Goal: Information Seeking & Learning: Learn about a topic

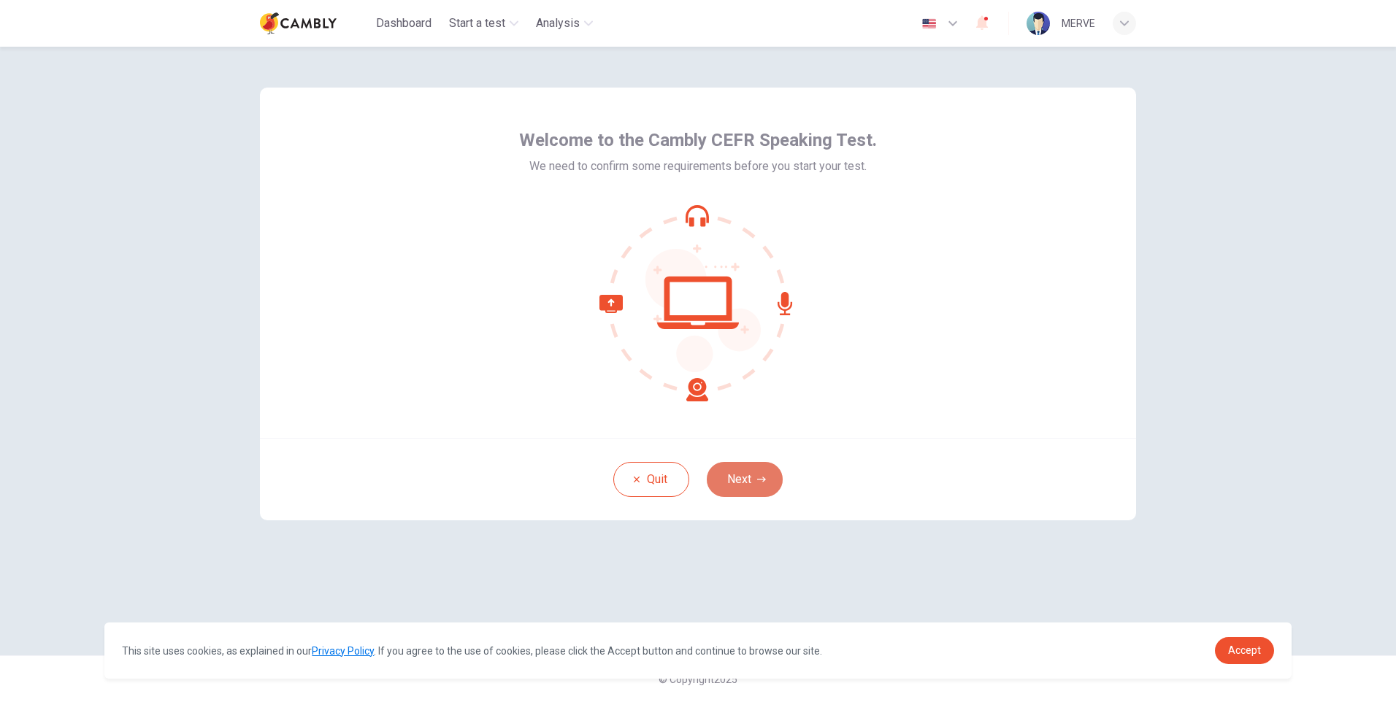
click at [759, 475] on icon "button" at bounding box center [761, 479] width 9 height 9
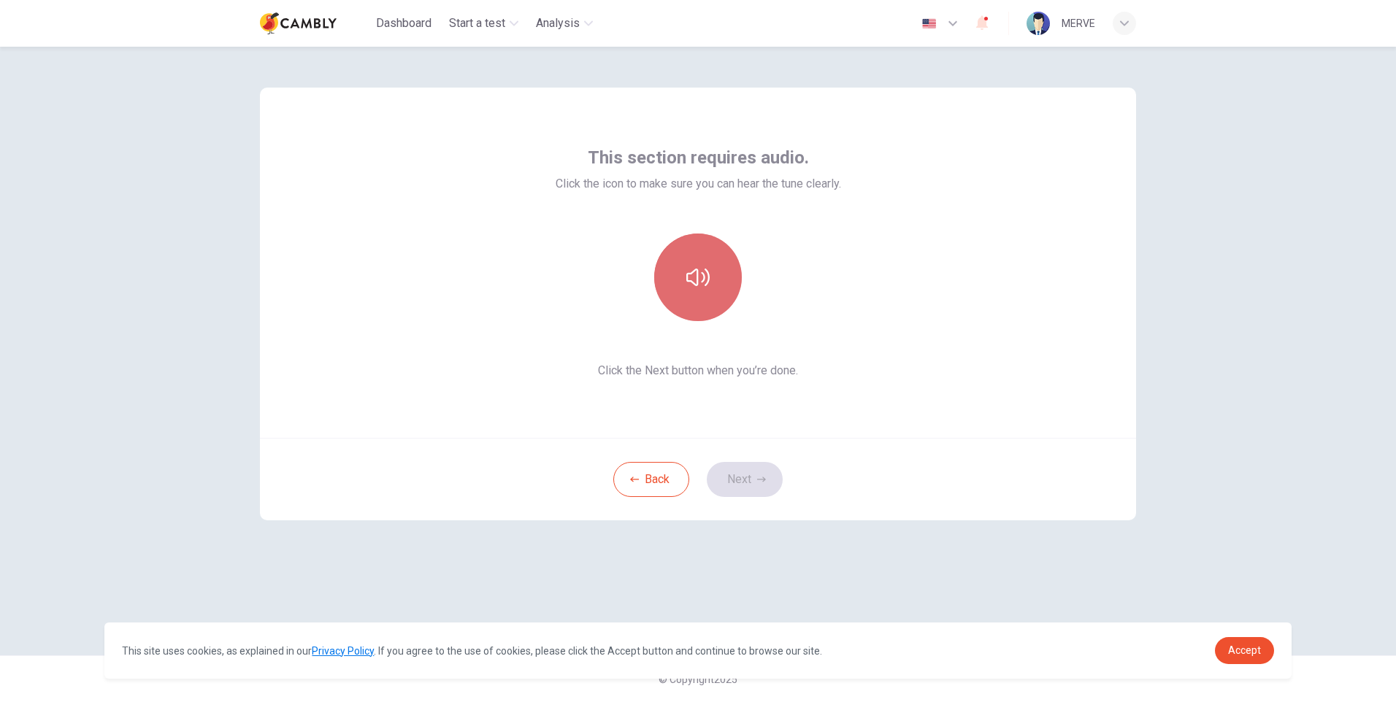
click at [697, 287] on icon "button" at bounding box center [697, 277] width 23 height 23
click at [707, 261] on button "button" at bounding box center [698, 278] width 88 height 88
click at [710, 280] on button "button" at bounding box center [698, 278] width 88 height 88
click at [701, 279] on icon "button" at bounding box center [697, 277] width 23 height 23
click at [748, 481] on button "Next" at bounding box center [745, 479] width 76 height 35
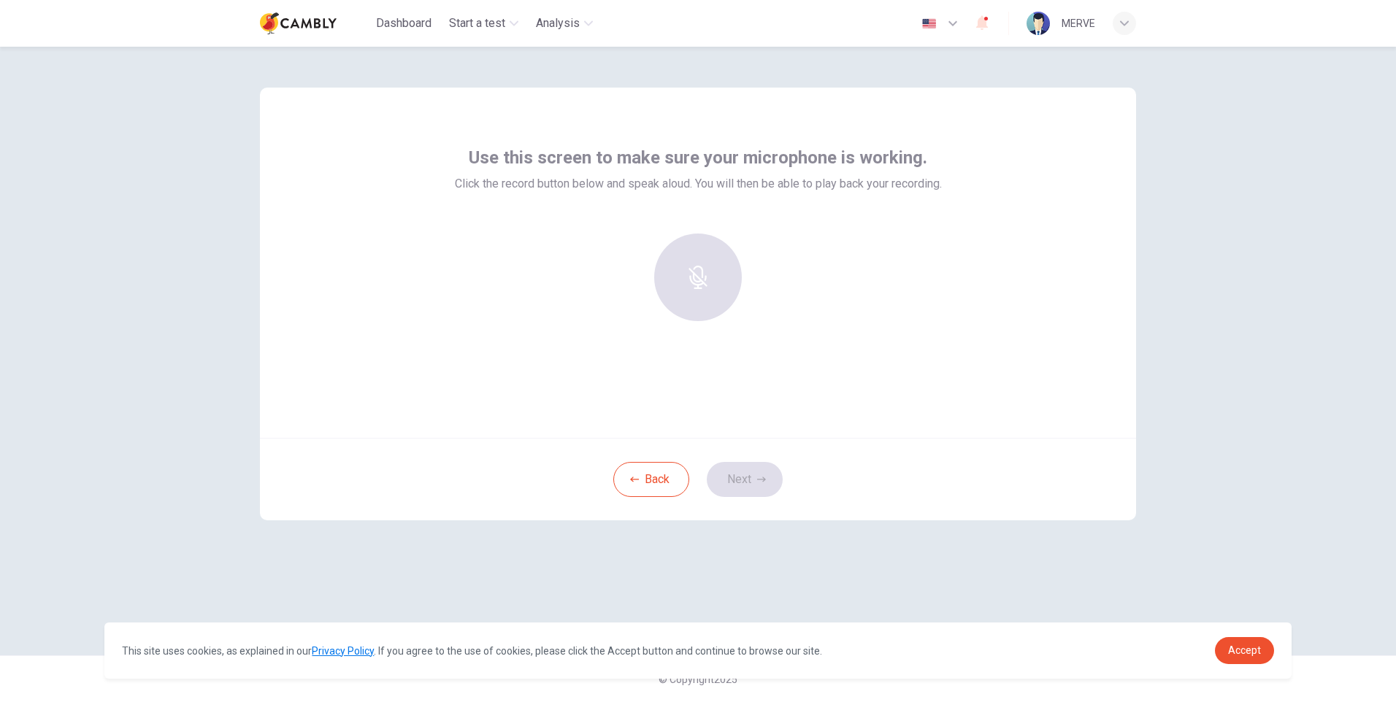
click at [714, 271] on div at bounding box center [698, 278] width 158 height 88
click at [697, 263] on icon "button" at bounding box center [697, 266] width 23 height 23
click at [740, 483] on div "Back Next" at bounding box center [698, 479] width 876 height 82
click at [651, 478] on button "Back" at bounding box center [651, 479] width 76 height 35
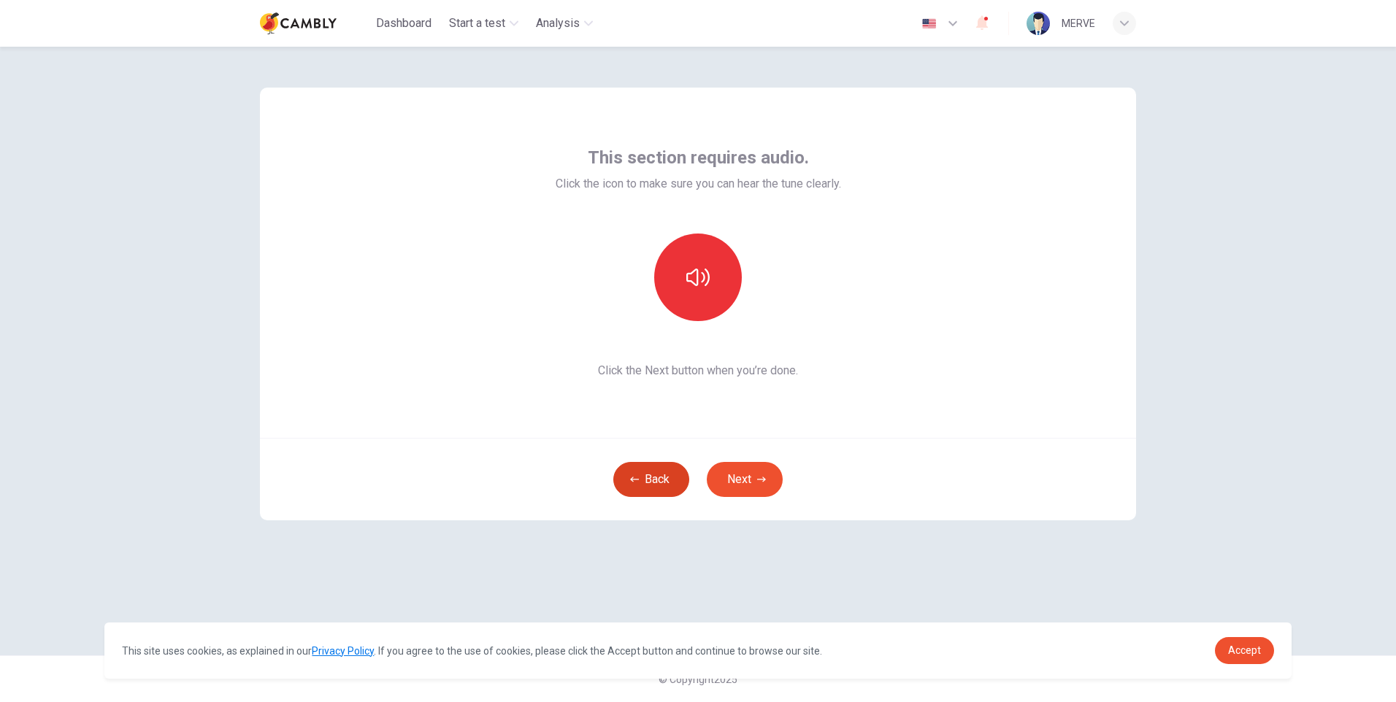
click at [647, 481] on button "Back" at bounding box center [651, 479] width 76 height 35
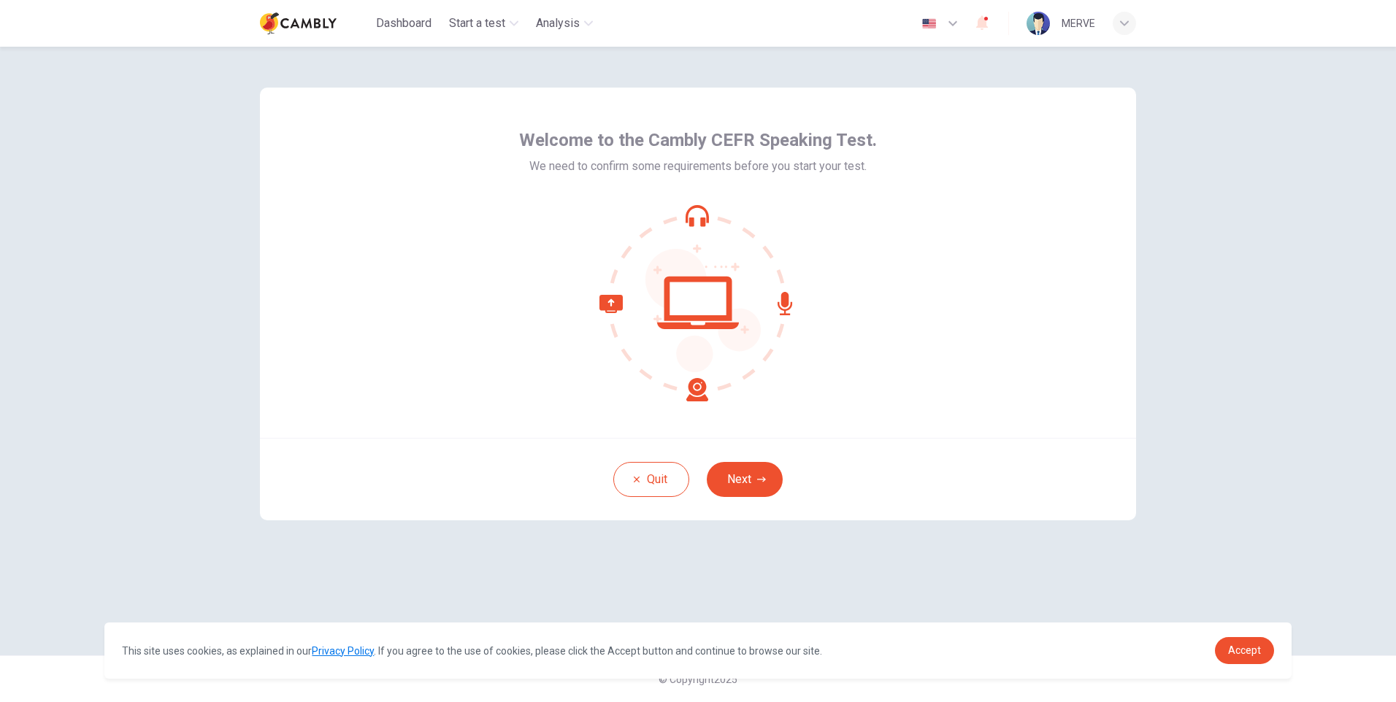
click at [949, 27] on icon "button" at bounding box center [953, 24] width 18 height 18
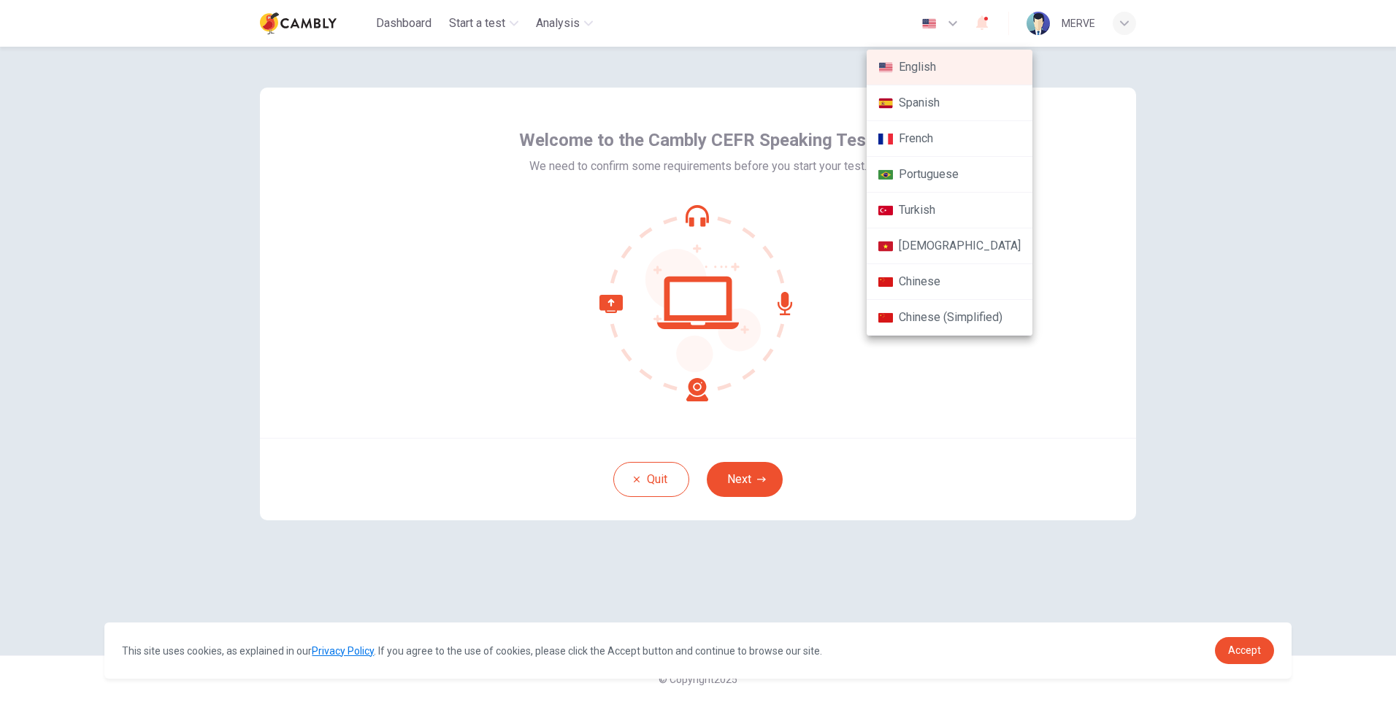
click at [944, 211] on li "Turkish" at bounding box center [949, 211] width 166 height 36
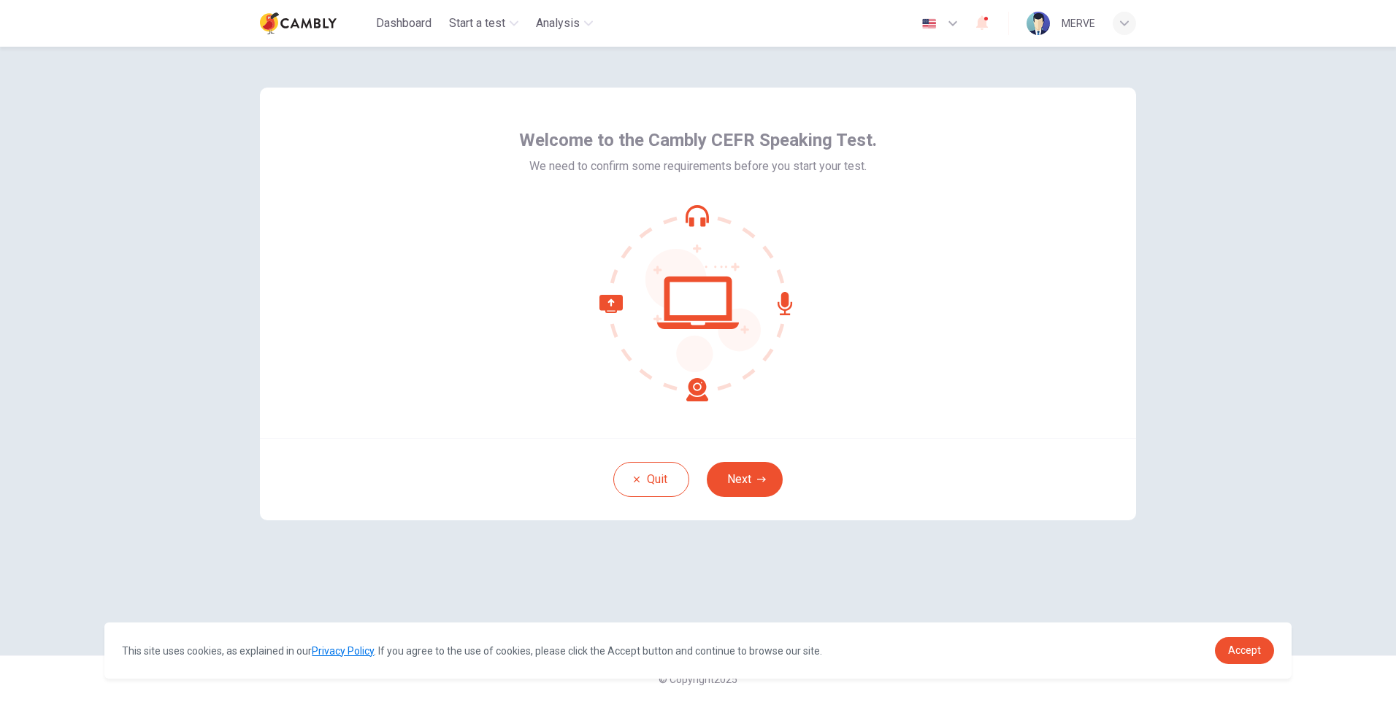
type input "**"
click at [737, 477] on button "İleri" at bounding box center [745, 479] width 76 height 35
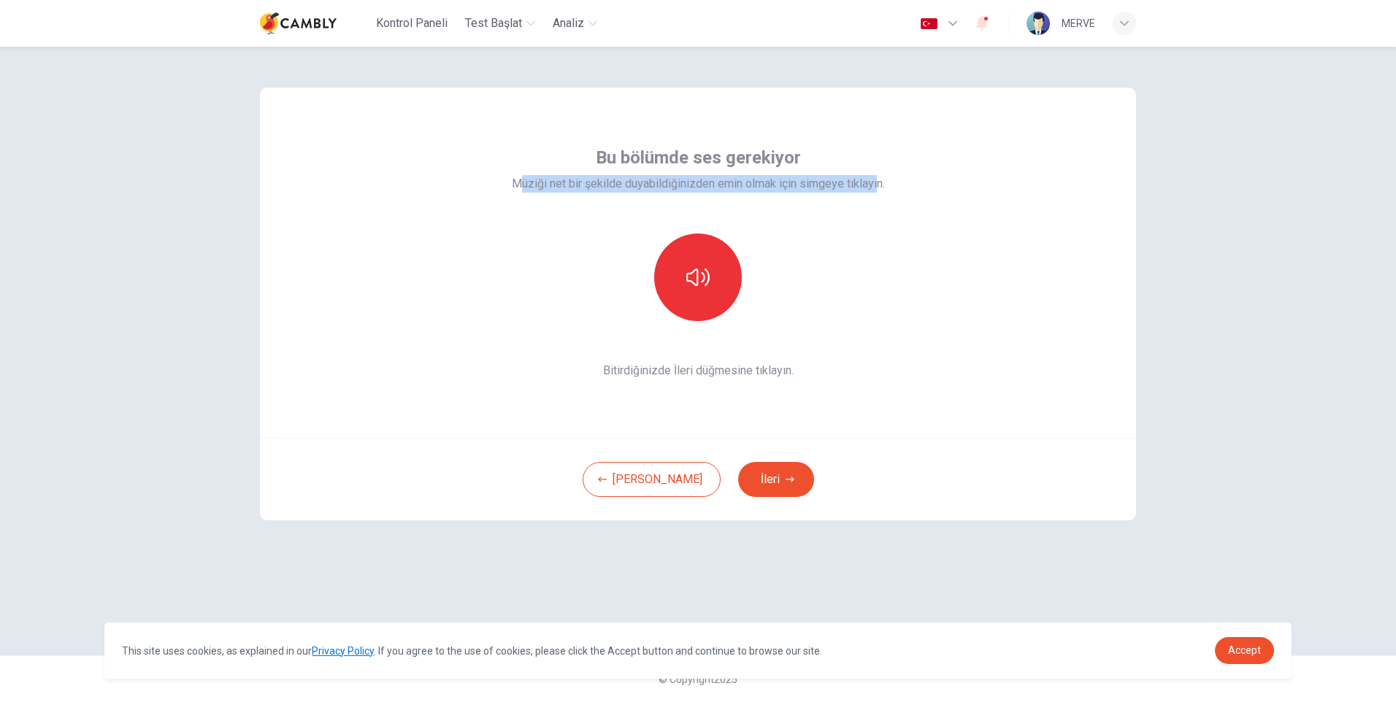
drag, startPoint x: 523, startPoint y: 182, endPoint x: 886, endPoint y: 194, distance: 363.7
click at [886, 194] on div "Bu bölümde ses gerekiyor Müziği net bir şekilde duyabildiğinizden emin olmak iç…" at bounding box center [698, 263] width 876 height 350
drag, startPoint x: 886, startPoint y: 194, endPoint x: 809, endPoint y: 243, distance: 90.9
click at [812, 243] on div at bounding box center [698, 278] width 373 height 88
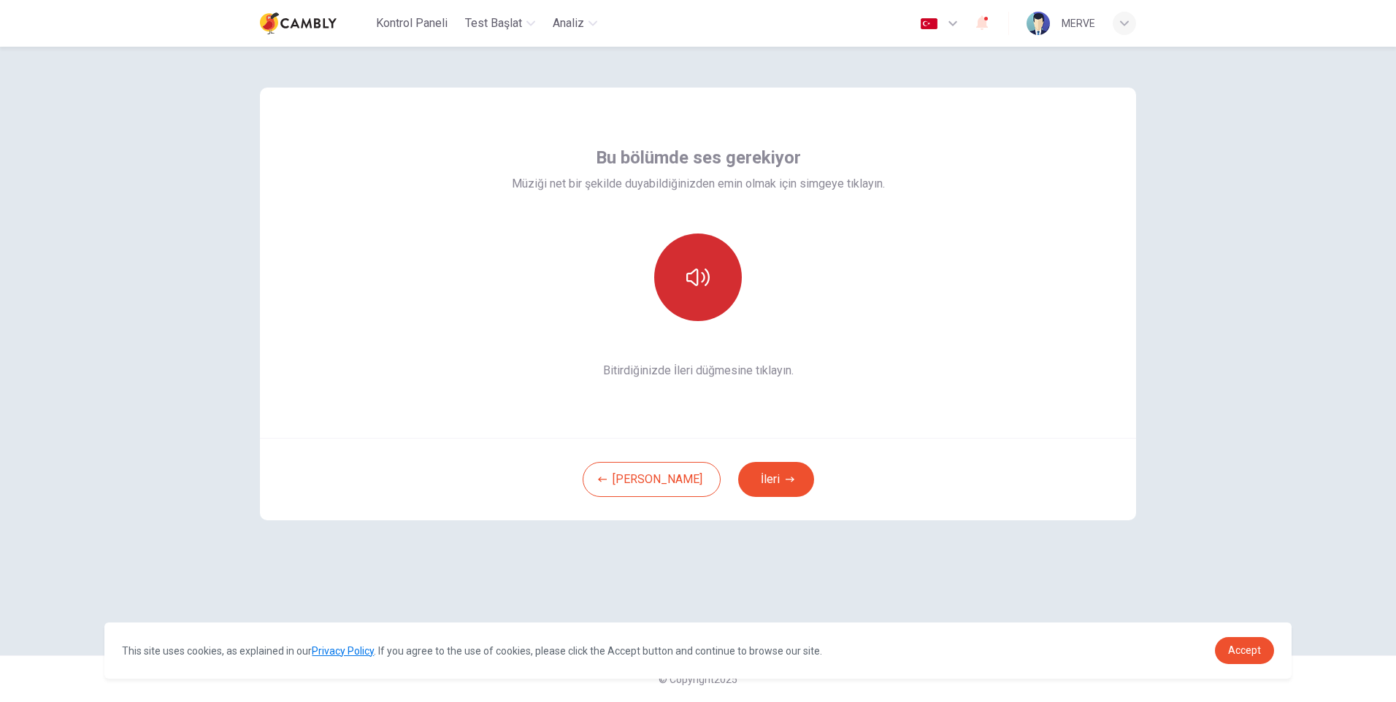
click at [696, 277] on icon "button" at bounding box center [697, 277] width 23 height 23
click at [741, 479] on button "İleri" at bounding box center [776, 479] width 76 height 35
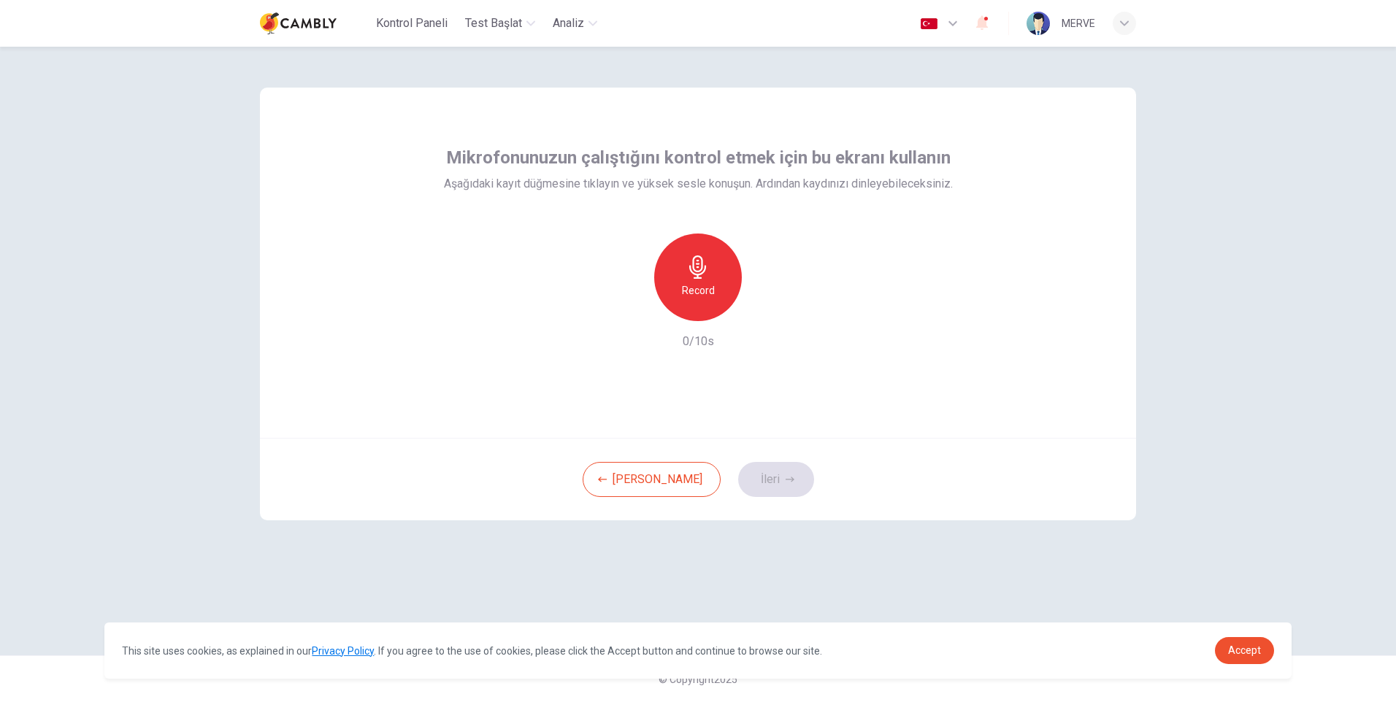
click at [693, 287] on h6 "Record" at bounding box center [698, 291] width 33 height 18
click at [693, 287] on h6 "Stop" at bounding box center [698, 291] width 22 height 18
click at [762, 317] on div "button" at bounding box center [764, 309] width 23 height 23
click at [763, 314] on icon "button" at bounding box center [765, 309] width 15 height 15
click at [690, 274] on icon "button" at bounding box center [697, 266] width 23 height 23
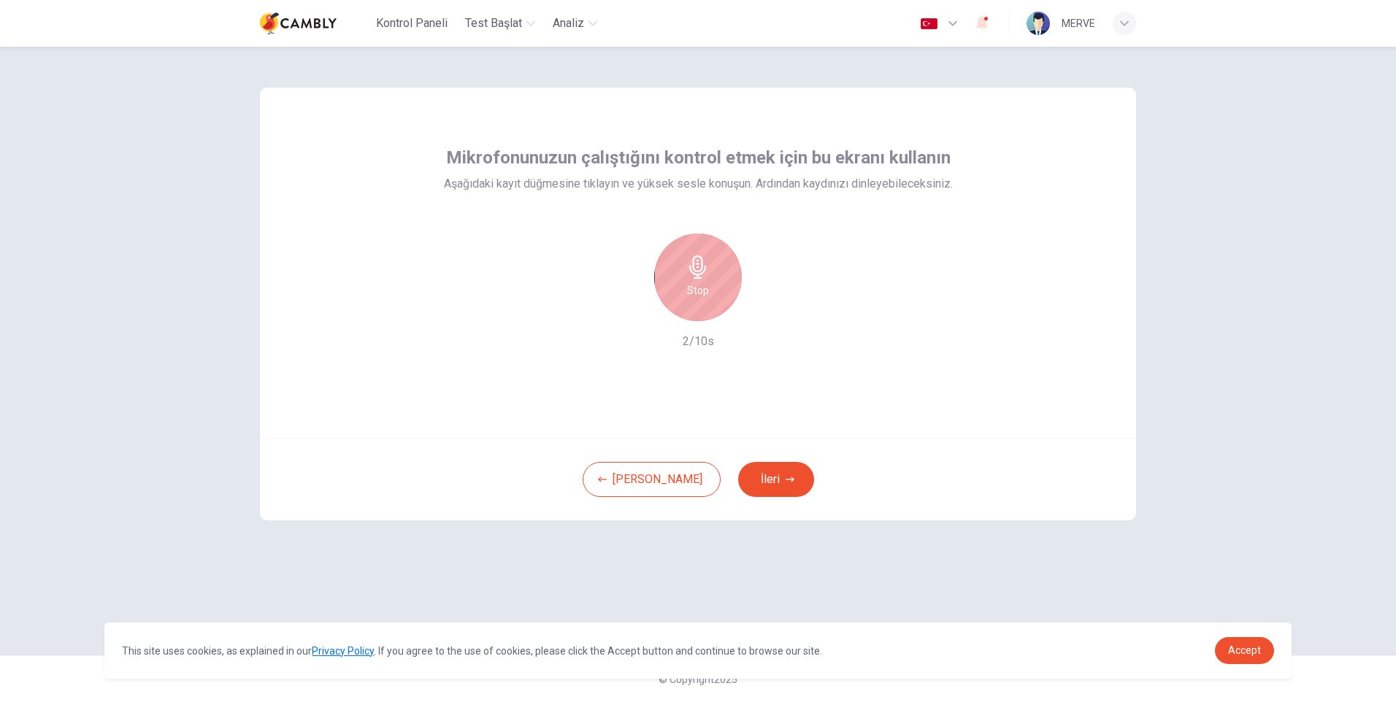
click at [690, 274] on icon "button" at bounding box center [697, 266] width 23 height 23
click at [709, 280] on div "Record" at bounding box center [698, 278] width 88 height 88
click at [708, 277] on icon "button" at bounding box center [697, 266] width 23 height 23
click at [770, 312] on icon "button" at bounding box center [765, 309] width 15 height 15
click at [636, 311] on icon "button" at bounding box center [630, 309] width 13 height 13
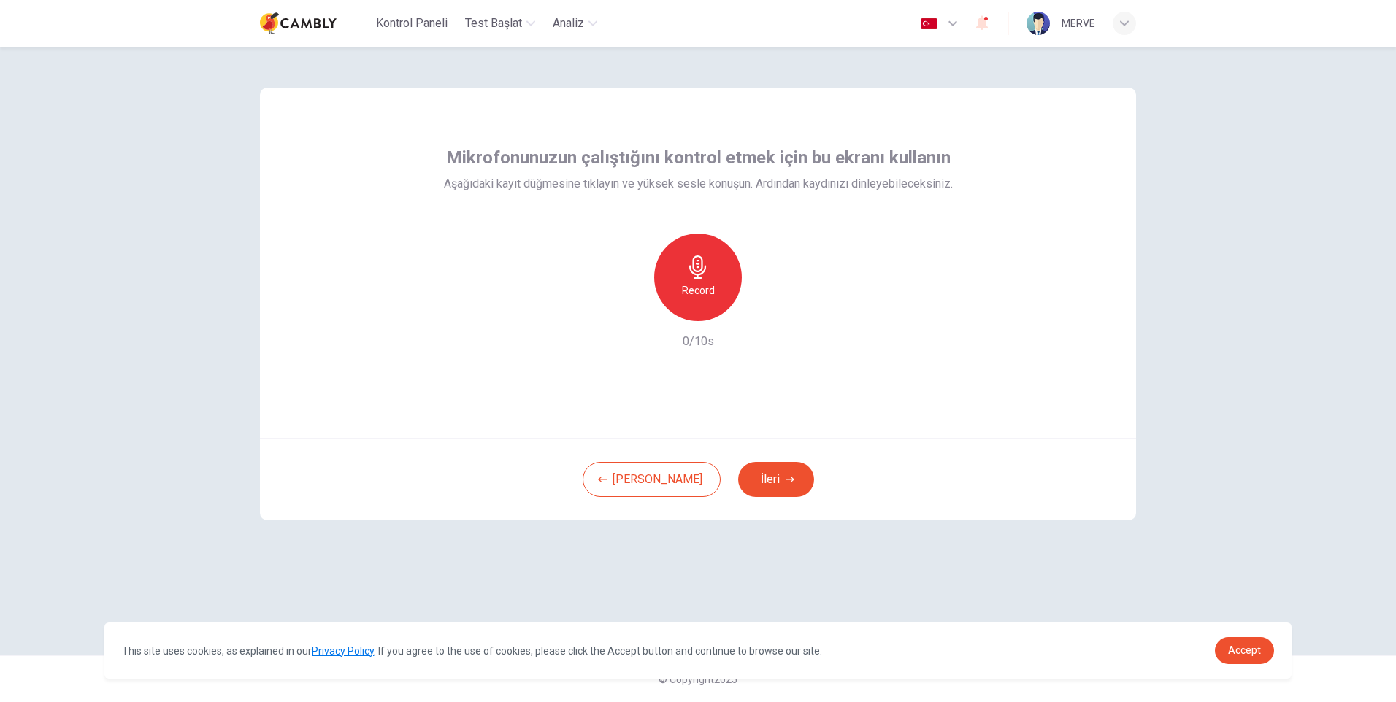
click at [702, 269] on icon "button" at bounding box center [697, 266] width 17 height 23
click at [701, 269] on icon "button" at bounding box center [697, 266] width 17 height 23
click at [644, 309] on div "Record" at bounding box center [698, 278] width 158 height 88
click at [630, 309] on icon "button" at bounding box center [630, 309] width 9 height 9
drag, startPoint x: 660, startPoint y: 469, endPoint x: 683, endPoint y: 470, distance: 23.4
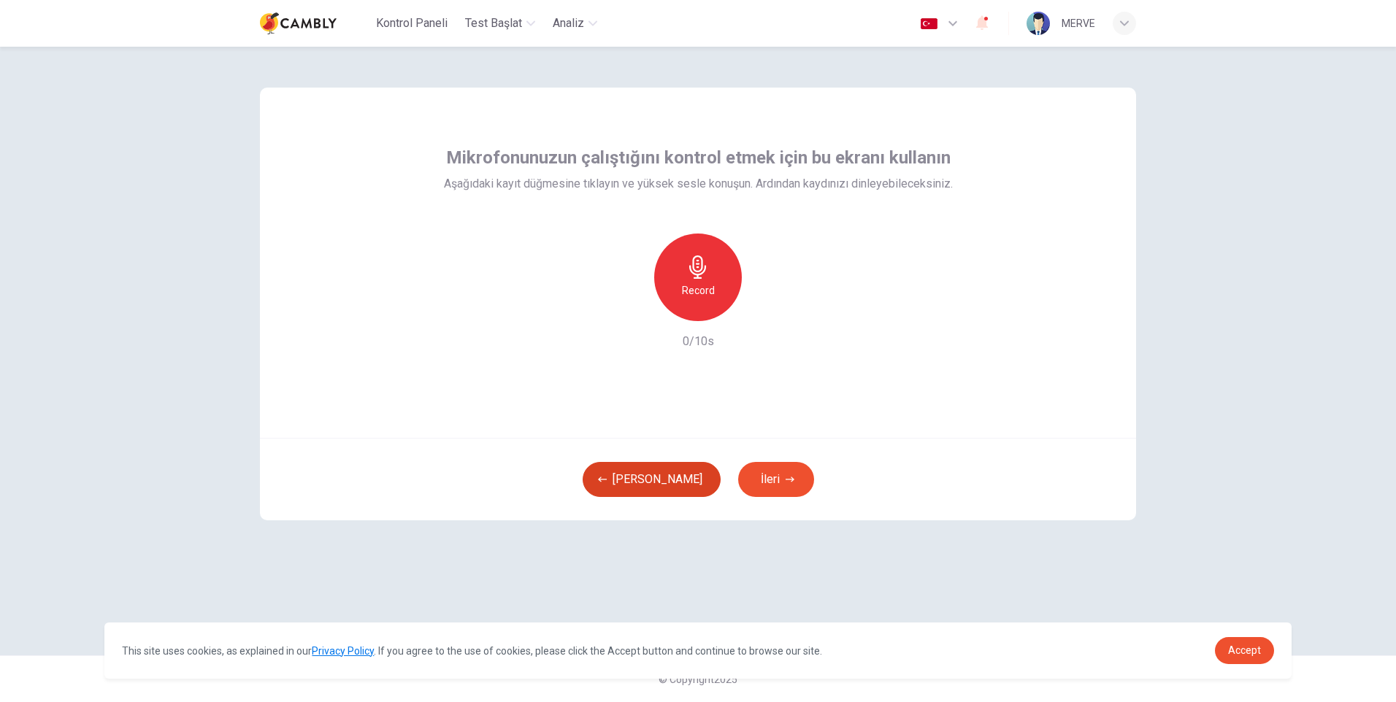
click at [660, 470] on button "[PERSON_NAME]" at bounding box center [651, 479] width 138 height 35
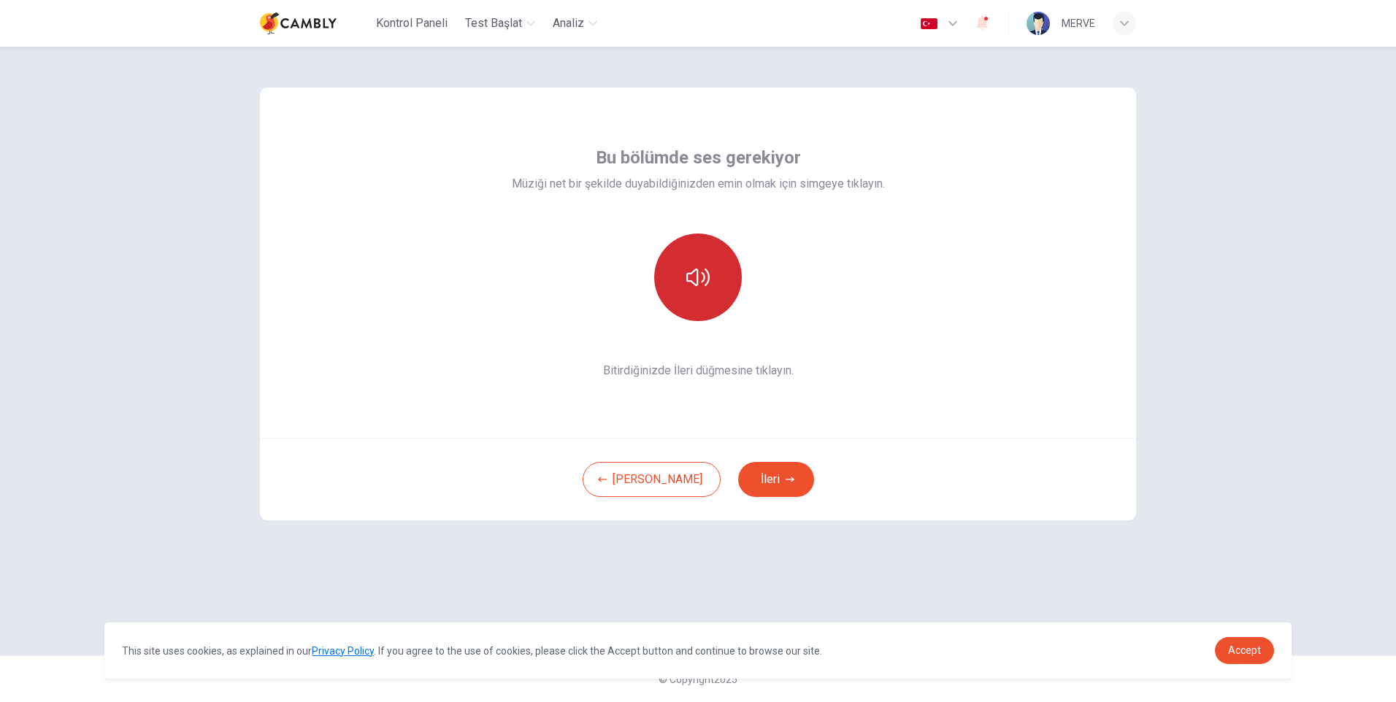
click at [690, 280] on icon "button" at bounding box center [697, 277] width 23 height 23
click at [744, 473] on button "İleri" at bounding box center [776, 479] width 76 height 35
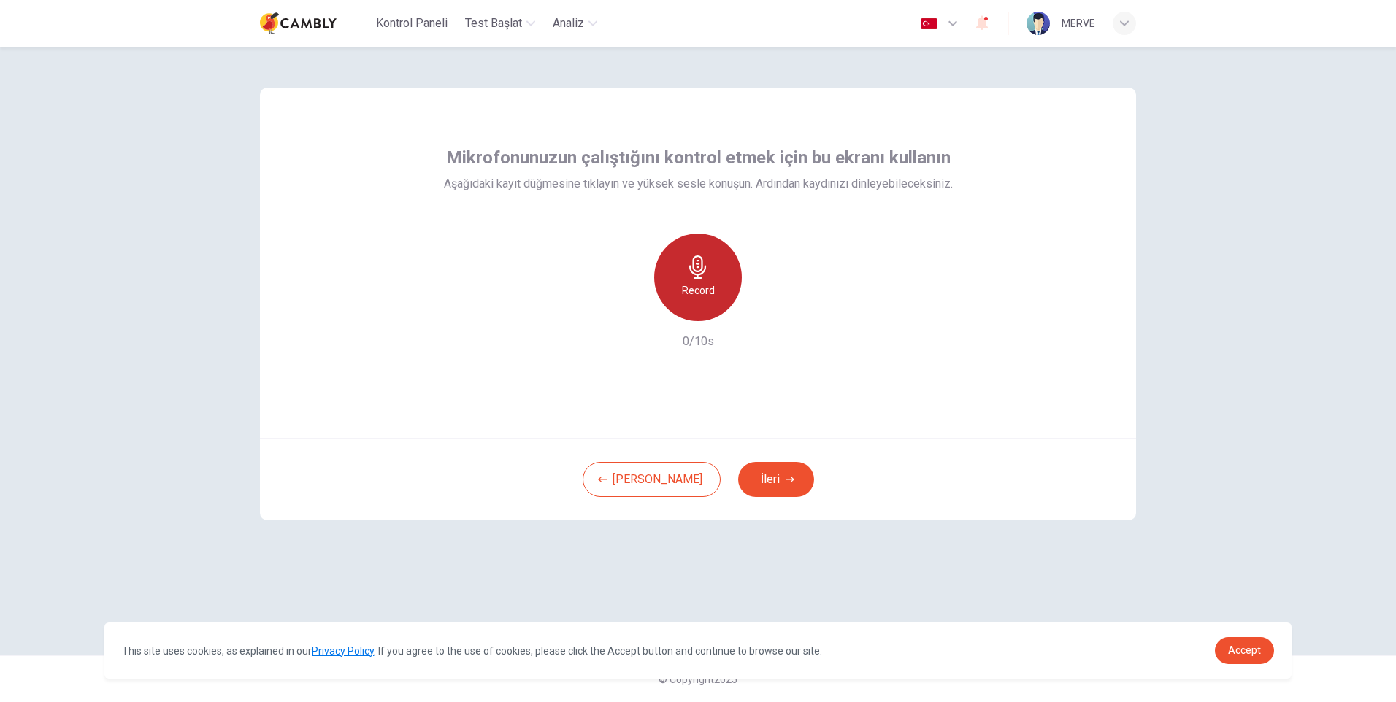
click at [686, 285] on h6 "Record" at bounding box center [698, 291] width 33 height 18
click at [762, 309] on icon "button" at bounding box center [765, 309] width 15 height 15
click at [766, 313] on icon "button" at bounding box center [765, 309] width 10 height 11
click at [770, 311] on icon "button" at bounding box center [765, 309] width 15 height 15
click at [976, 509] on div "[PERSON_NAME] İleri" at bounding box center [698, 479] width 876 height 82
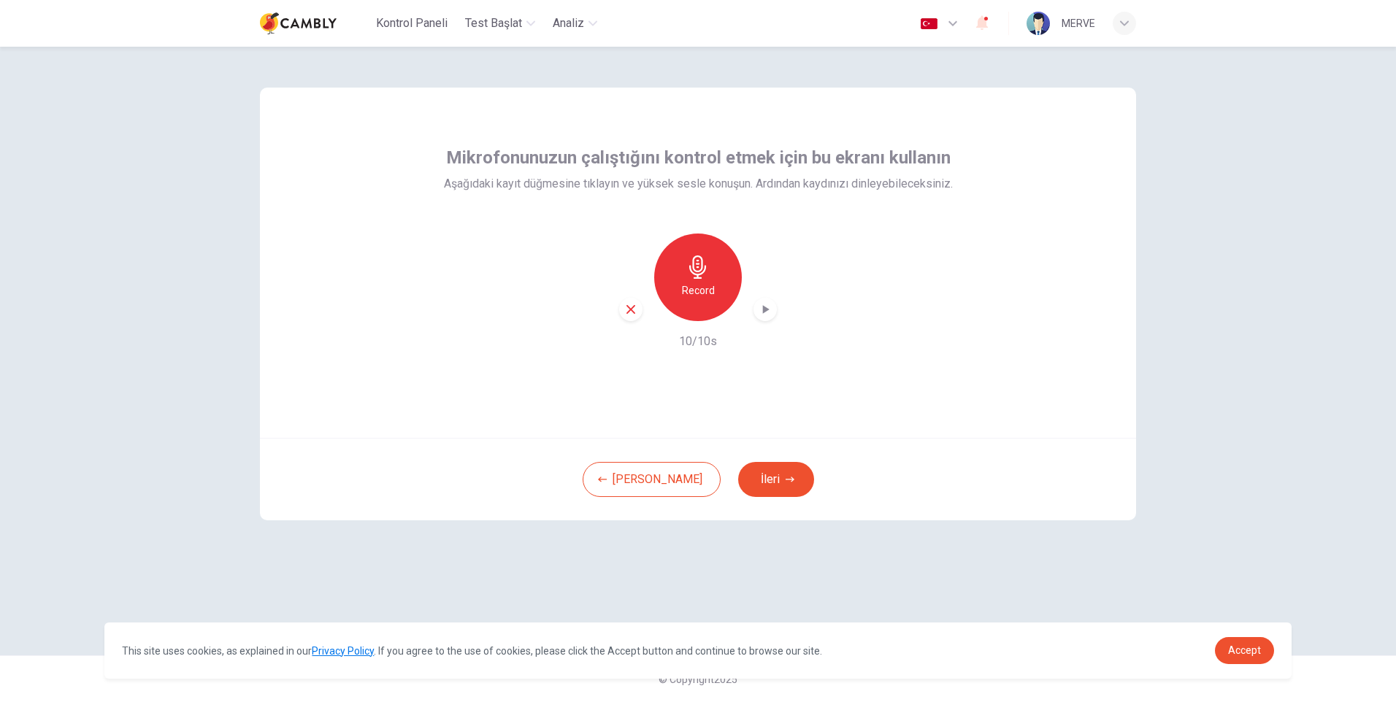
click at [704, 299] on h6 "Record" at bounding box center [698, 291] width 33 height 18
click at [688, 288] on h6 "Stop" at bounding box center [698, 291] width 22 height 18
click at [624, 309] on icon "button" at bounding box center [630, 309] width 13 height 13
click at [701, 282] on h6 "Record" at bounding box center [698, 291] width 33 height 18
click at [768, 312] on icon "button" at bounding box center [765, 309] width 15 height 15
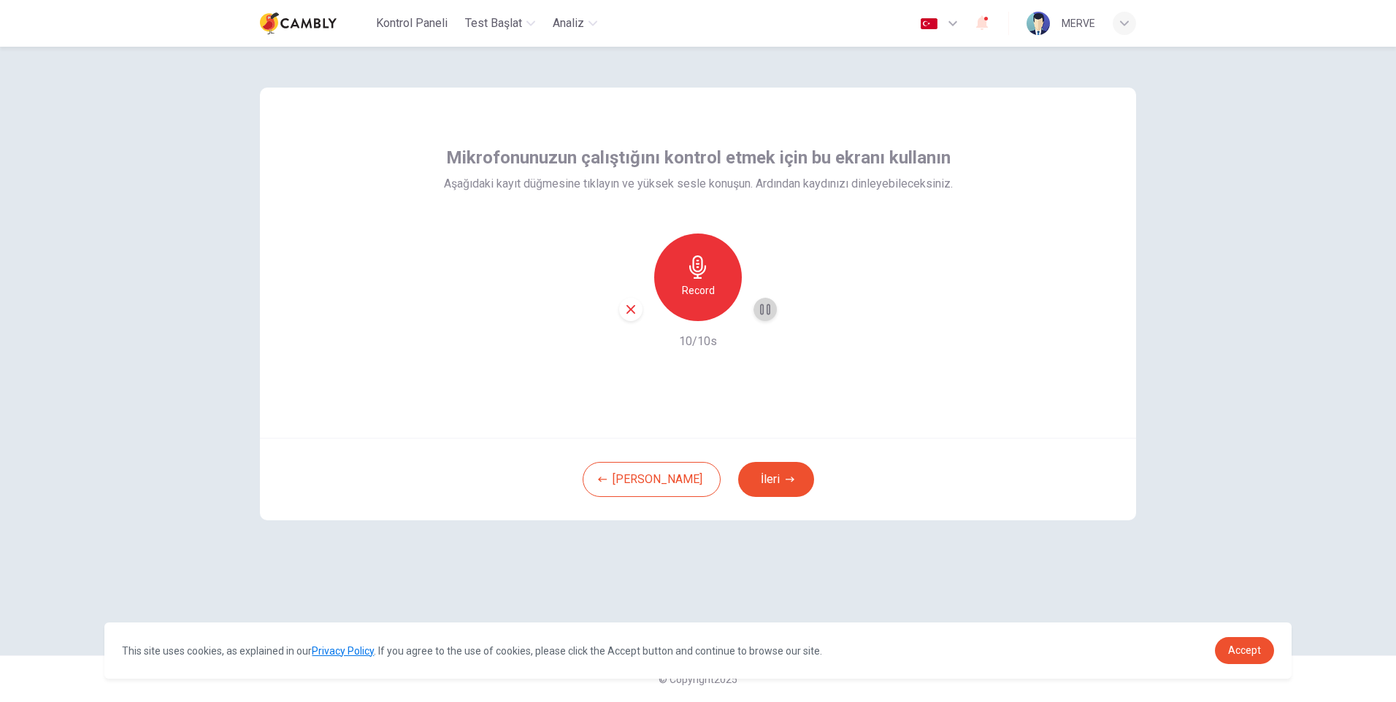
click at [768, 310] on icon "button" at bounding box center [765, 309] width 15 height 15
click at [1251, 639] on link "Accept" at bounding box center [1244, 650] width 59 height 27
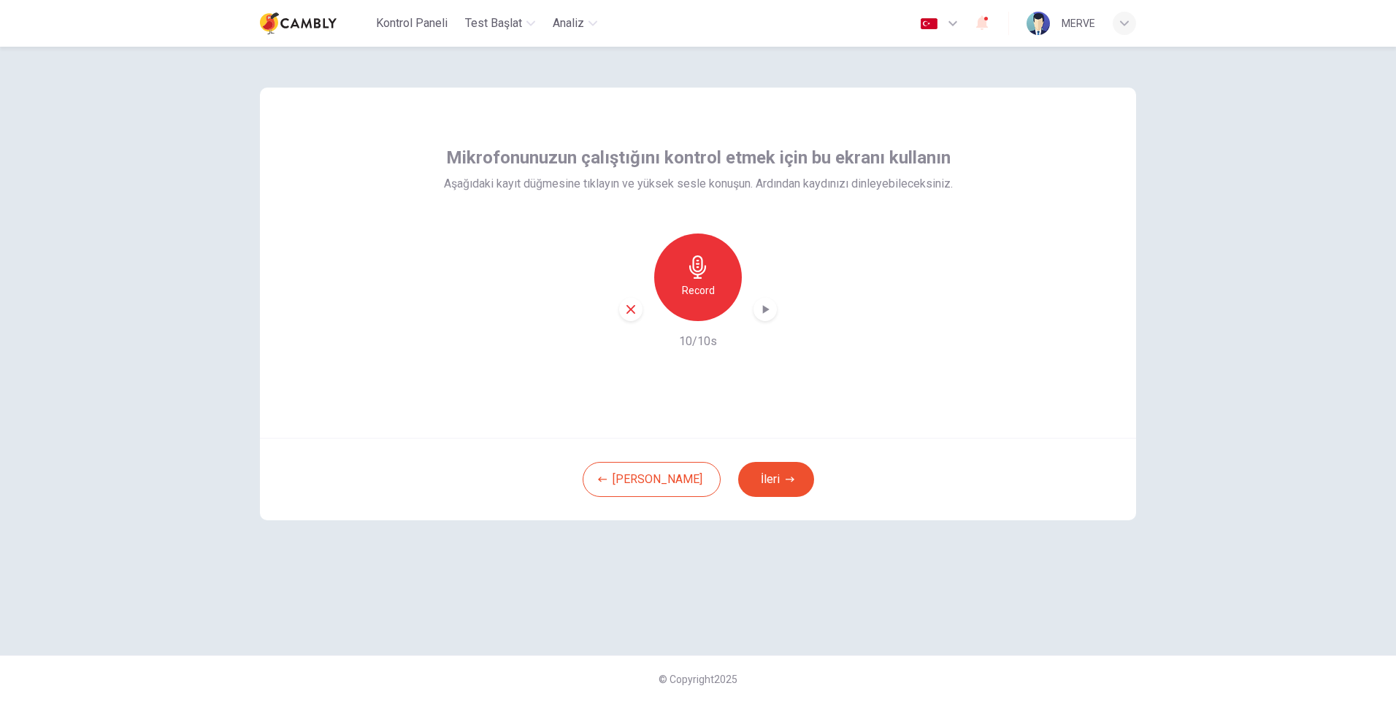
click at [693, 286] on h6 "Record" at bounding box center [698, 291] width 33 height 18
click at [765, 312] on icon "button" at bounding box center [765, 309] width 15 height 15
click at [768, 311] on icon "button" at bounding box center [765, 309] width 15 height 15
click at [765, 301] on div "button" at bounding box center [764, 309] width 23 height 23
click at [763, 305] on icon "button" at bounding box center [765, 309] width 15 height 15
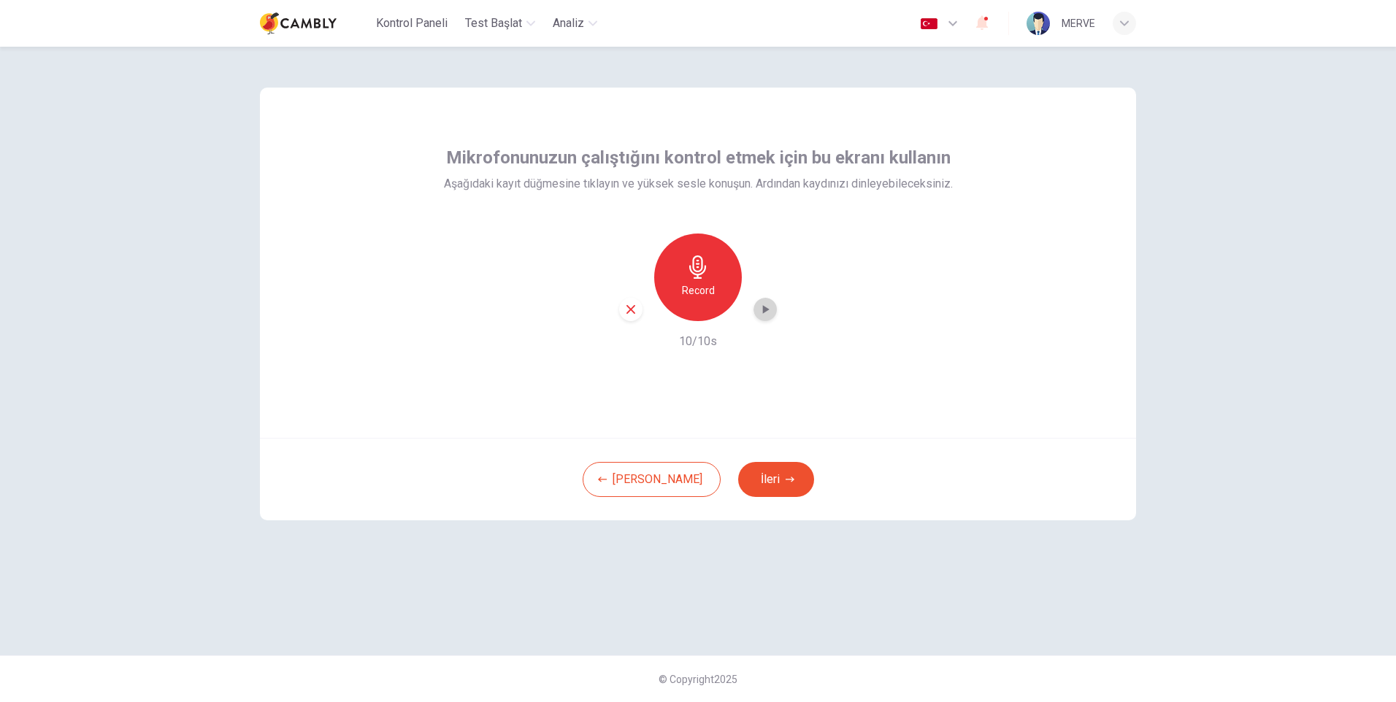
click at [765, 312] on icon "button" at bounding box center [766, 309] width 7 height 9
drag, startPoint x: 542, startPoint y: 320, endPoint x: 542, endPoint y: 258, distance: 62.0
click at [542, 320] on div "Record 10/10s" at bounding box center [698, 292] width 509 height 117
click at [704, 305] on div "Record" at bounding box center [698, 278] width 88 height 88
click at [489, 302] on div "Stop 6/10s" at bounding box center [698, 292] width 509 height 117
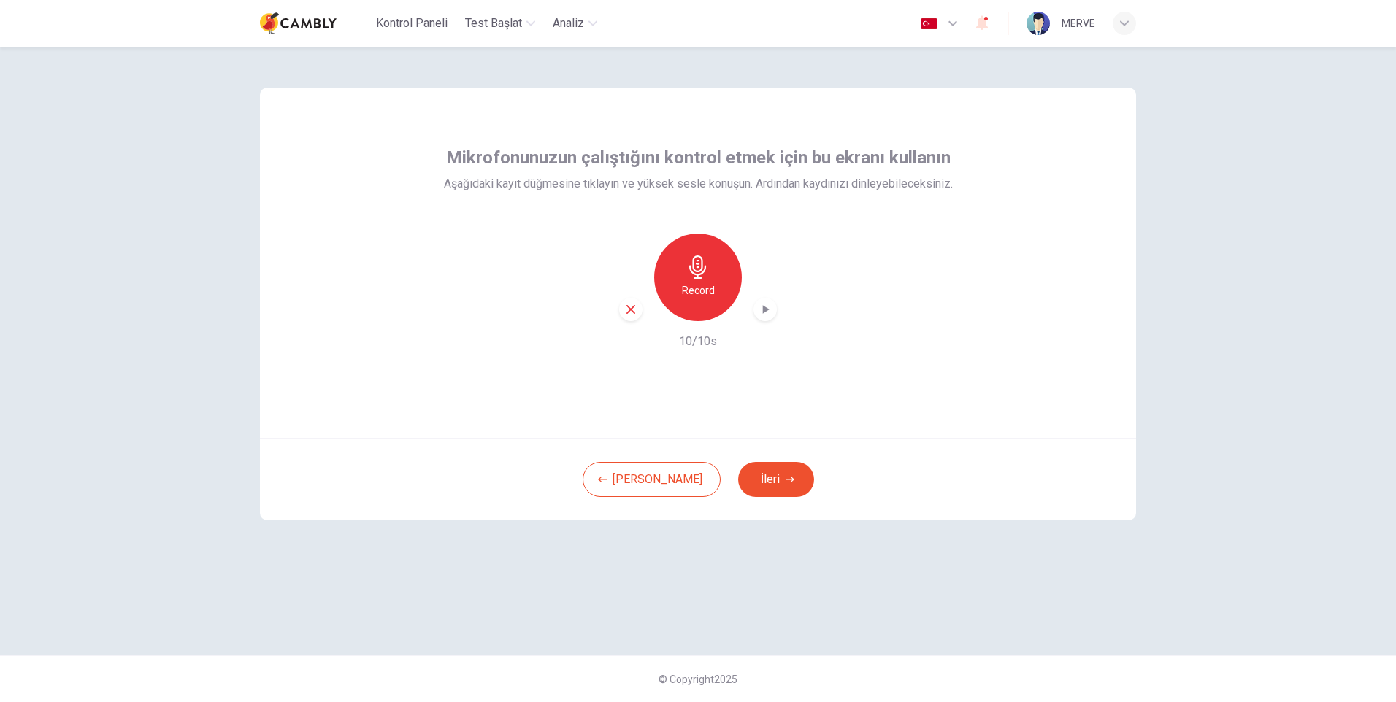
click at [766, 310] on icon "button" at bounding box center [766, 309] width 7 height 9
click at [751, 481] on button "İleri" at bounding box center [776, 479] width 76 height 35
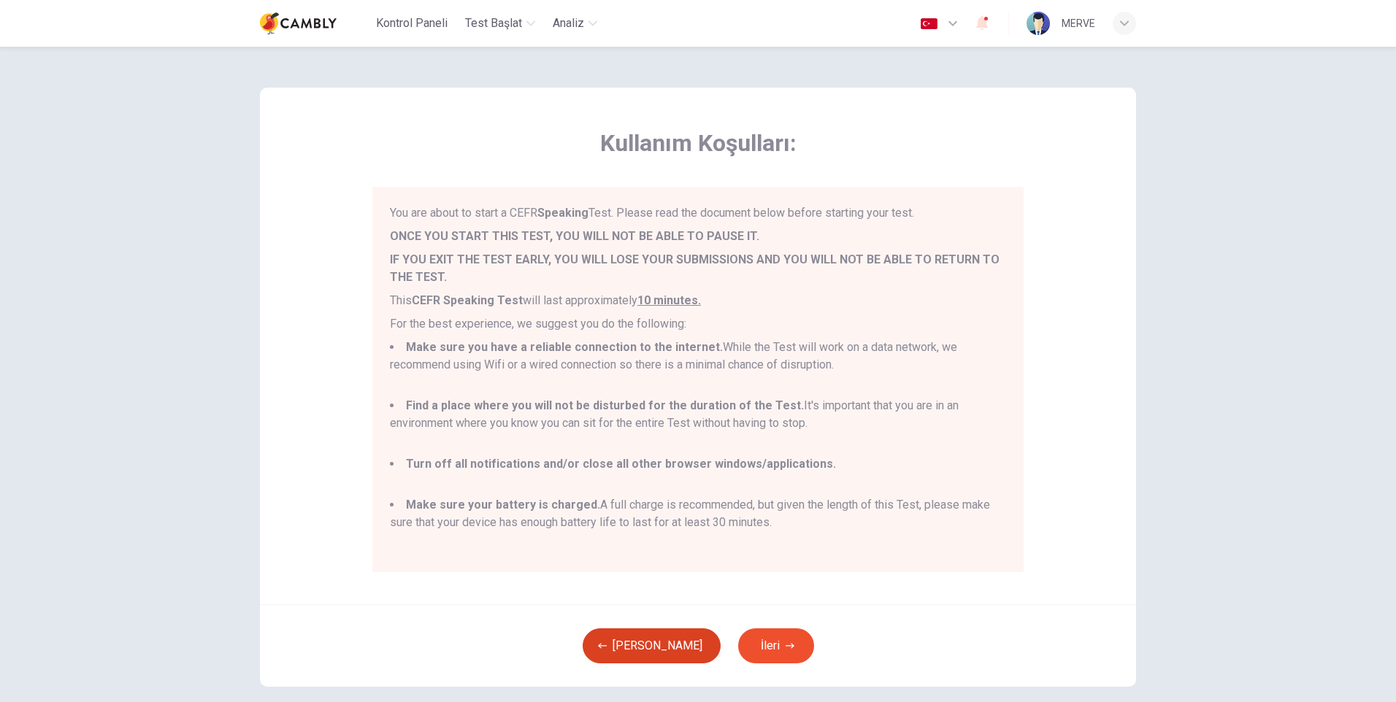
click at [607, 644] on icon "button" at bounding box center [602, 646] width 9 height 9
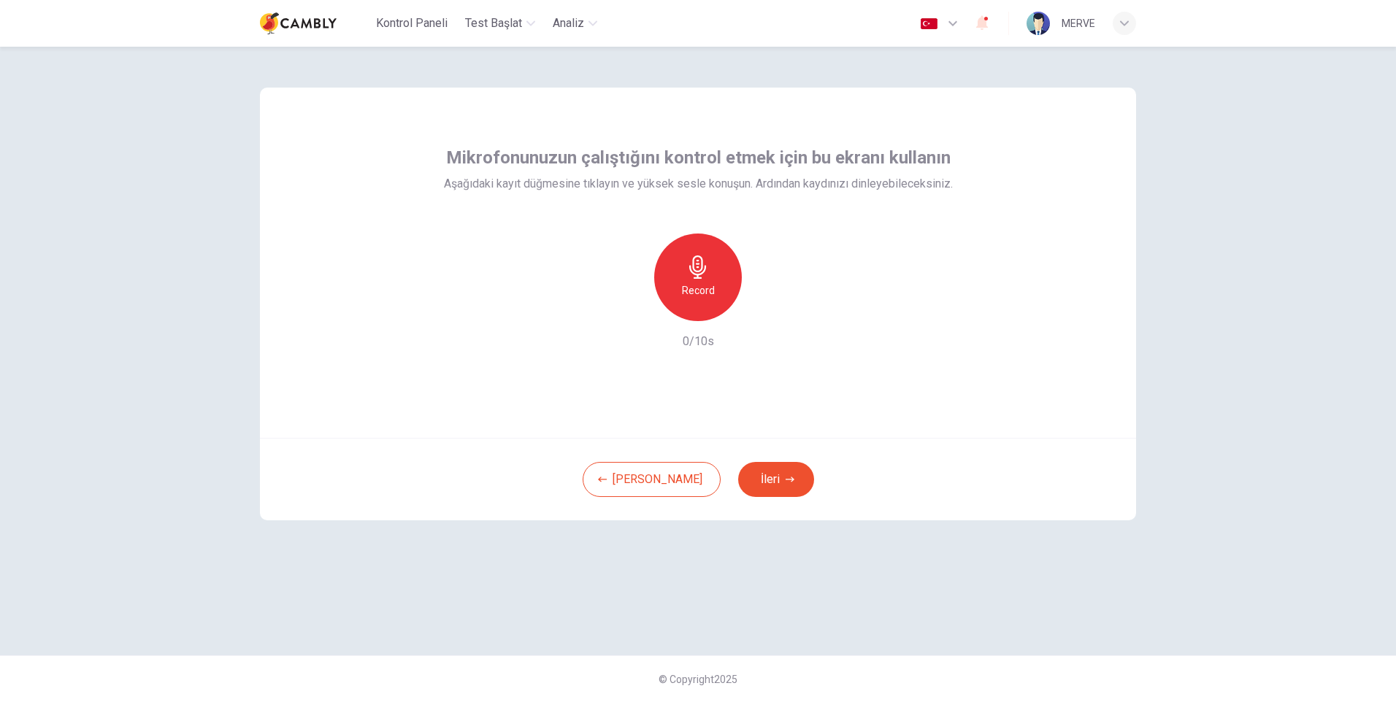
click at [700, 280] on div "Record" at bounding box center [698, 278] width 88 height 88
drag, startPoint x: 853, startPoint y: 185, endPoint x: 954, endPoint y: 190, distance: 101.6
click at [952, 190] on span "Aşağıdaki kayıt düğmesine tıklayın ve yüksek sesle konuşun. Ardından kaydınızı …" at bounding box center [698, 184] width 509 height 18
drag, startPoint x: 954, startPoint y: 190, endPoint x: 972, endPoint y: 193, distance: 18.4
click at [972, 193] on div "Mikrofonunuzun çalıştığını kontrol etmek için bu ekranı kullanın Aşağıdaki kayı…" at bounding box center [698, 263] width 876 height 350
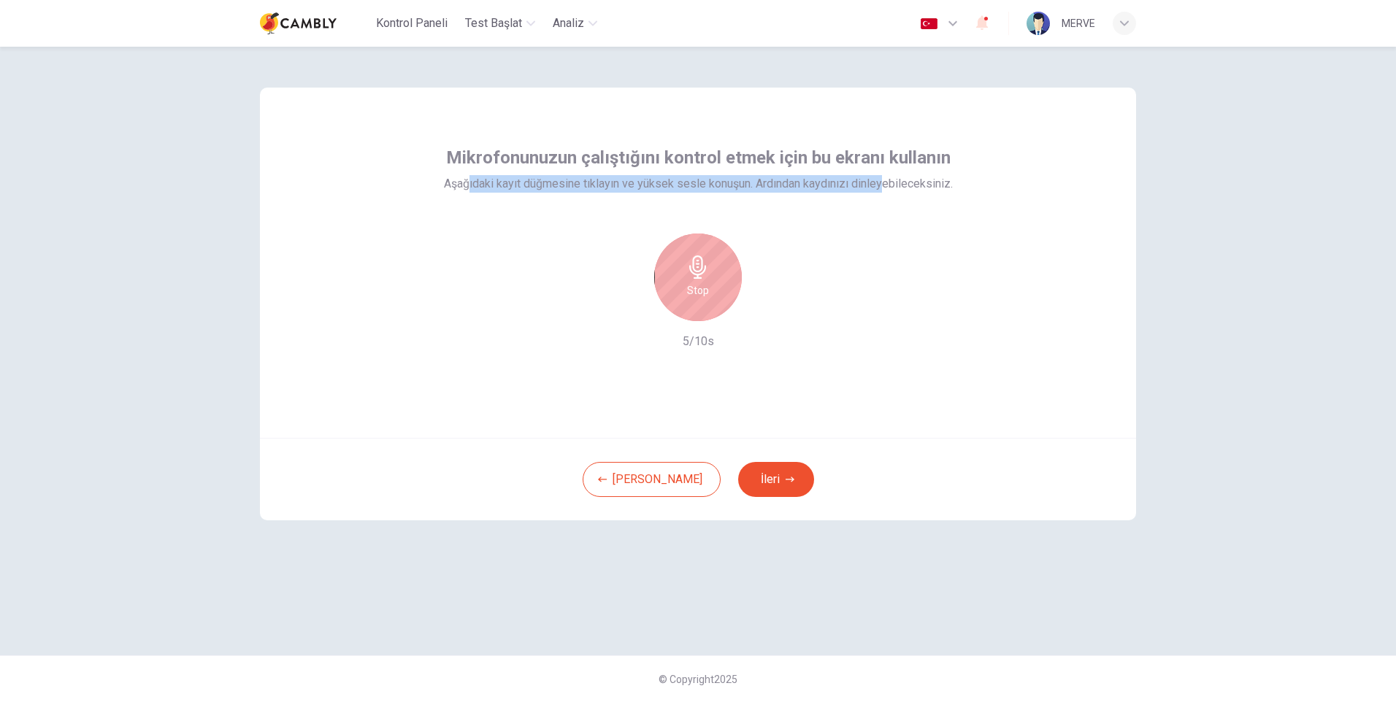
drag, startPoint x: 500, startPoint y: 181, endPoint x: 906, endPoint y: 183, distance: 405.8
click at [904, 183] on span "Aşağıdaki kayıt düğmesine tıklayın ve yüksek sesle konuşun. Ardından kaydınızı …" at bounding box center [698, 184] width 509 height 18
drag, startPoint x: 906, startPoint y: 183, endPoint x: 963, endPoint y: 183, distance: 57.7
click at [966, 183] on div "Mikrofonunuzun çalıştığını kontrol etmek için bu ekranı kullanın Aşağıdaki kayı…" at bounding box center [698, 263] width 876 height 350
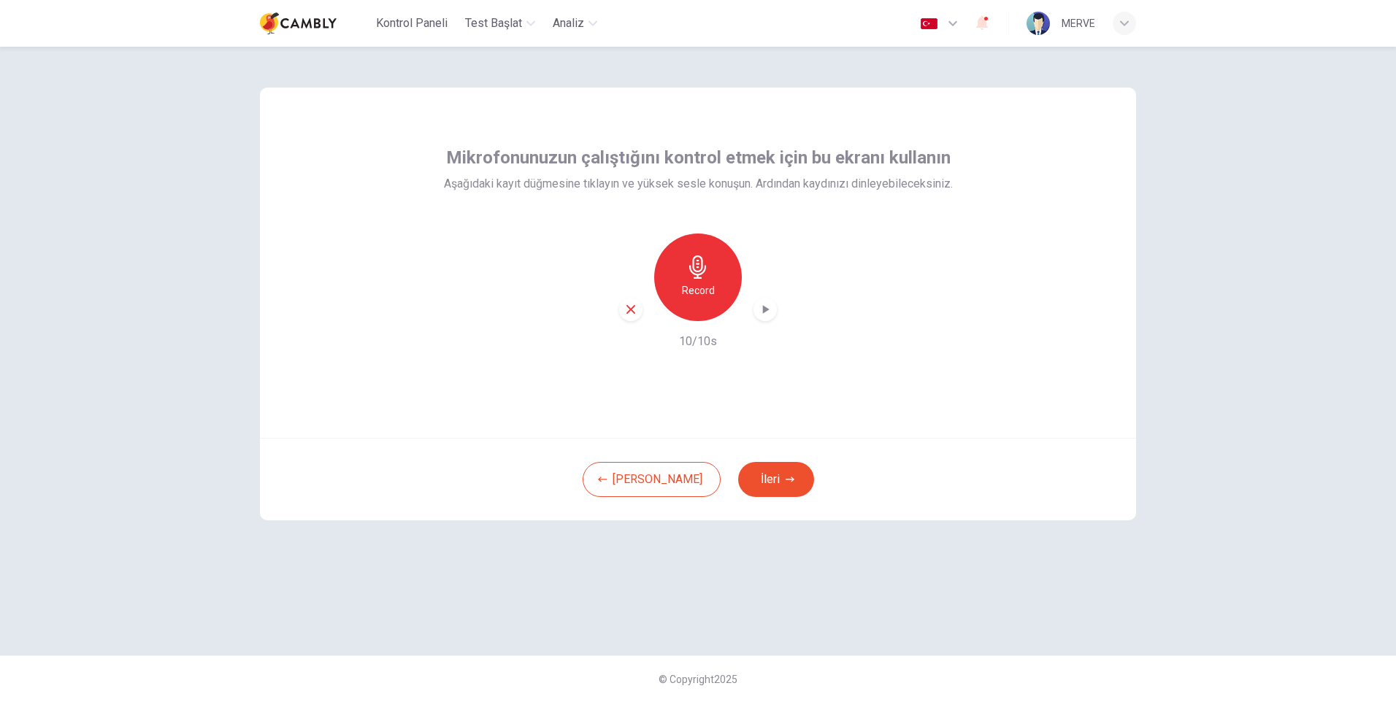
click at [447, 383] on div "Mikrofonunuzun çalıştığını kontrol etmek için bu ekranı kullanın Aşağıdaki kayı…" at bounding box center [698, 263] width 876 height 350
click at [627, 316] on div "button" at bounding box center [630, 309] width 23 height 23
click at [714, 293] on div "Record" at bounding box center [698, 278] width 88 height 88
click at [763, 311] on icon "button" at bounding box center [766, 309] width 7 height 9
click at [771, 307] on icon "button" at bounding box center [765, 309] width 15 height 15
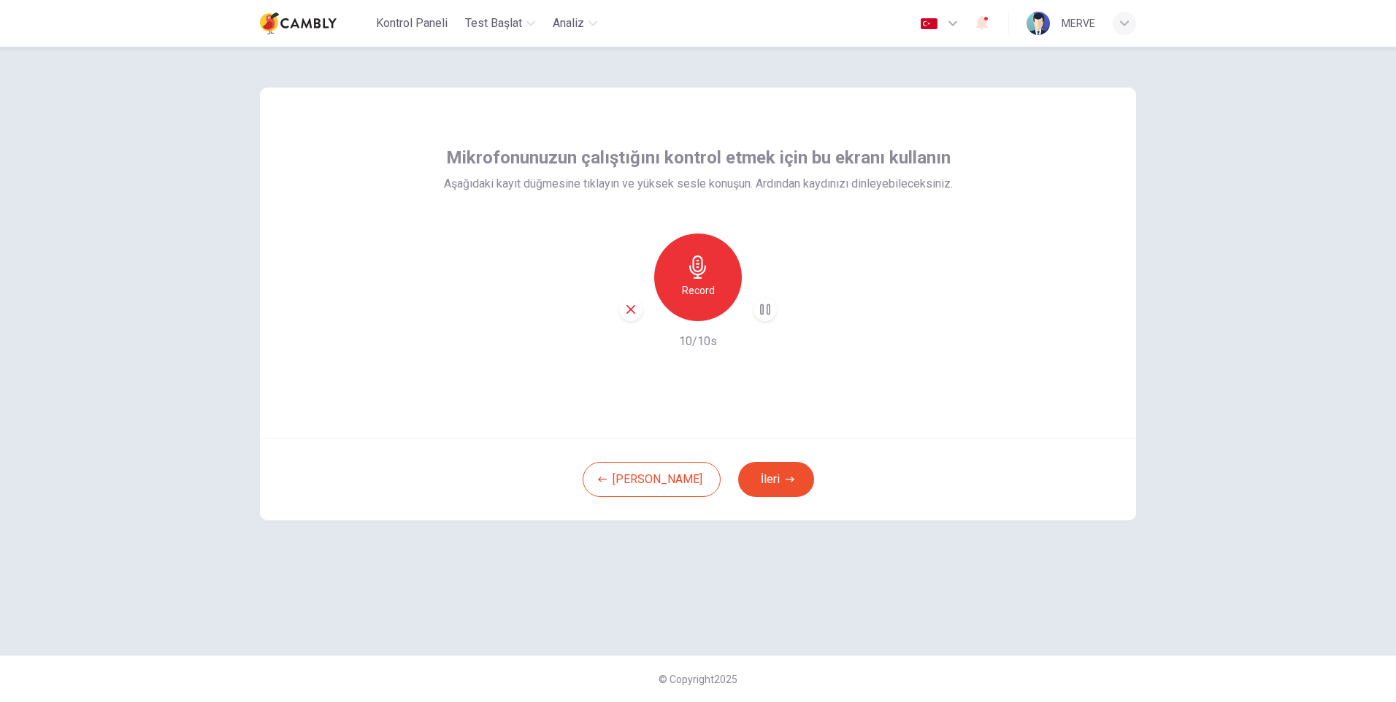
click at [765, 308] on icon "button" at bounding box center [765, 309] width 15 height 15
click at [767, 305] on icon "button" at bounding box center [765, 309] width 15 height 15
click at [657, 473] on button "[PERSON_NAME]" at bounding box center [651, 479] width 138 height 35
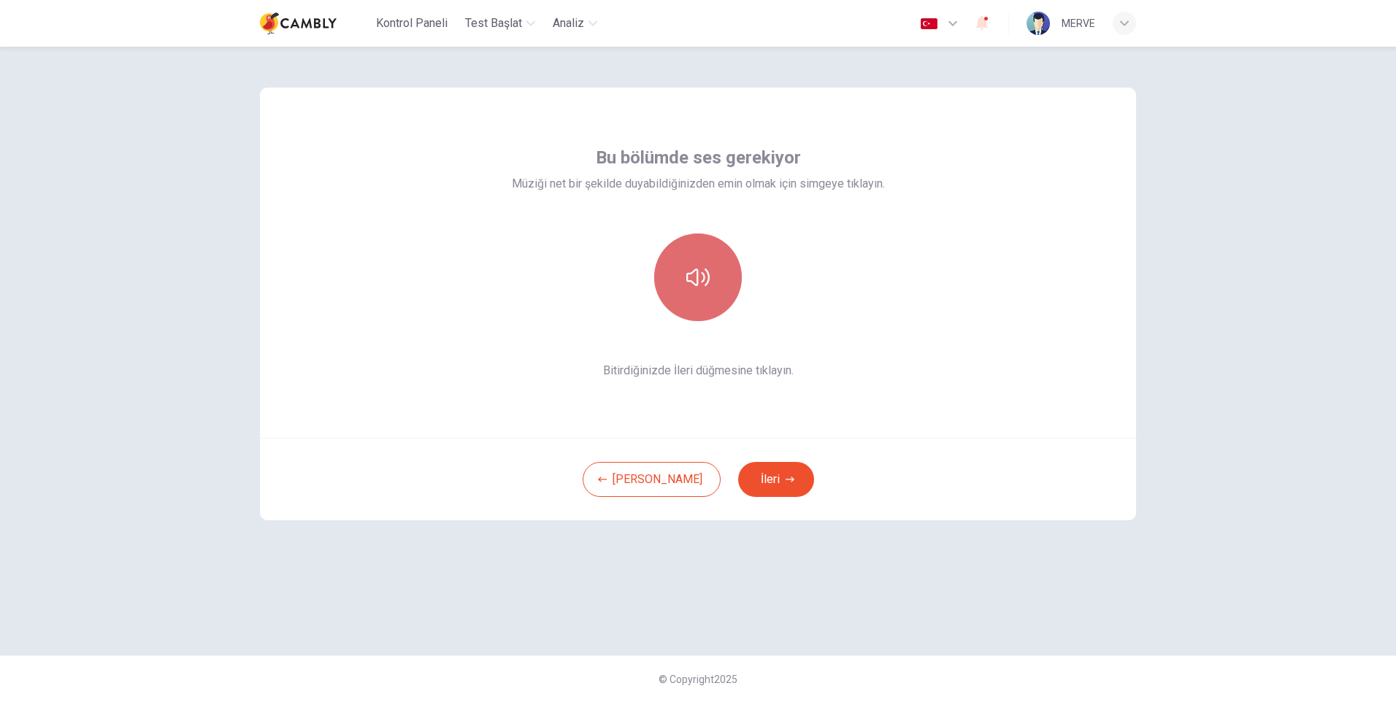
click at [704, 293] on button "button" at bounding box center [698, 278] width 88 height 88
click at [698, 268] on icon "button" at bounding box center [697, 277] width 23 height 23
click at [750, 476] on button "İleri" at bounding box center [776, 479] width 76 height 35
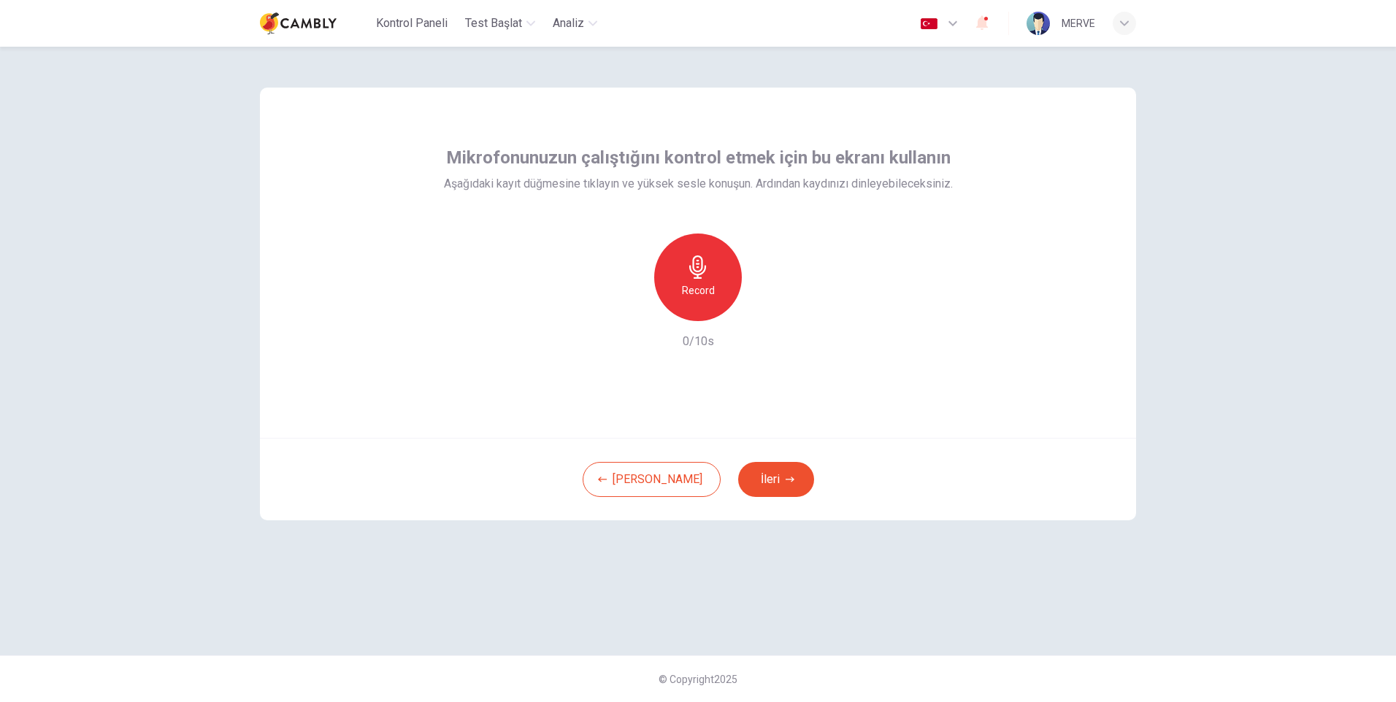
click at [688, 285] on h6 "Record" at bounding box center [698, 291] width 33 height 18
click at [769, 310] on icon "button" at bounding box center [765, 309] width 15 height 15
click at [693, 277] on icon "button" at bounding box center [697, 266] width 23 height 23
click at [706, 278] on icon "button" at bounding box center [697, 266] width 23 height 23
click at [708, 276] on icon "button" at bounding box center [697, 266] width 23 height 23
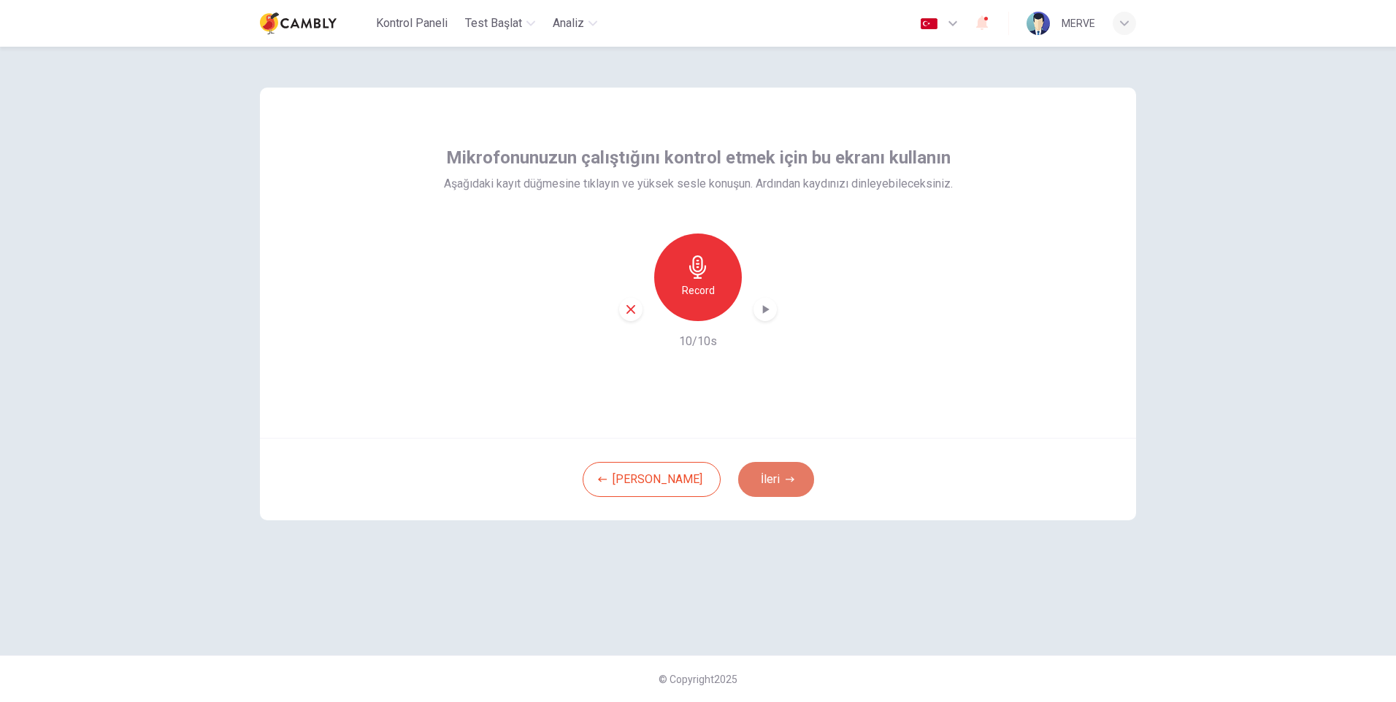
click at [738, 474] on button "İleri" at bounding box center [776, 479] width 76 height 35
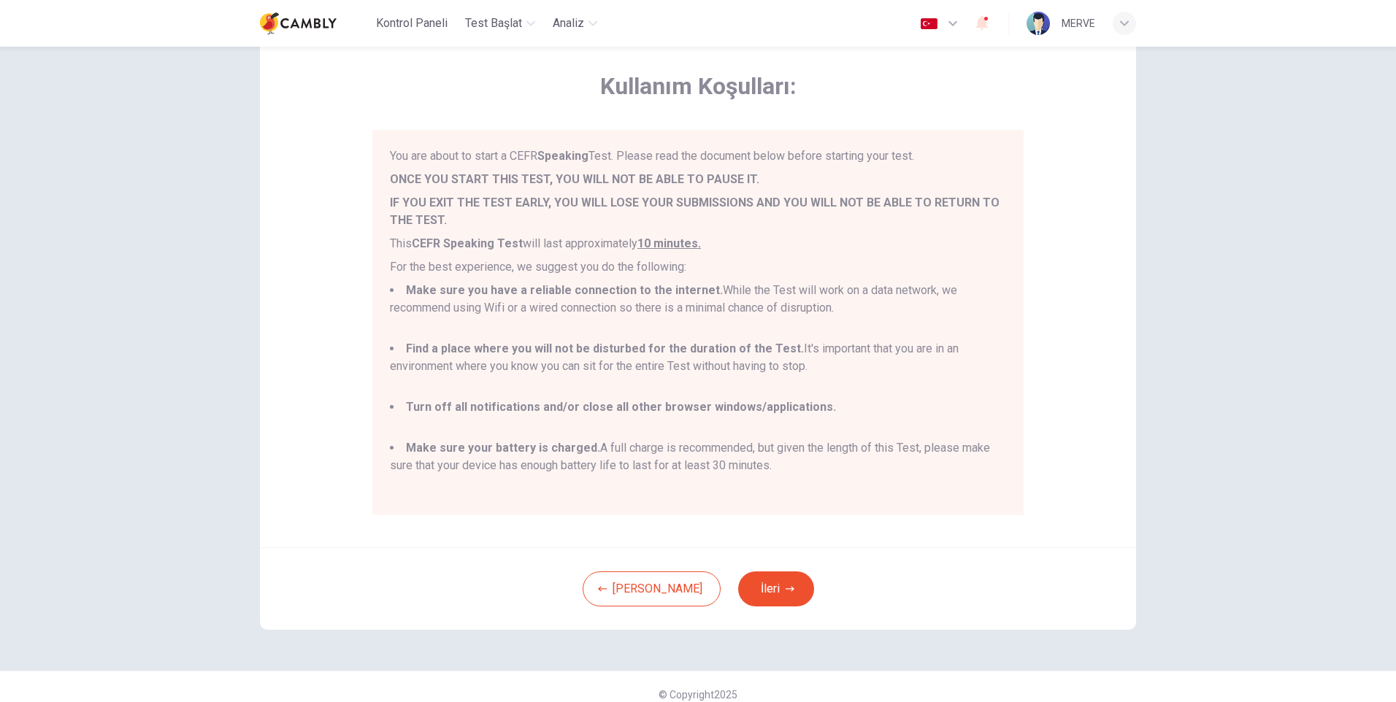
scroll to position [72, 0]
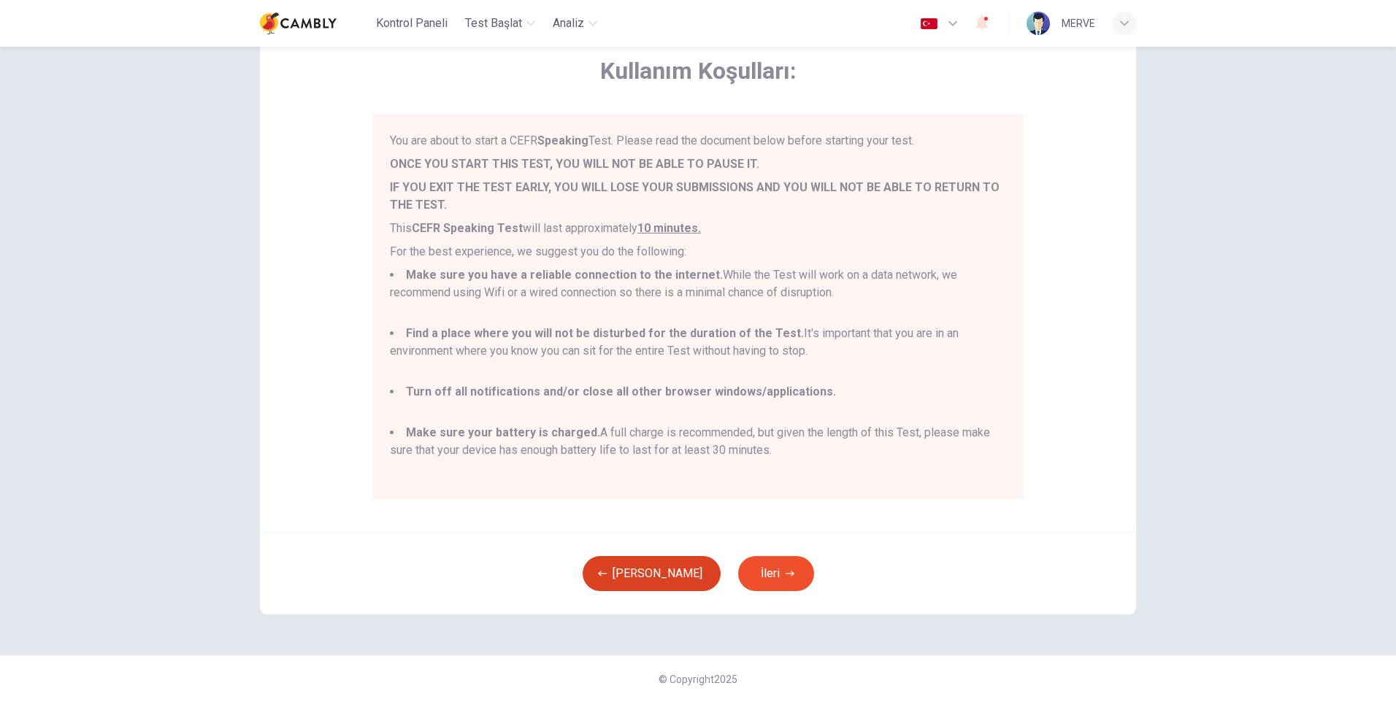
click at [639, 568] on button "[PERSON_NAME]" at bounding box center [651, 573] width 138 height 35
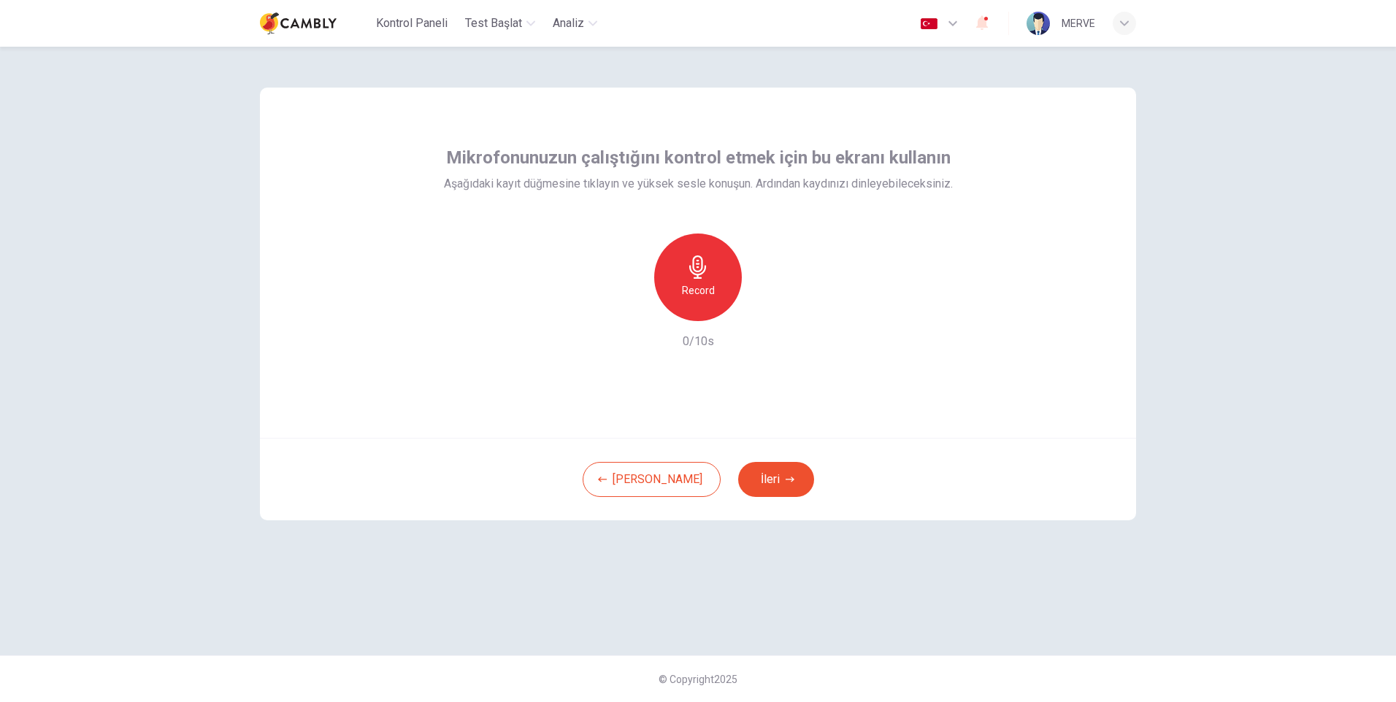
scroll to position [0, 0]
click at [637, 472] on button "[PERSON_NAME]" at bounding box center [651, 479] width 138 height 35
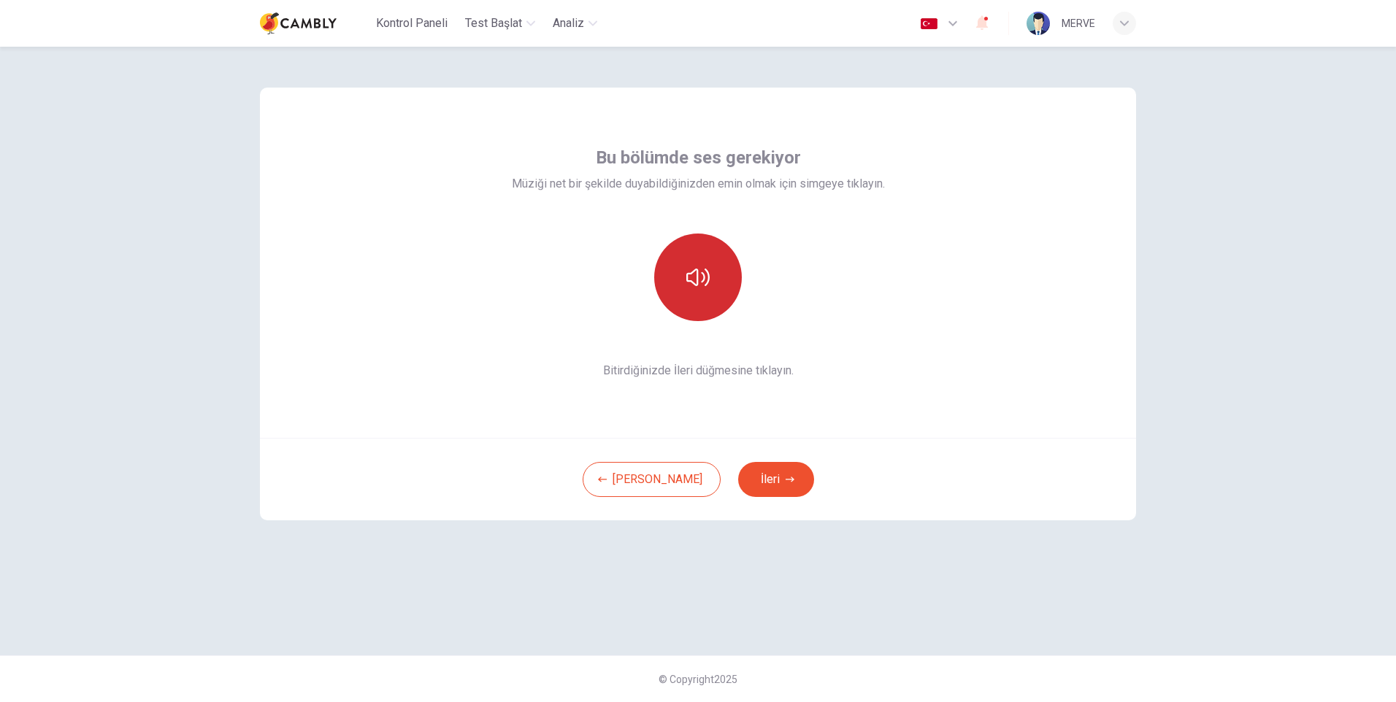
click at [693, 283] on icon "button" at bounding box center [697, 278] width 23 height 18
click at [710, 248] on button "button" at bounding box center [698, 278] width 88 height 88
click at [785, 481] on icon "button" at bounding box center [789, 479] width 9 height 9
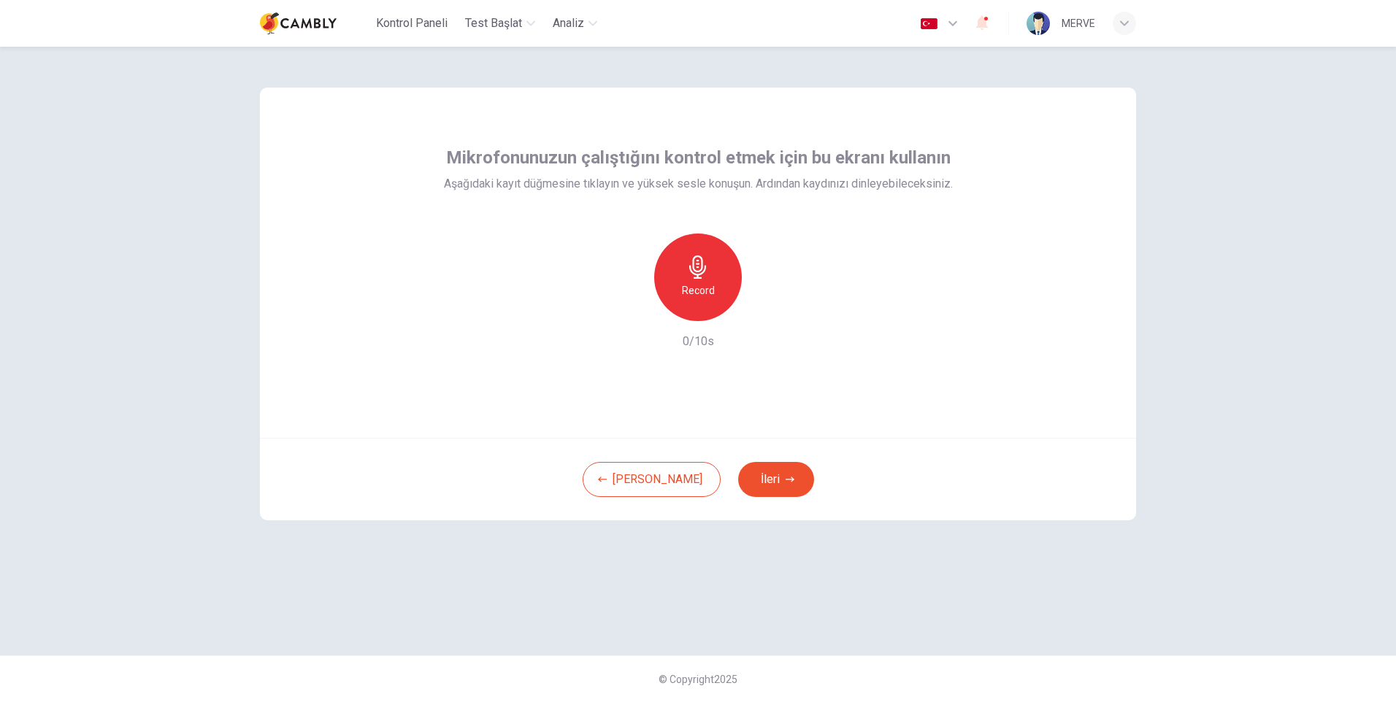
click at [700, 276] on icon "button" at bounding box center [697, 266] width 23 height 23
click at [767, 312] on icon "button" at bounding box center [765, 309] width 15 height 15
click at [768, 311] on icon "button" at bounding box center [765, 309] width 15 height 15
click at [763, 306] on icon "button" at bounding box center [765, 309] width 15 height 15
click at [744, 399] on div "Mikrofonunuzun çalıştığını kontrol etmek için bu ekranı kullanın Aşağıdaki kayı…" at bounding box center [698, 263] width 876 height 350
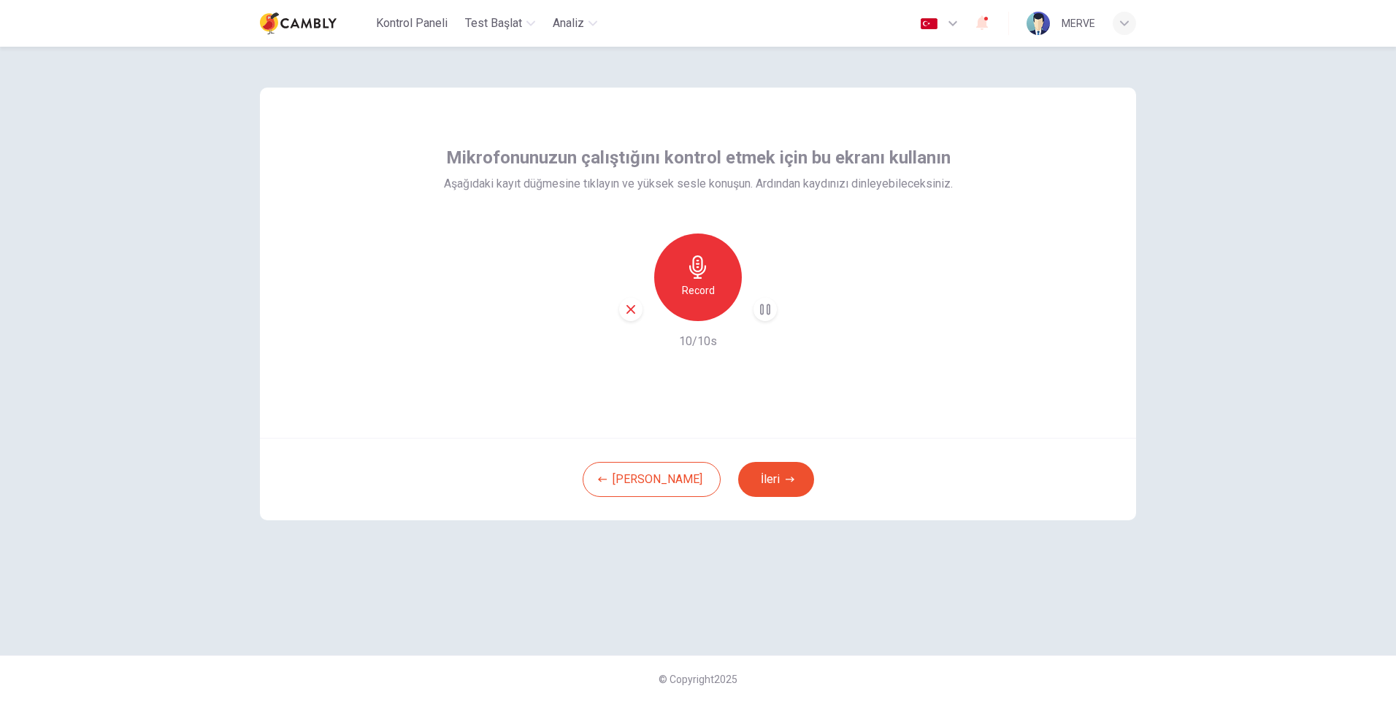
click at [687, 280] on div "Record" at bounding box center [698, 278] width 88 height 88
click at [704, 274] on icon "button" at bounding box center [697, 266] width 23 height 23
click at [767, 301] on div "button" at bounding box center [764, 309] width 23 height 23
drag, startPoint x: 704, startPoint y: 277, endPoint x: 752, endPoint y: 342, distance: 79.9
click at [752, 342] on div "Record 10/10s" at bounding box center [698, 292] width 509 height 117
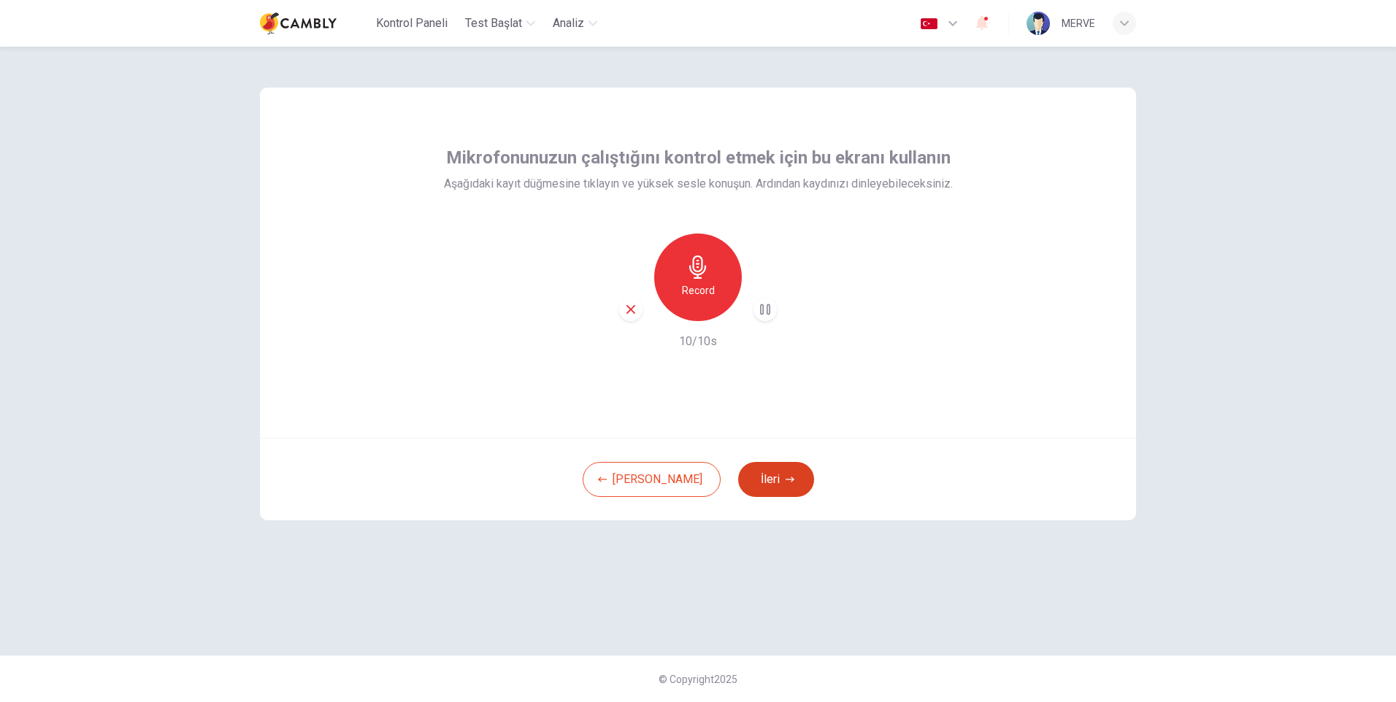
click at [755, 472] on button "İleri" at bounding box center [776, 479] width 76 height 35
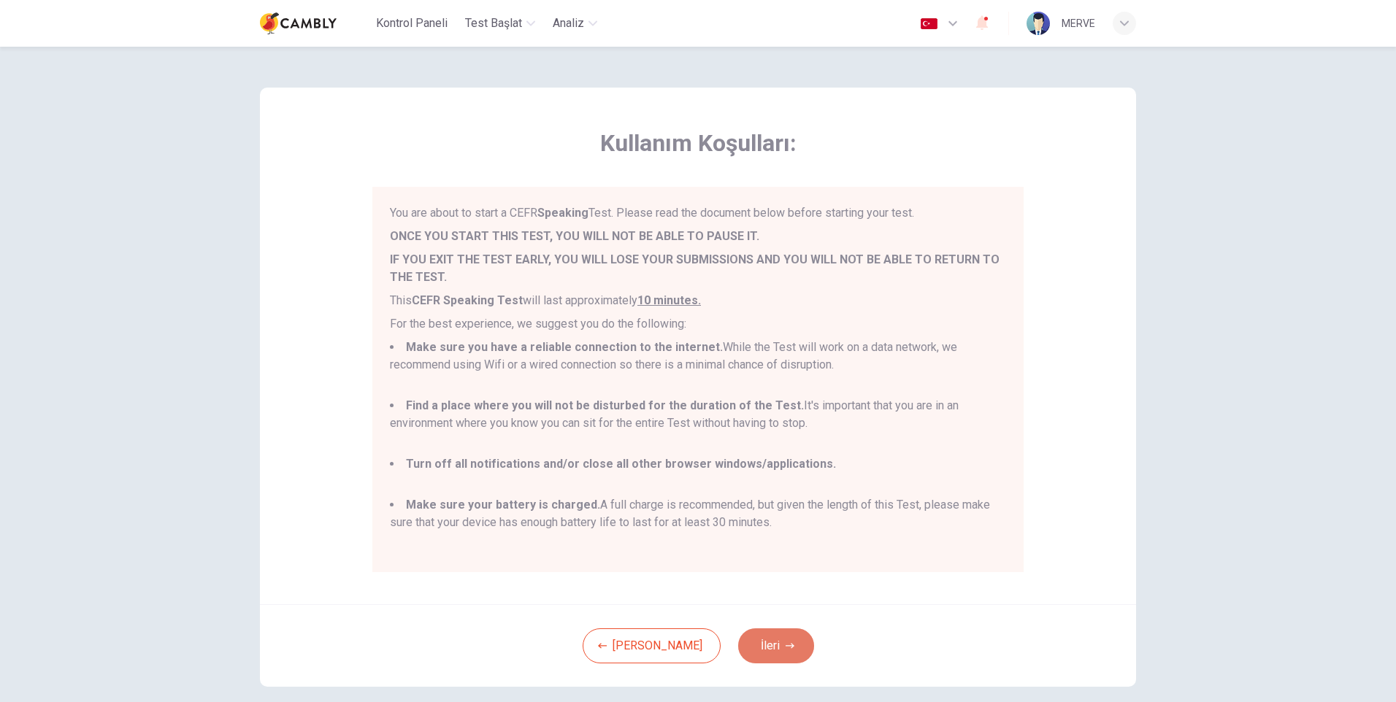
click at [738, 639] on button "İleri" at bounding box center [776, 645] width 76 height 35
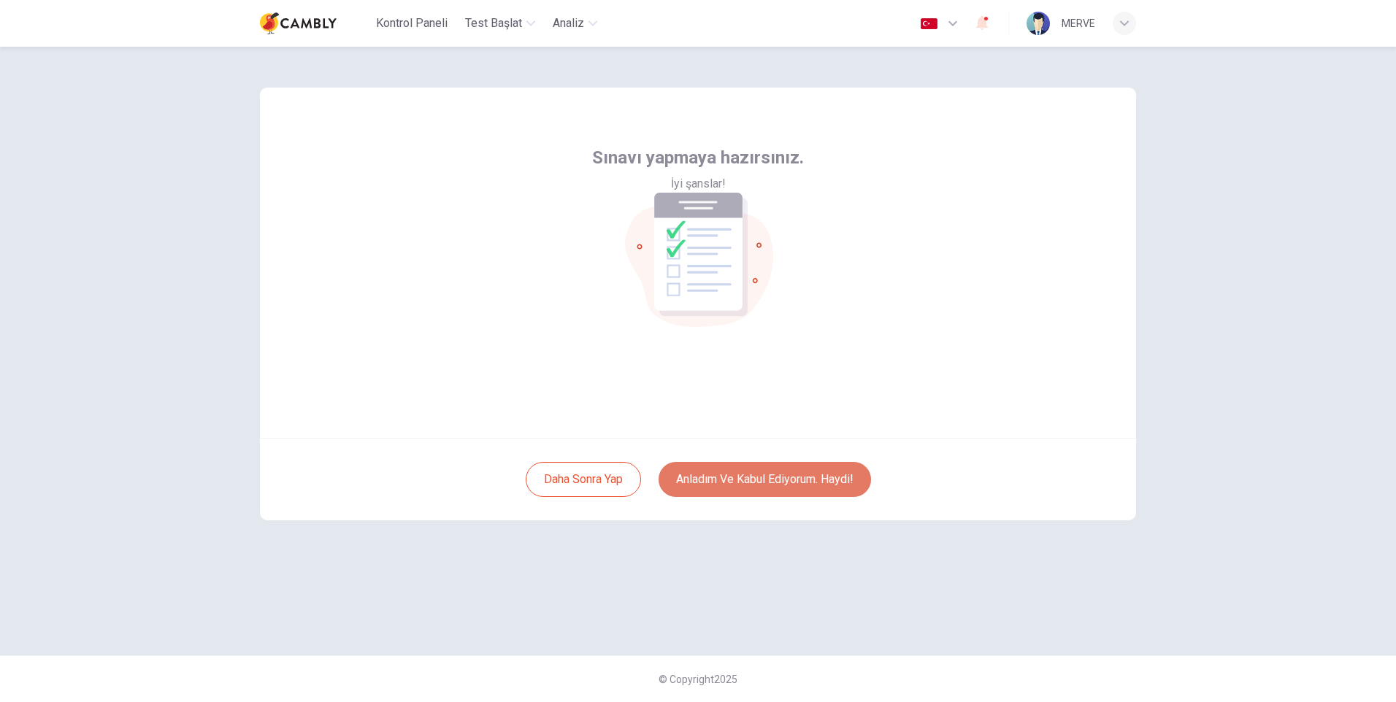
click at [736, 486] on button "Anladım ve kabul ediyorum. Haydi!" at bounding box center [764, 479] width 212 height 35
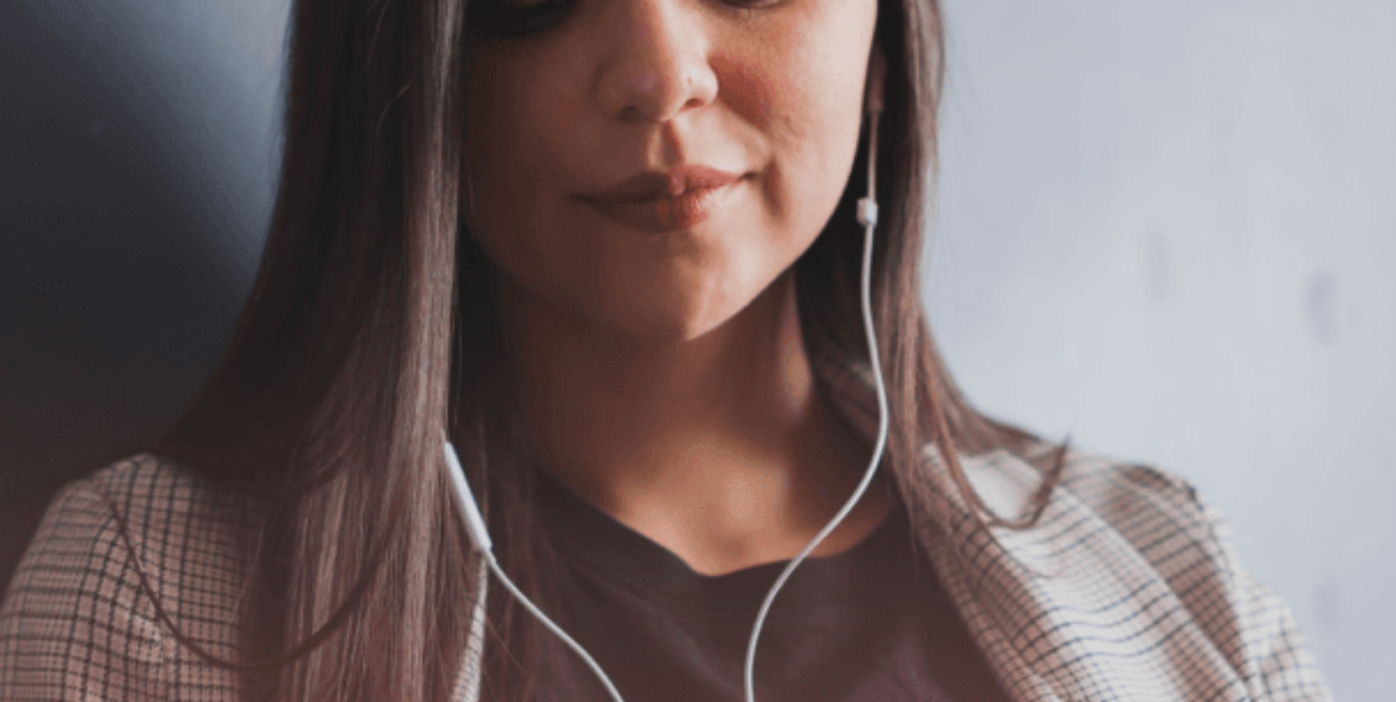
click at [46, 75] on button "Devam Et" at bounding box center [23, 104] width 46 height 59
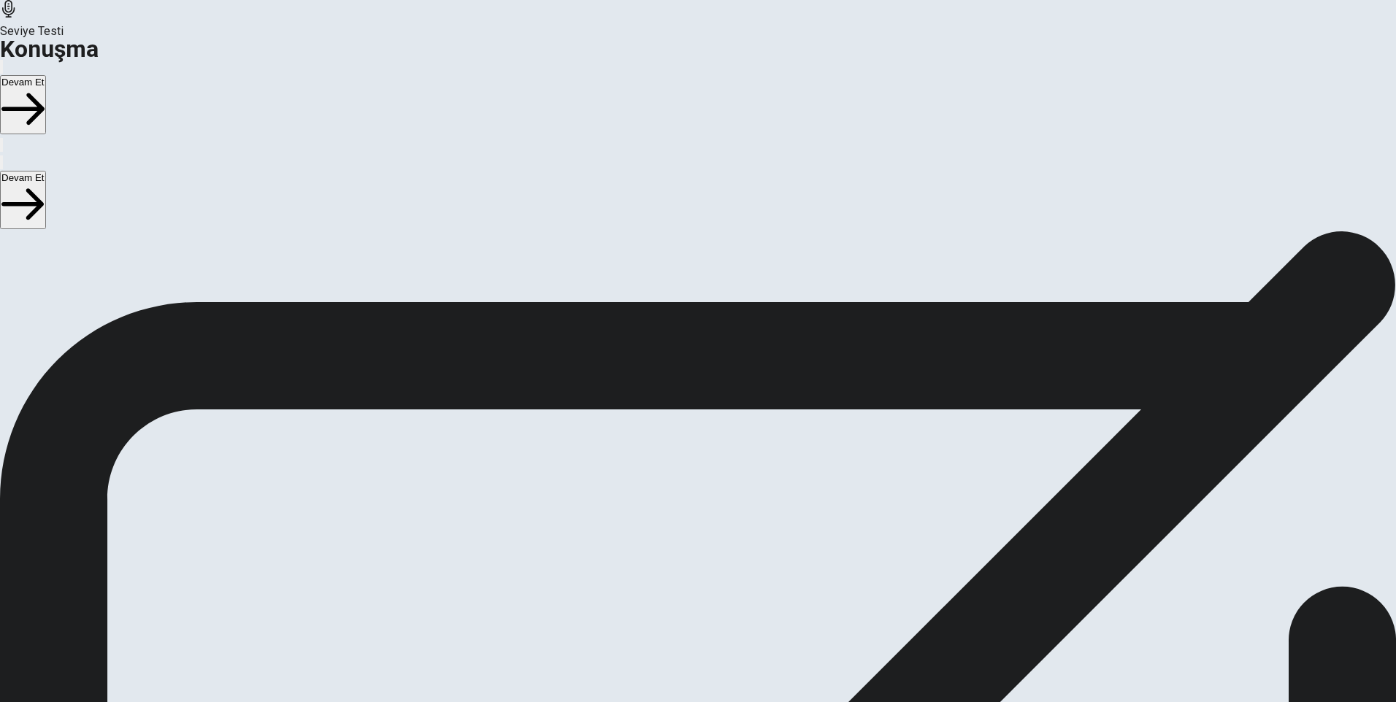
click at [682, 467] on button "Play Audio" at bounding box center [680, 460] width 3 height 14
click at [680, 463] on icon "Pause Audio" at bounding box center [680, 463] width 0 height 0
click at [680, 463] on icon "Play Audio" at bounding box center [680, 463] width 0 height 0
click at [707, 402] on icon at bounding box center [691, 424] width 31 height 44
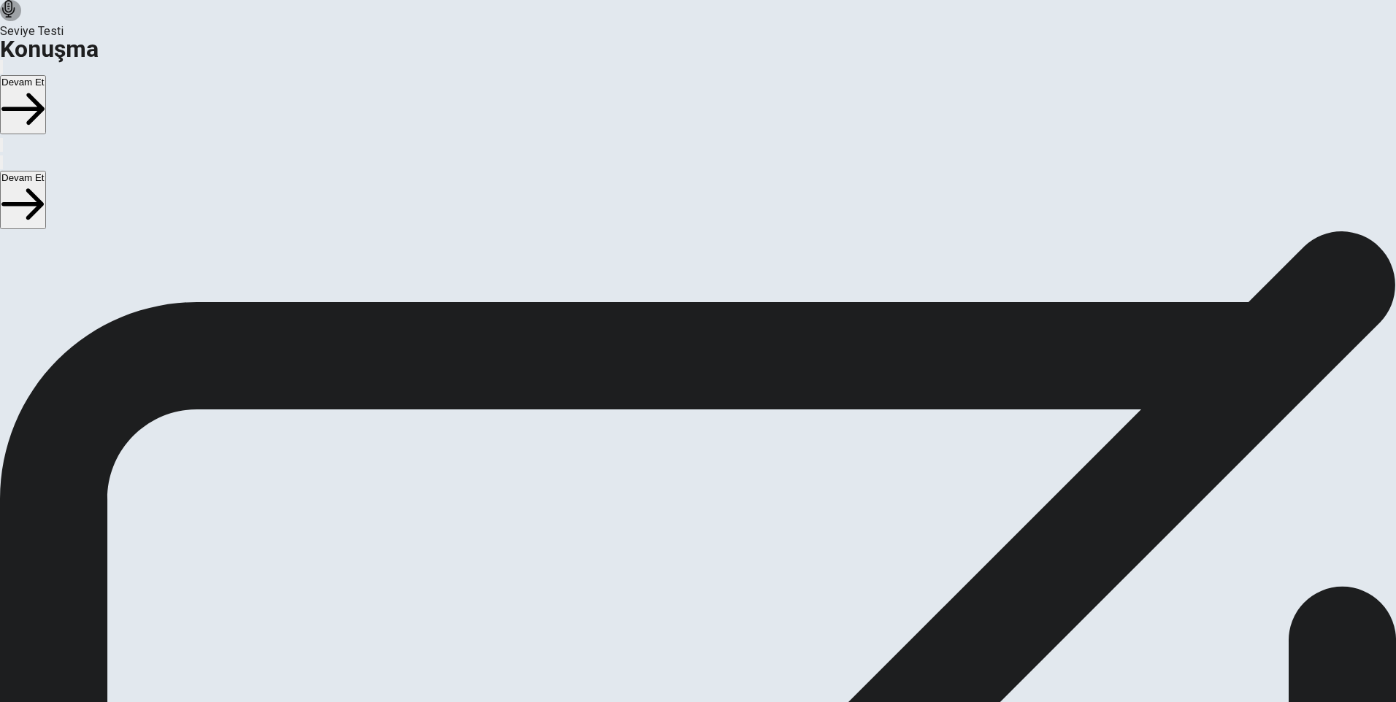
click at [682, 458] on button "Play Audio" at bounding box center [680, 460] width 3 height 14
click at [677, 463] on icon "Record Again" at bounding box center [677, 463] width 0 height 0
click at [1113, 376] on div "00:00:15 Yeniden Kaydet" at bounding box center [698, 434] width 1396 height 196
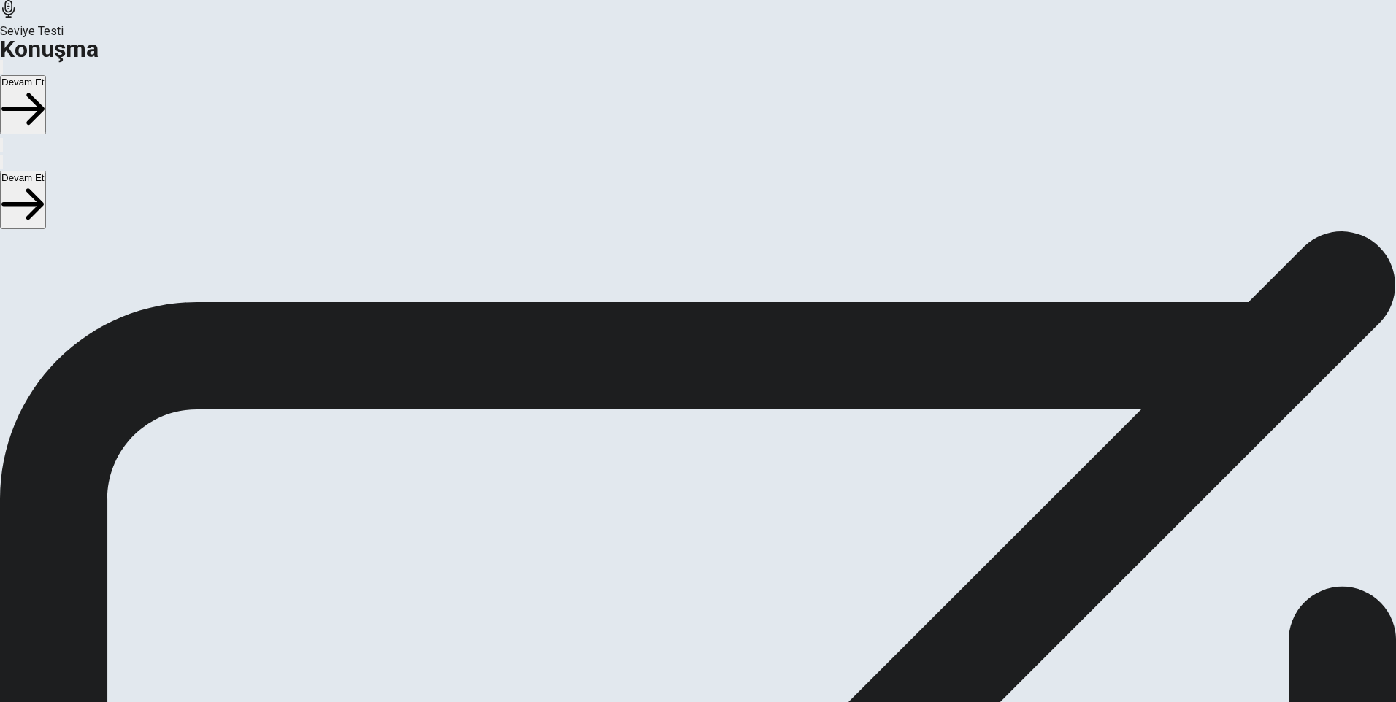
click at [1220, 231] on div "Adjusting the Microphone In order to adjust your microphone volume , please ans…" at bounding box center [698, 231] width 1396 height 0
click at [854, 409] on div "00:00:15 Yeniden Kaydet" at bounding box center [698, 434] width 1396 height 196
click at [720, 402] on icon at bounding box center [698, 424] width 44 height 44
click at [734, 457] on button "Yeniden Kaydet" at bounding box center [698, 491] width 71 height 81
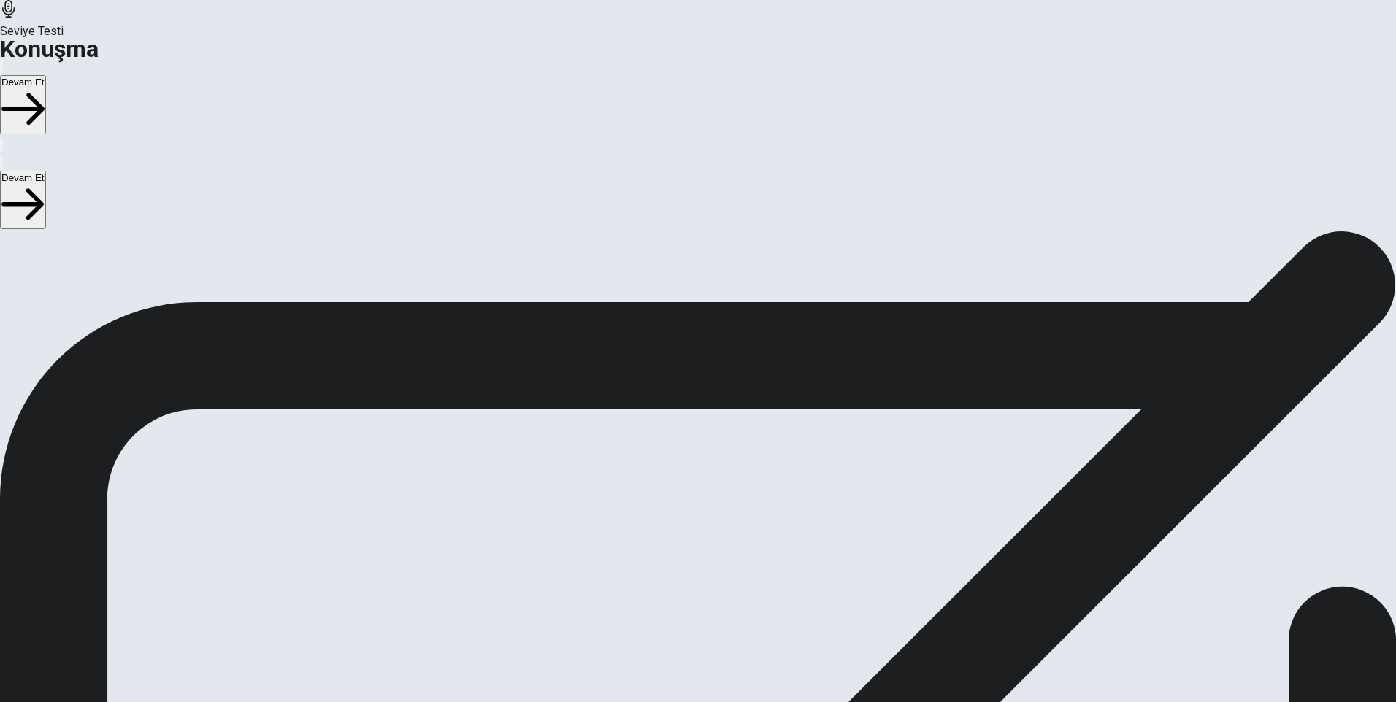
click at [720, 402] on div at bounding box center [698, 426] width 44 height 49
click at [734, 465] on button "Yeniden Kaydet" at bounding box center [698, 491] width 71 height 81
click at [793, 550] on div "Kaydı Durdur" at bounding box center [697, 712] width 191 height 325
click at [696, 466] on icon "Play Audio" at bounding box center [689, 472] width 14 height 18
click at [680, 463] on icon "Pause Audio" at bounding box center [680, 463] width 0 height 0
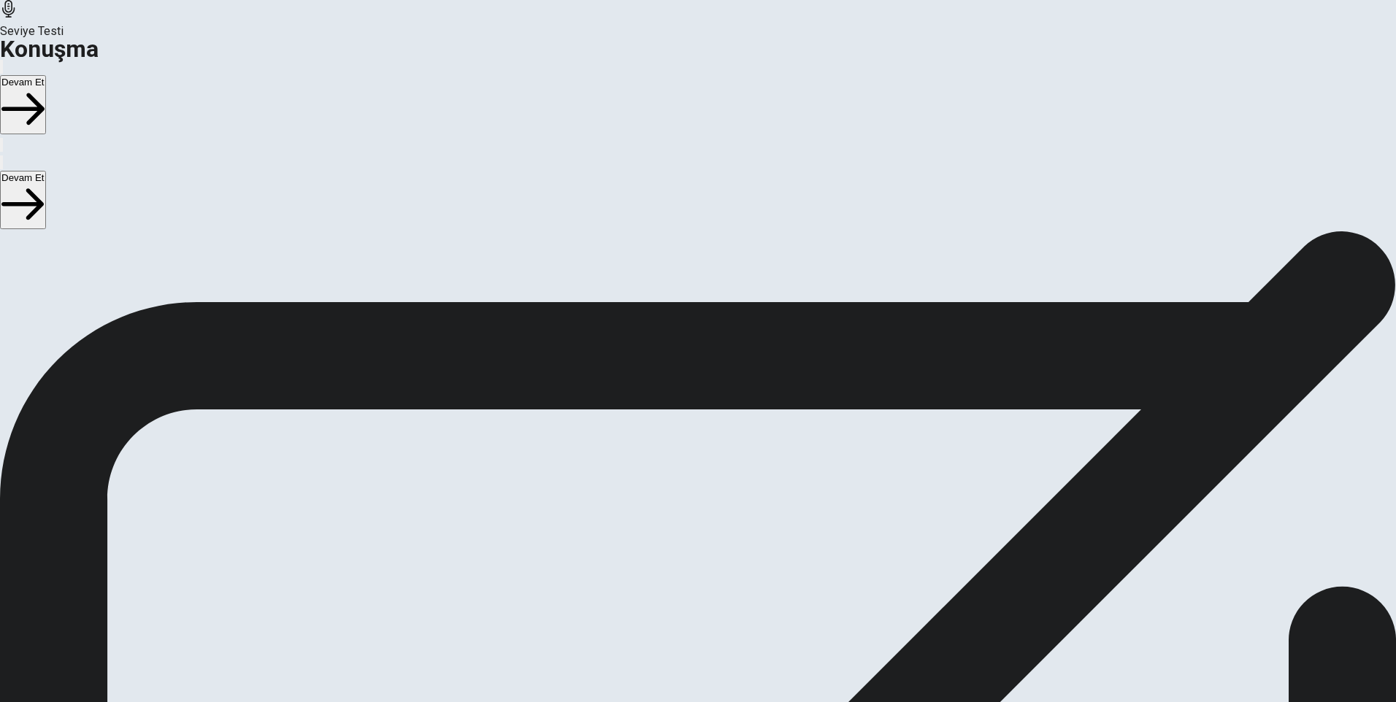
click at [695, 463] on icon "Record Again" at bounding box center [686, 472] width 18 height 18
click at [720, 404] on div "Kaydı Durdur" at bounding box center [698, 490] width 44 height 177
click at [720, 402] on div at bounding box center [698, 426] width 44 height 49
click at [680, 463] on icon "Play Audio" at bounding box center [680, 463] width 0 height 0
click at [734, 471] on button "Yeniden Kaydet" at bounding box center [698, 491] width 71 height 81
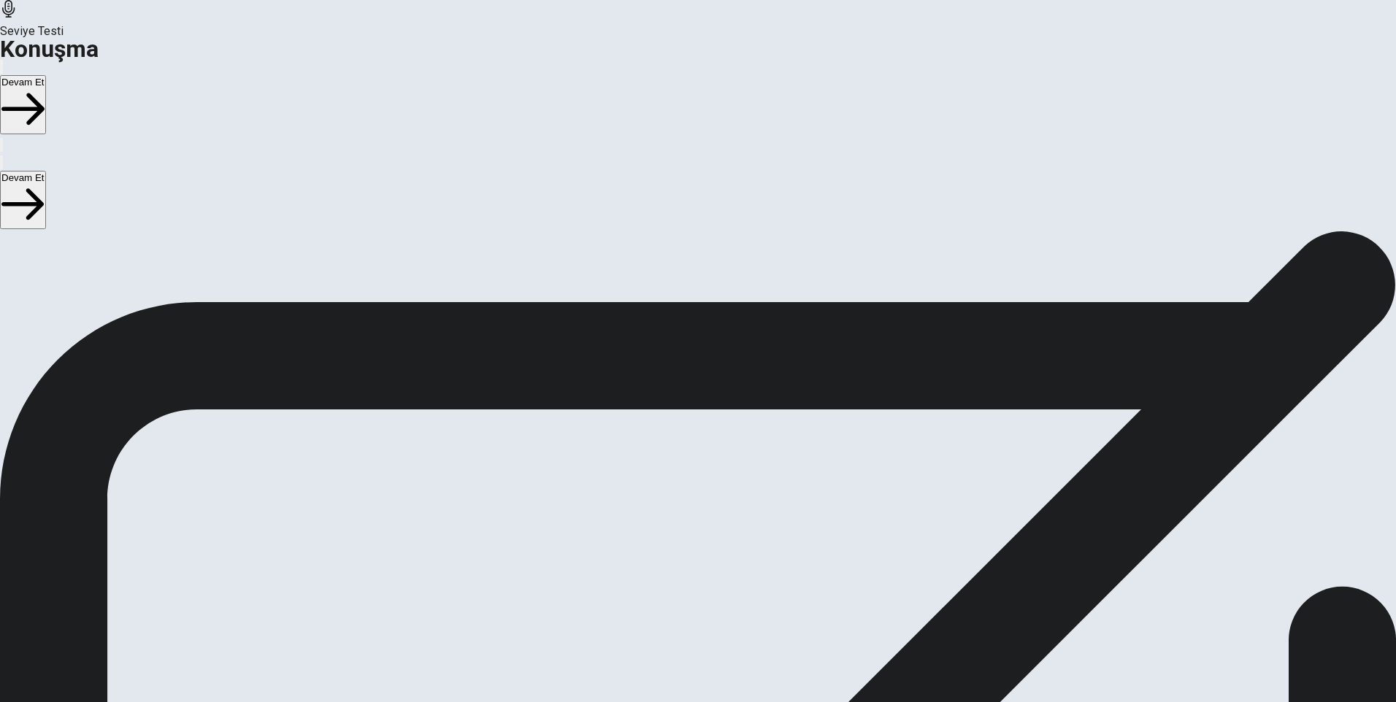
drag, startPoint x: 295, startPoint y: 496, endPoint x: 491, endPoint y: 489, distance: 196.5
click at [491, 336] on div "Adjusting the Microphone In order to adjust your microphone volume , please ans…" at bounding box center [698, 283] width 1396 height 105
click at [720, 405] on icon at bounding box center [698, 424] width 44 height 44
click at [695, 469] on icon "Record Again" at bounding box center [686, 472] width 18 height 18
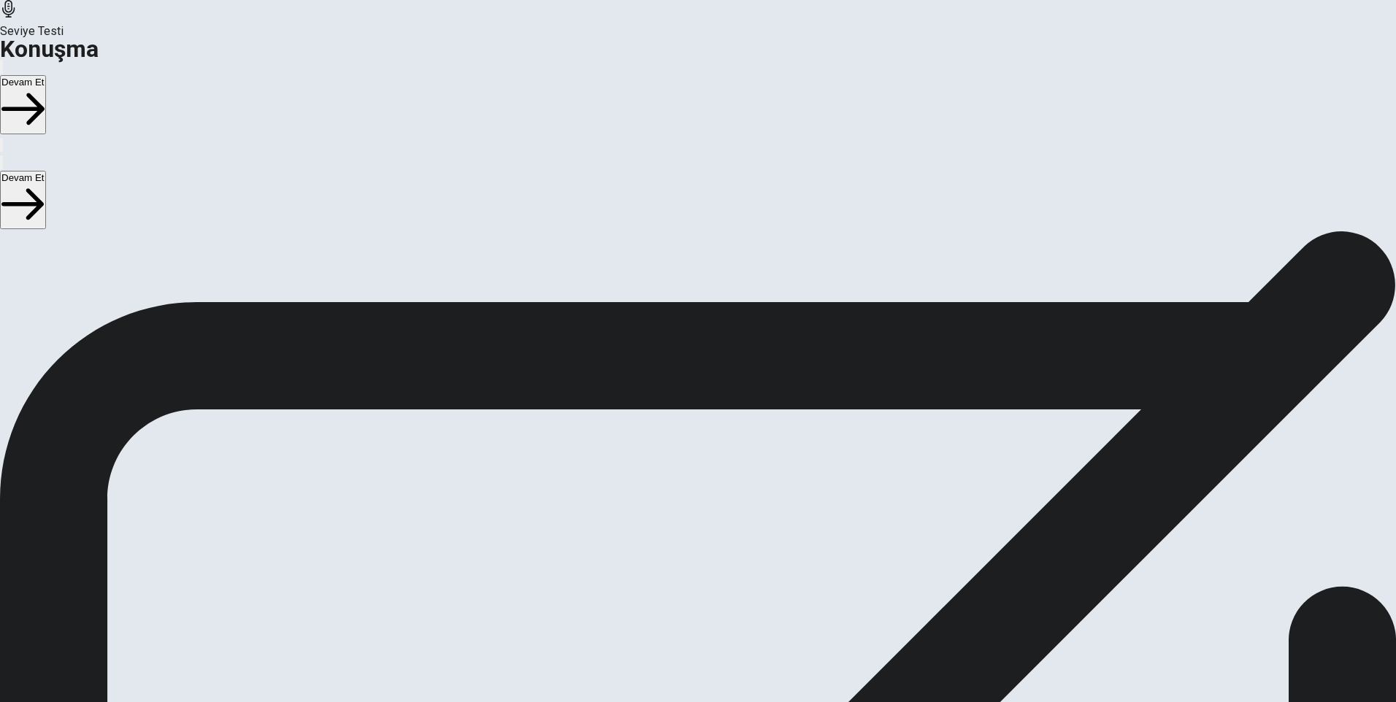
click at [709, 546] on span "Kaydı Durdur" at bounding box center [693, 561] width 34 height 31
click at [677, 463] on icon "Record Again" at bounding box center [677, 463] width 0 height 0
click at [793, 550] on div "Kaydı Durdur" at bounding box center [697, 712] width 191 height 325
click at [720, 402] on div at bounding box center [698, 426] width 44 height 49
click at [696, 465] on icon "Play Audio" at bounding box center [689, 472] width 14 height 18
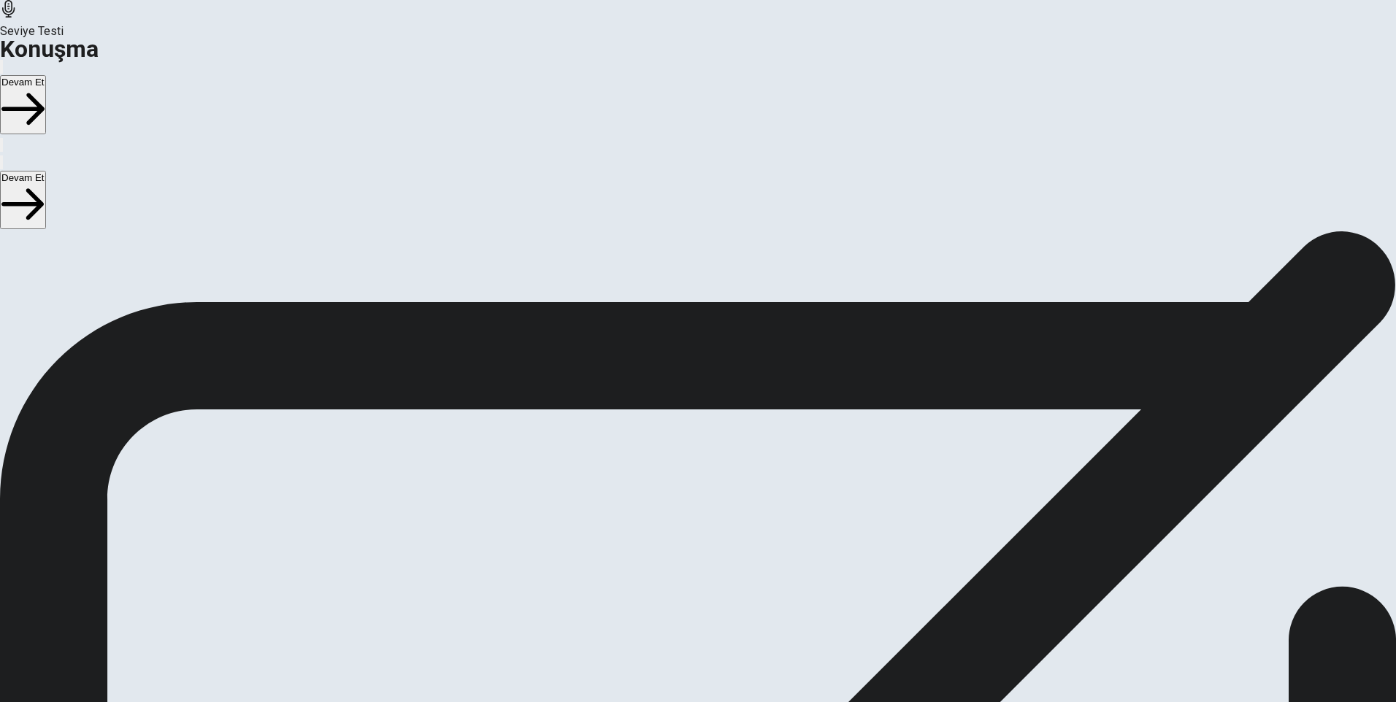
click at [679, 463] on button "Record Again" at bounding box center [677, 460] width 3 height 14
drag, startPoint x: 301, startPoint y: 496, endPoint x: 440, endPoint y: 493, distance: 139.5
click at [440, 336] on div "Question: 'Describe the city you live in.'" at bounding box center [698, 318] width 1396 height 35
click at [793, 550] on div "Kaydı Durdur" at bounding box center [697, 712] width 191 height 325
click at [682, 467] on button "Play Audio" at bounding box center [680, 460] width 3 height 14
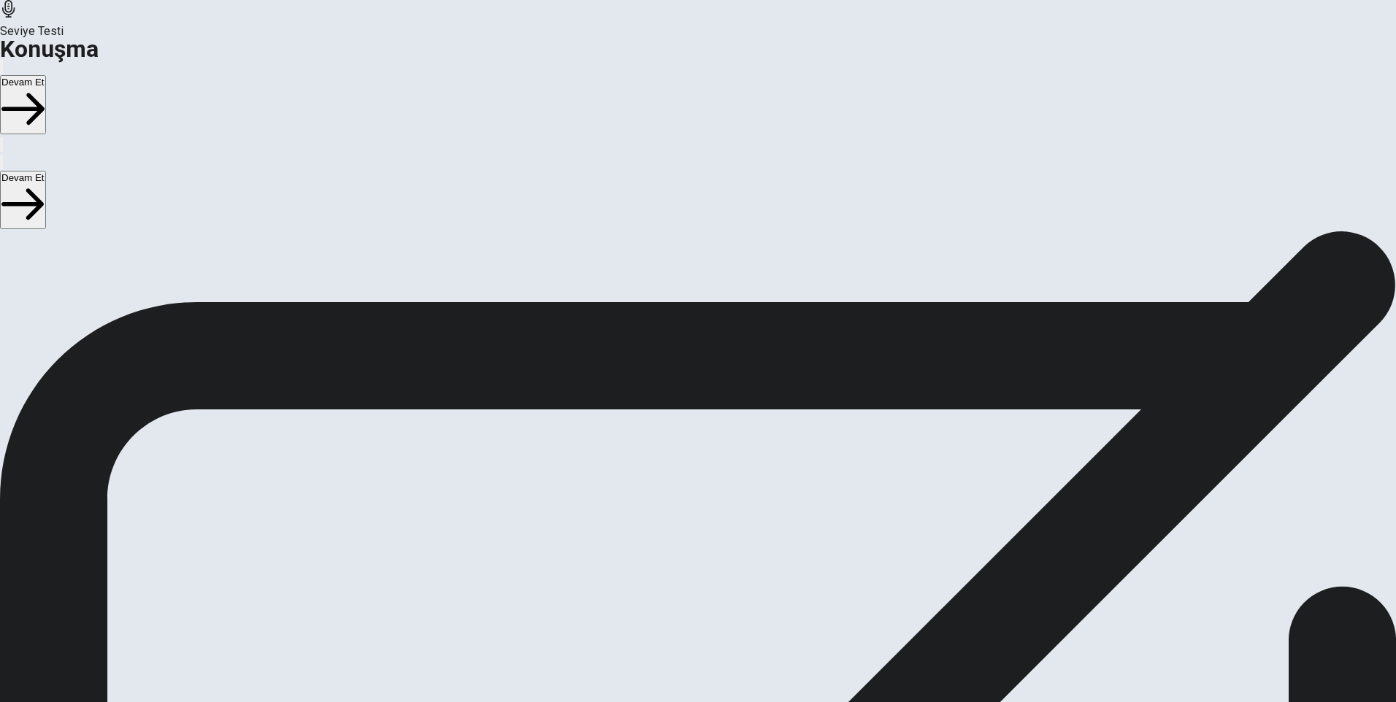
click at [696, 463] on icon "Play Audio" at bounding box center [689, 472] width 14 height 18
click at [677, 463] on icon "Record Again" at bounding box center [677, 463] width 0 height 0
click at [720, 405] on div "Kaydı Durdur" at bounding box center [698, 490] width 44 height 177
click at [720, 405] on div at bounding box center [698, 426] width 44 height 49
click at [679, 461] on button "Record Again" at bounding box center [677, 460] width 3 height 14
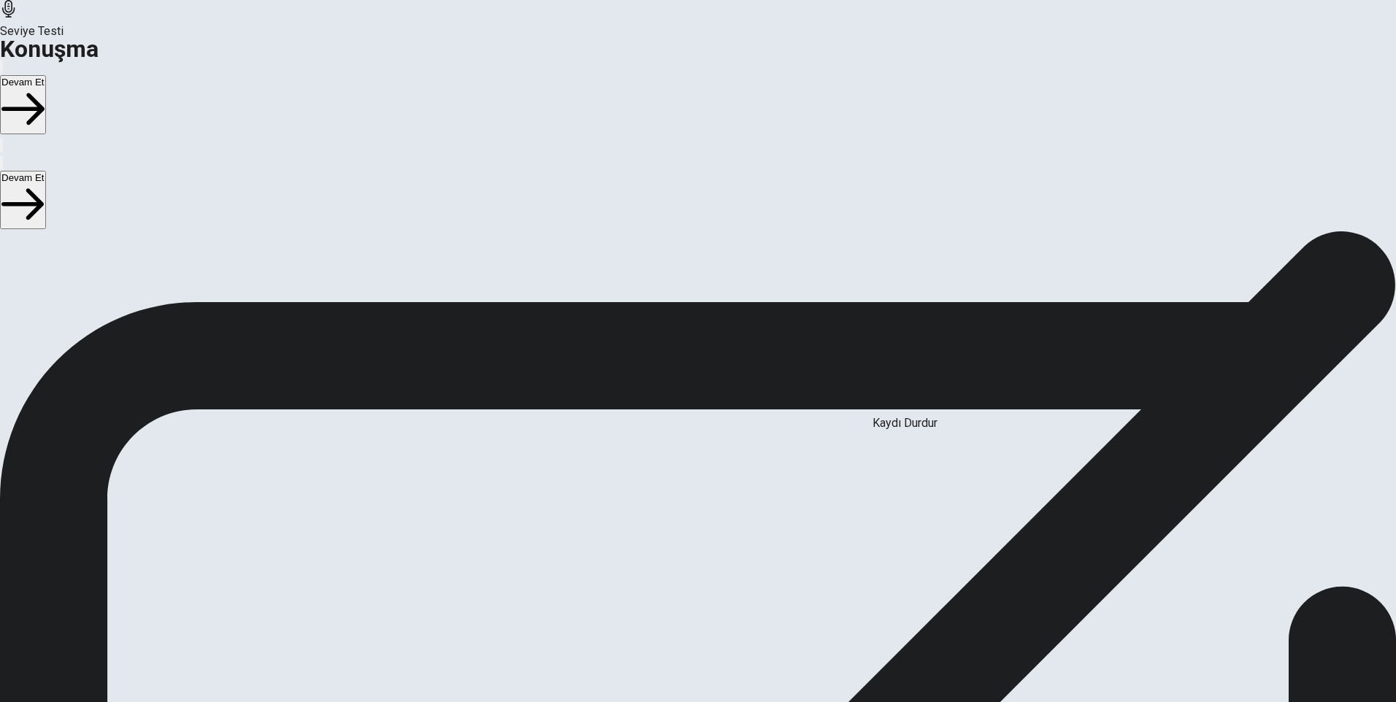
click at [720, 454] on div "00:00:11" at bounding box center [698, 402] width 44 height 133
click at [734, 459] on button "Yeniden Kaydet" at bounding box center [698, 491] width 71 height 81
click at [706, 443] on icon at bounding box center [697, 444] width 15 height 3
click at [336, 301] on p "You will have 15 seconds to speak. If you finish recording before 15 seconds ar…" at bounding box center [698, 283] width 1396 height 35
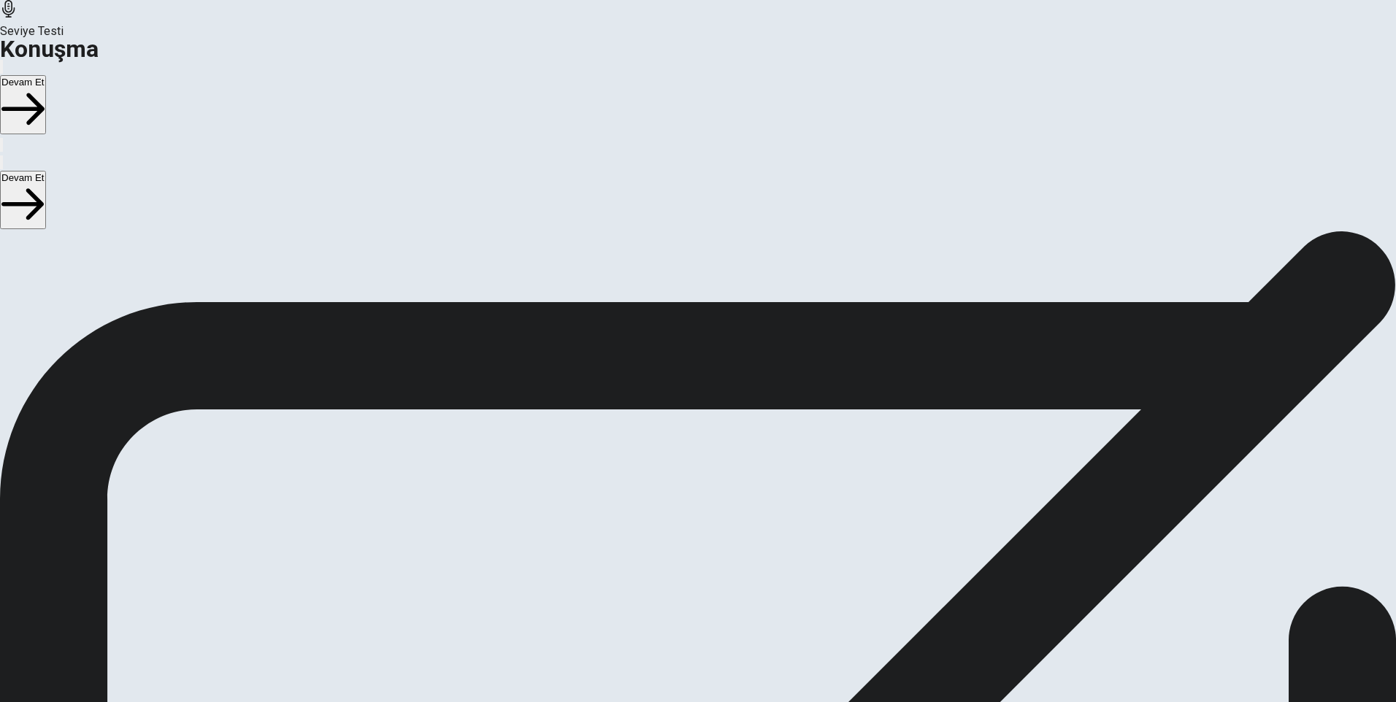
drag, startPoint x: 696, startPoint y: 419, endPoint x: 717, endPoint y: 419, distance: 21.2
click at [717, 419] on div "Adjusting the Microphone In order to adjust your microphone volume , please ans…" at bounding box center [698, 381] width 1396 height 301
click at [705, 522] on div "00:00:15 Yeniden Kaydet" at bounding box center [698, 434] width 1396 height 196
click at [734, 470] on button "Yeniden Kaydet" at bounding box center [698, 491] width 71 height 81
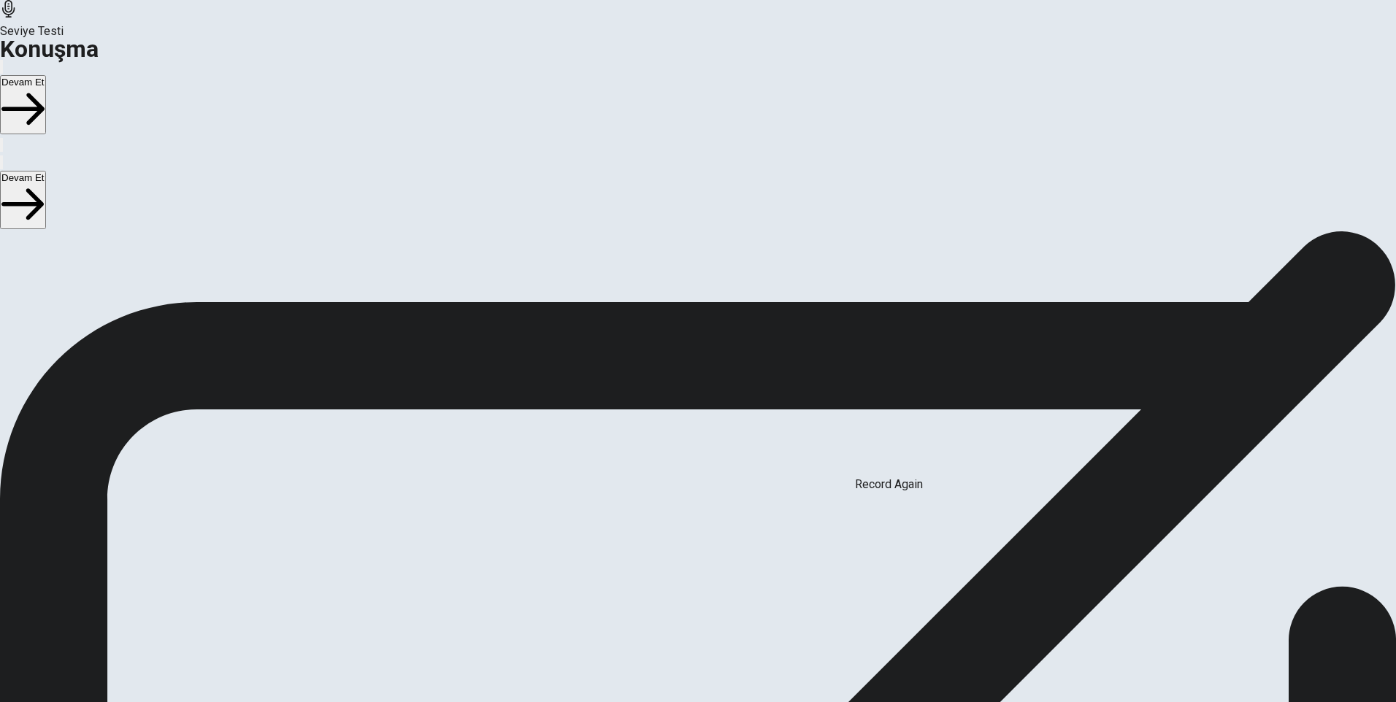
click at [677, 463] on icon "Record Again" at bounding box center [677, 463] width 0 height 0
click at [720, 402] on div at bounding box center [698, 426] width 44 height 49
click at [734, 461] on button "Yeniden Kaydet" at bounding box center [698, 491] width 71 height 81
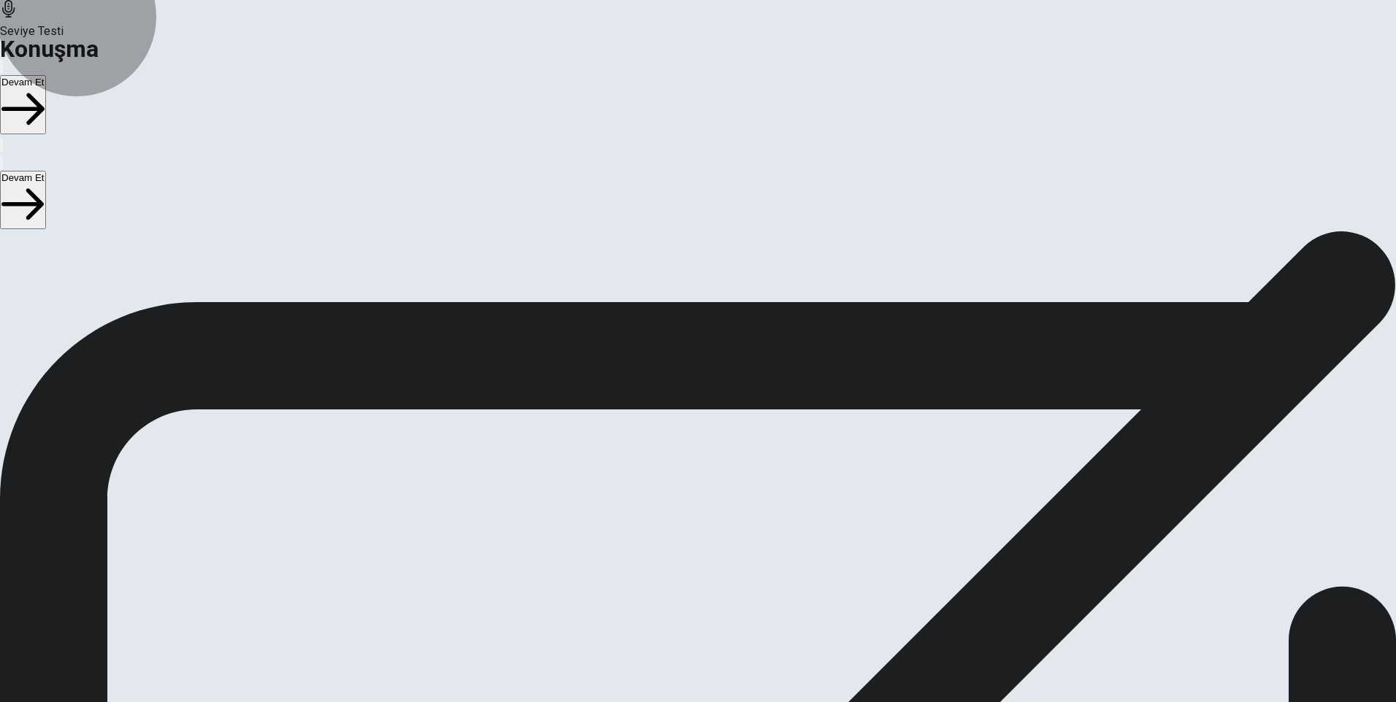
click at [734, 468] on button "Yeniden Kaydet" at bounding box center [698, 491] width 71 height 81
click at [793, 550] on div "Kaydı Durdur" at bounding box center [697, 712] width 191 height 325
click at [720, 402] on icon at bounding box center [698, 424] width 44 height 44
drag, startPoint x: 922, startPoint y: 465, endPoint x: 928, endPoint y: 471, distance: 8.3
click at [682, 466] on button "Play Audio" at bounding box center [680, 460] width 3 height 14
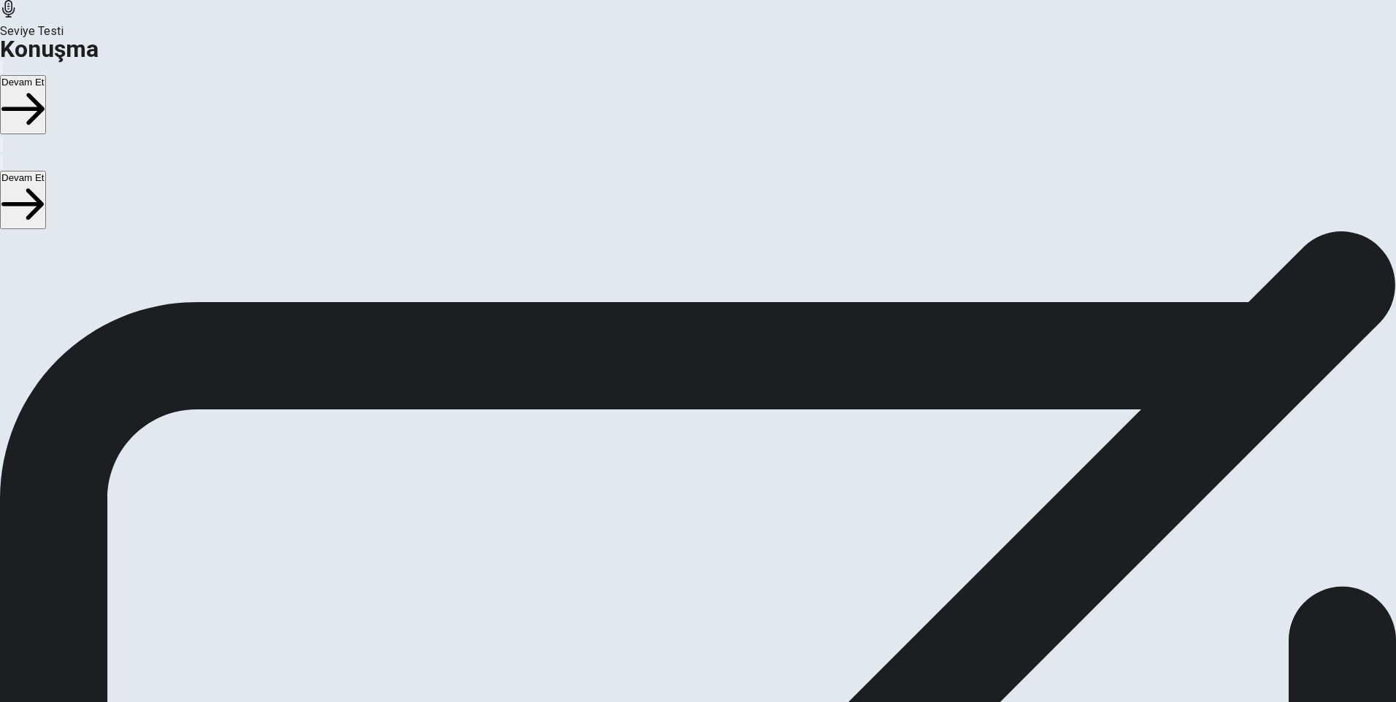
click at [679, 460] on button "Record Again" at bounding box center [677, 460] width 3 height 14
click at [709, 546] on span "Kaydı Durdur" at bounding box center [693, 561] width 34 height 31
click at [677, 463] on icon "Record Again" at bounding box center [677, 463] width 0 height 0
click at [268, 37] on div "Seviye Testi Konuşma" at bounding box center [698, 29] width 1396 height 58
drag, startPoint x: 546, startPoint y: 353, endPoint x: 773, endPoint y: 362, distance: 227.2
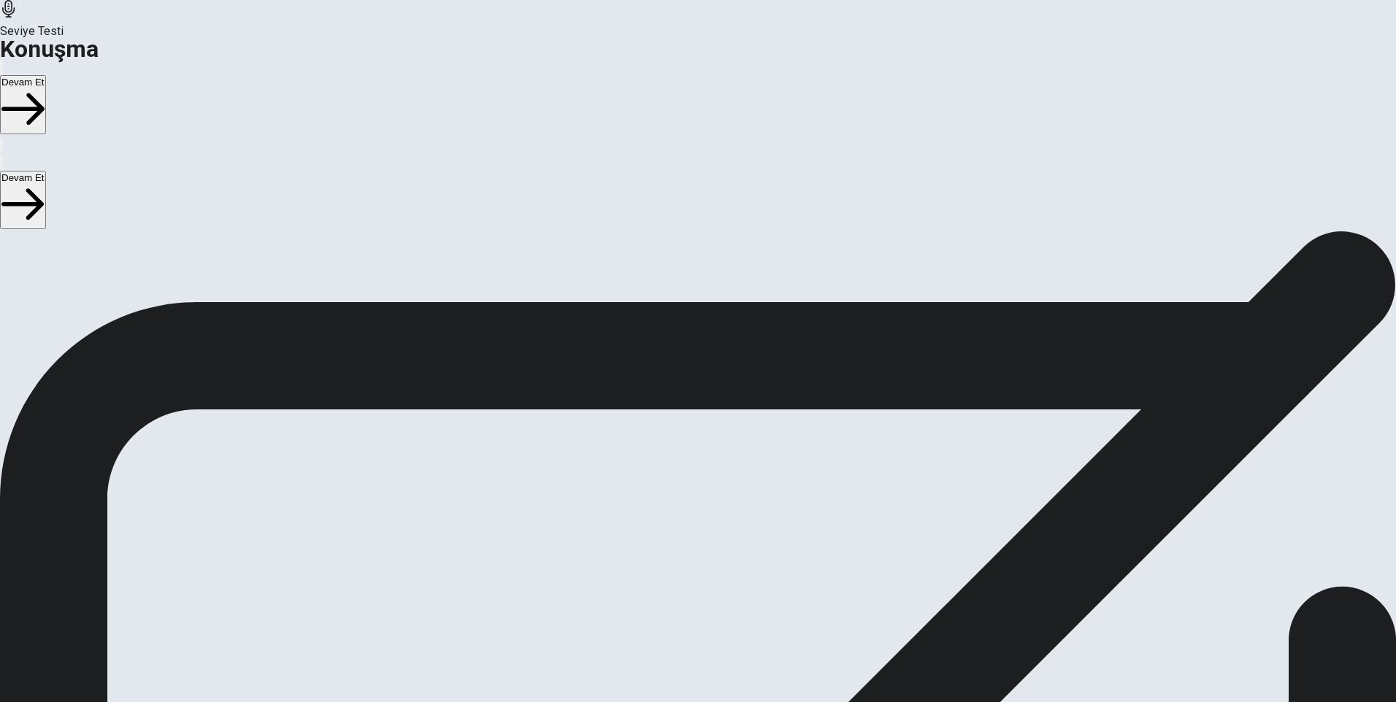
click at [784, 363] on div "Adjusting the Microphone In order to adjust your microphone volume , please ans…" at bounding box center [698, 561] width 1396 height 661
click at [46, 75] on button "Devam Et" at bounding box center [23, 104] width 46 height 59
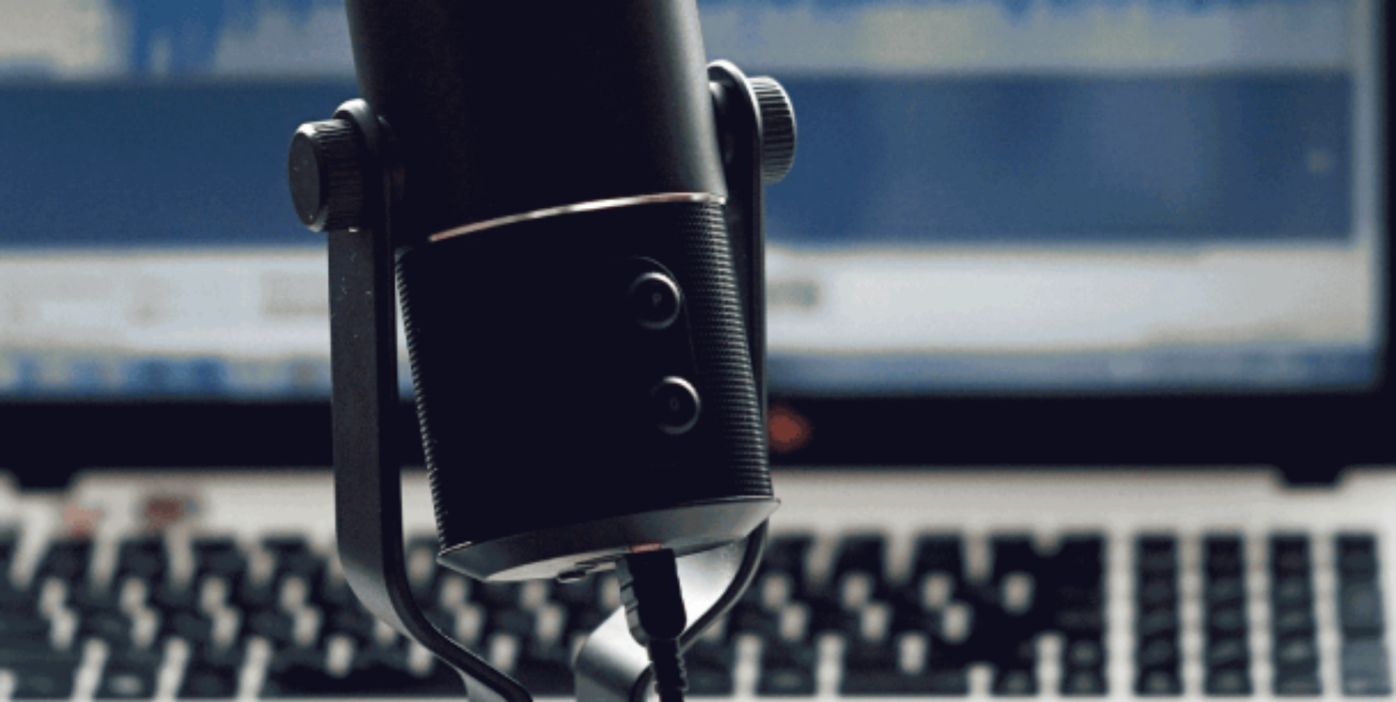
scroll to position [86, 0]
drag, startPoint x: 340, startPoint y: 408, endPoint x: 295, endPoint y: 201, distance: 212.2
click at [295, 201] on div "Speaking Section Directions In this Speaking test, you will be able to demonstr…" at bounding box center [698, 197] width 1396 height 105
drag, startPoint x: 354, startPoint y: 290, endPoint x: 402, endPoint y: 389, distance: 110.3
click at [400, 250] on span "In this Speaking test, you will be able to demonstrate your ability to speak ab…" at bounding box center [698, 206] width 1396 height 88
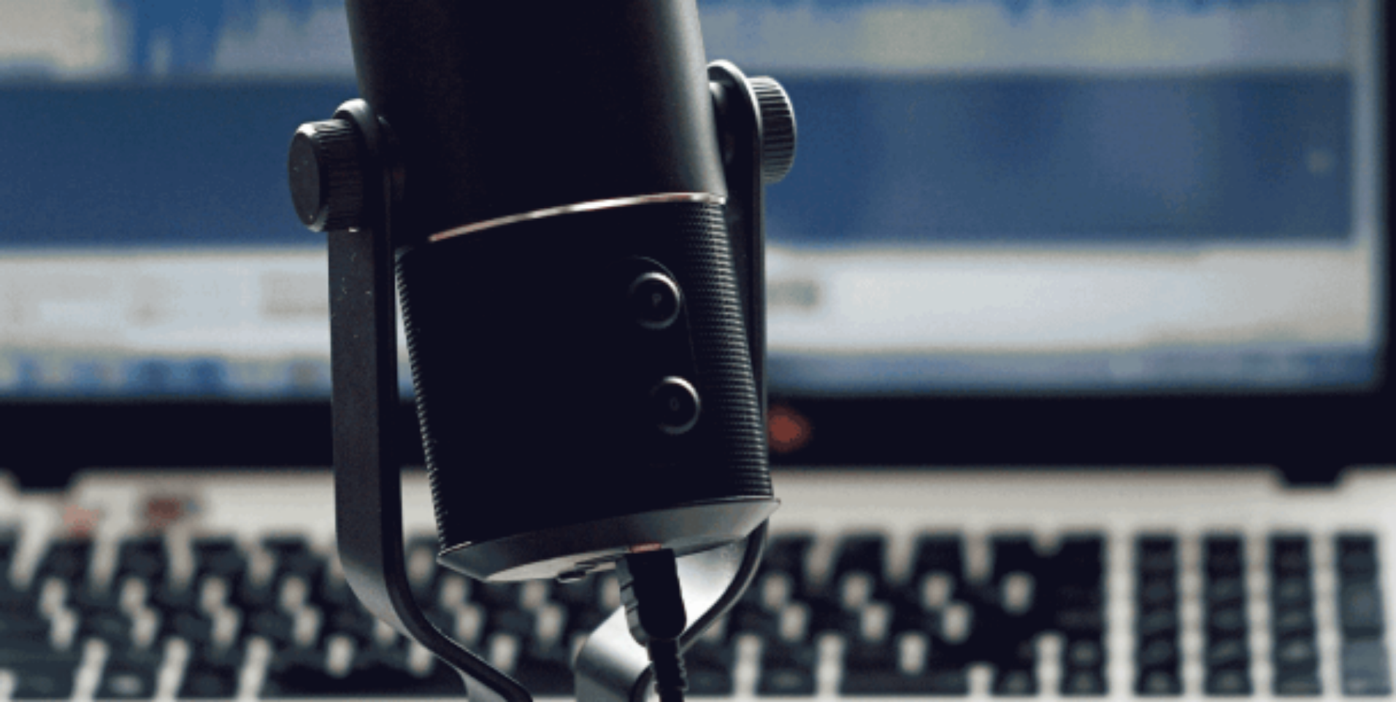
scroll to position [0, 0]
click at [46, 75] on button "Devam Et" at bounding box center [23, 104] width 46 height 59
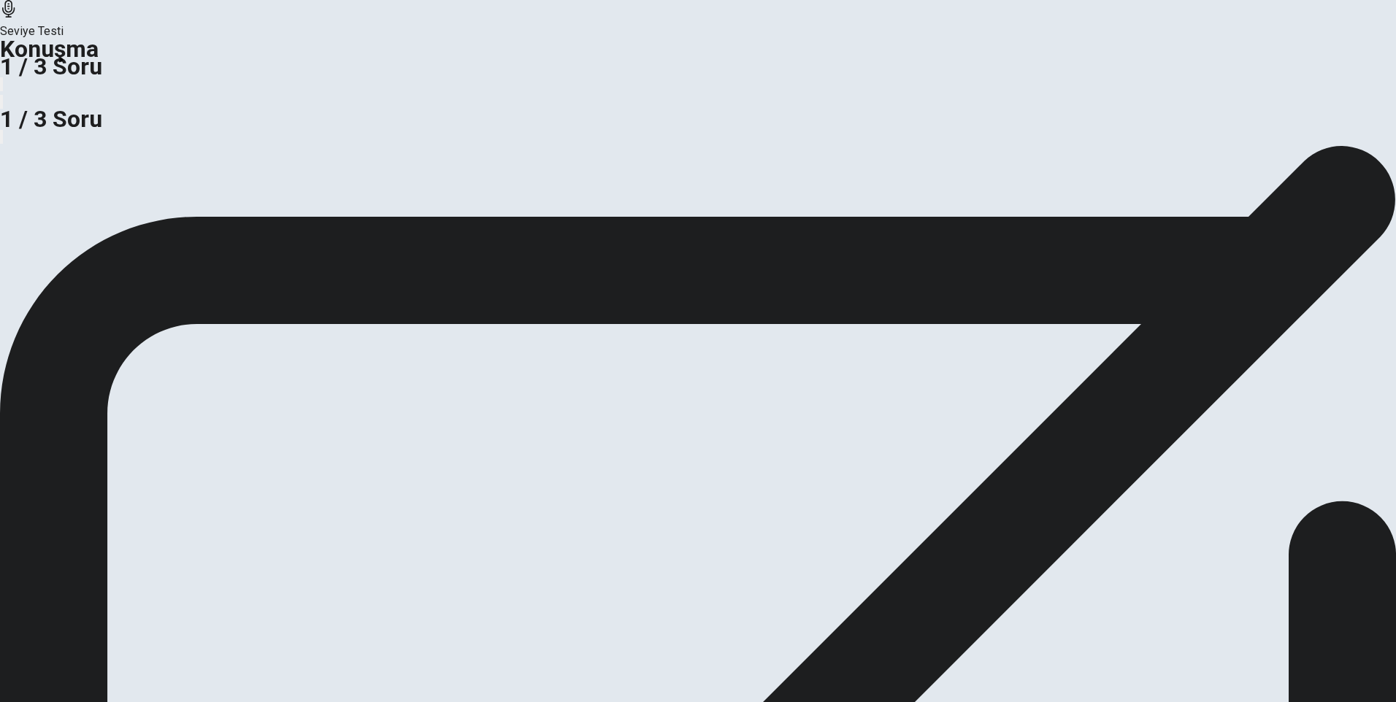
click at [18, 18] on icon at bounding box center [9, 9] width 18 height 18
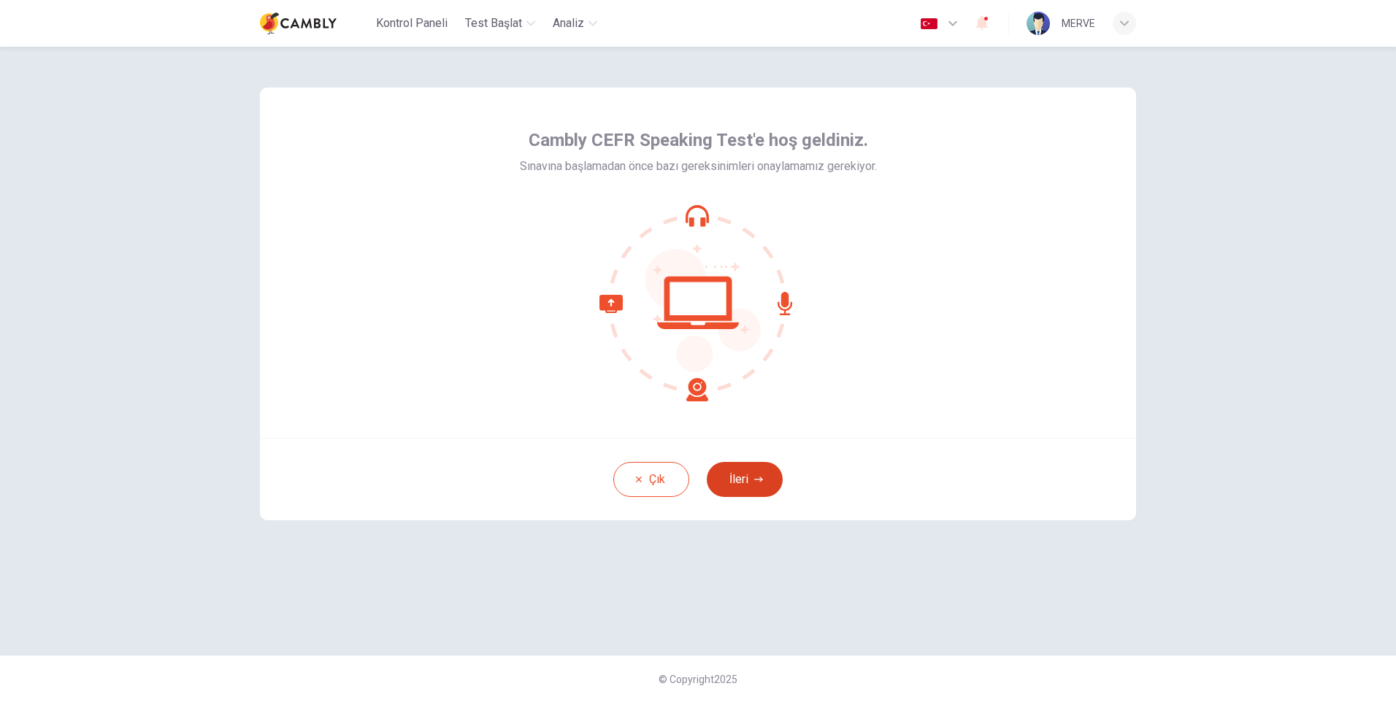
click at [772, 485] on button "İleri" at bounding box center [745, 479] width 76 height 35
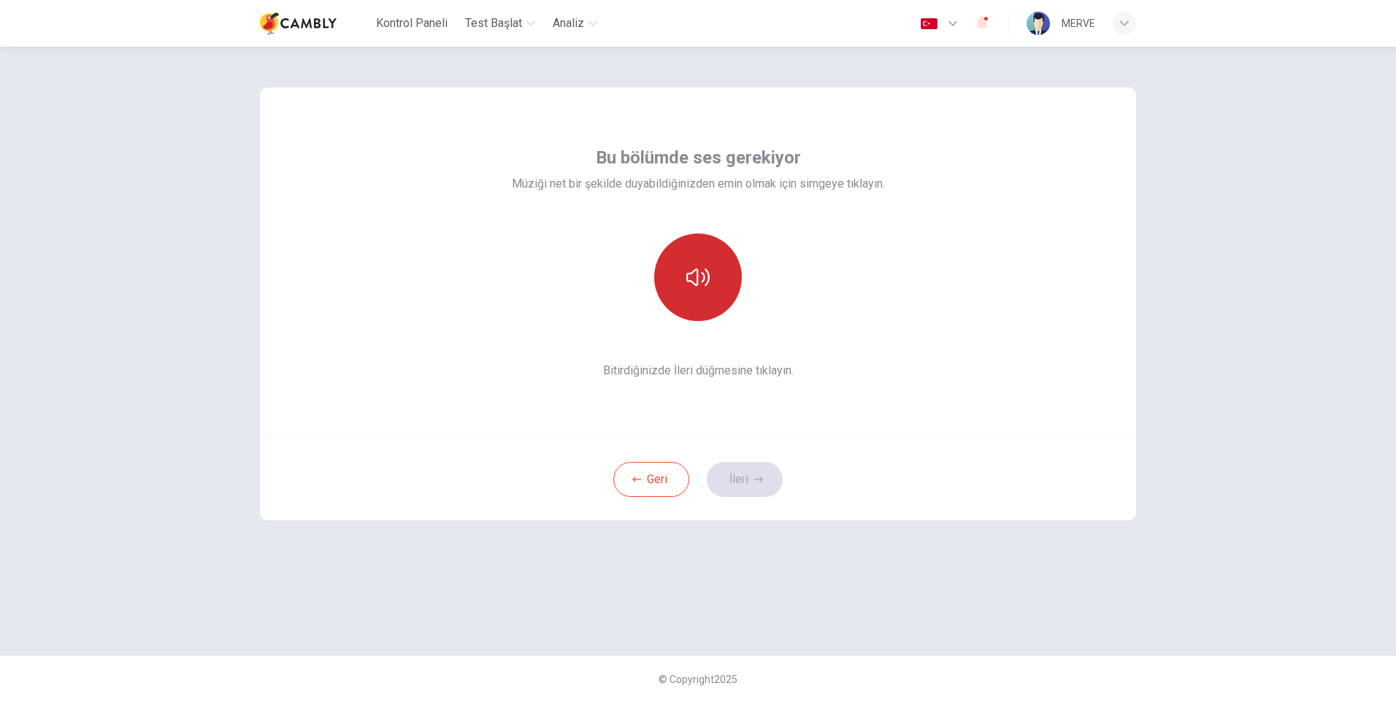
click at [705, 290] on button "button" at bounding box center [698, 278] width 88 height 88
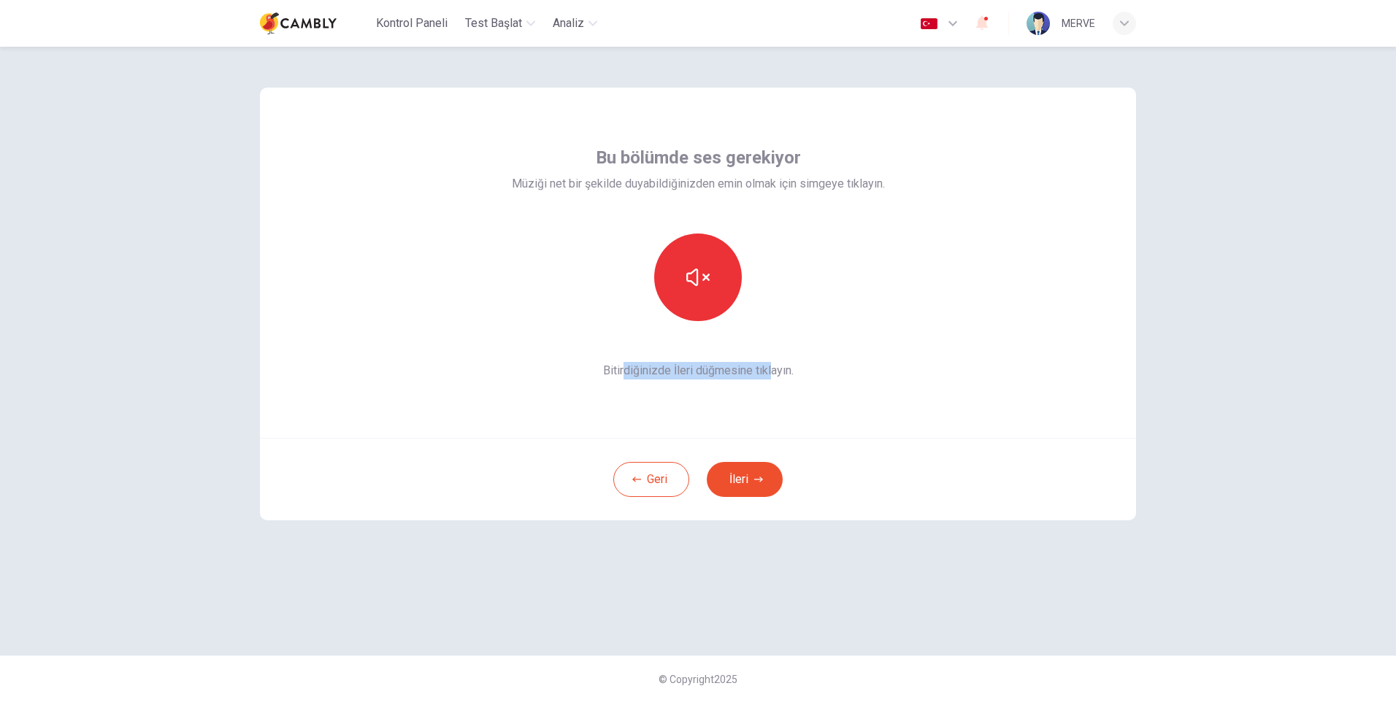
drag, startPoint x: 624, startPoint y: 372, endPoint x: 777, endPoint y: 366, distance: 152.7
click at [776, 366] on span "Bitirdiğinizde İleri düğmesine tıklayın." at bounding box center [698, 371] width 373 height 18
drag, startPoint x: 777, startPoint y: 366, endPoint x: 797, endPoint y: 407, distance: 45.7
click at [788, 369] on span "Bitirdiğinizde İleri düğmesine tıklayın." at bounding box center [698, 371] width 373 height 18
click at [688, 288] on button "button" at bounding box center [698, 278] width 88 height 88
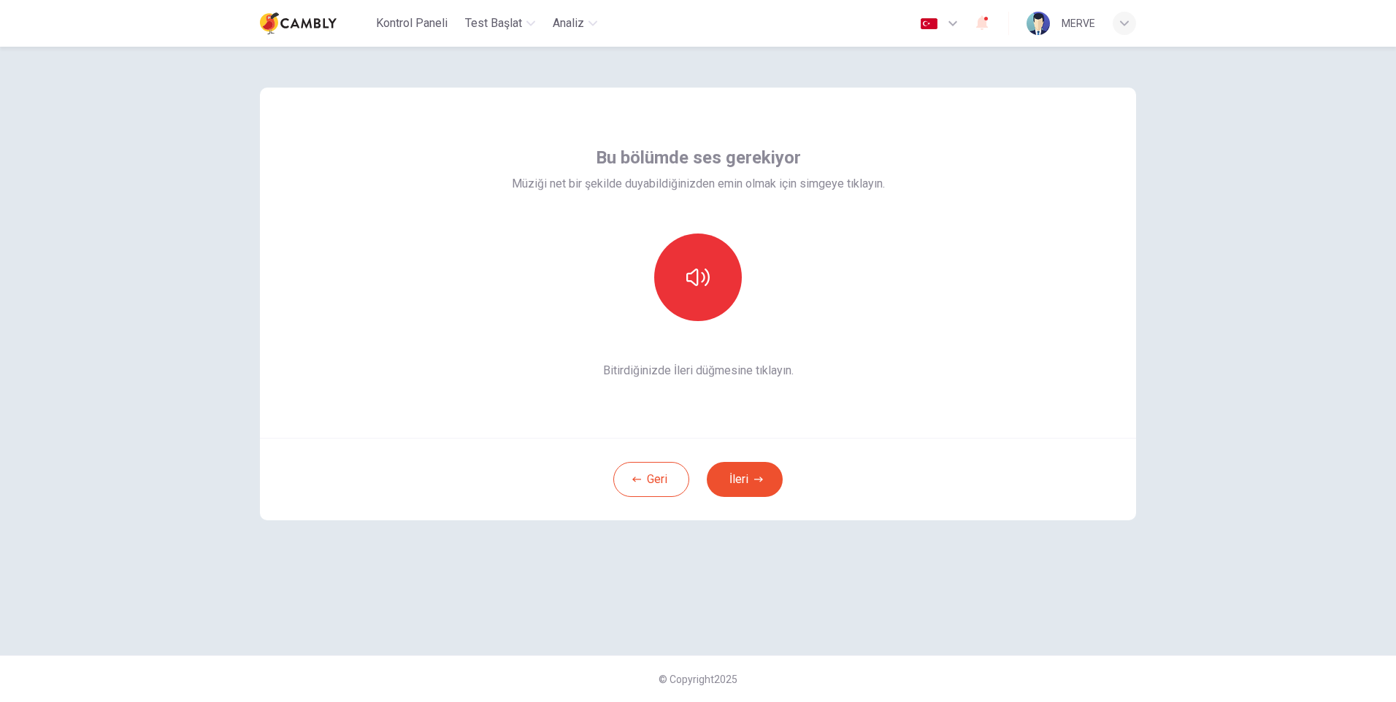
click at [516, 189] on span "Müziği net bir şekilde duyabildiğinizden emin olmak için simgeye tıklayın." at bounding box center [698, 184] width 373 height 18
drag, startPoint x: 517, startPoint y: 189, endPoint x: 712, endPoint y: 263, distance: 209.3
click at [712, 263] on button "button" at bounding box center [698, 278] width 88 height 88
click at [707, 288] on button "button" at bounding box center [698, 278] width 88 height 88
click at [707, 290] on button "button" at bounding box center [698, 278] width 88 height 88
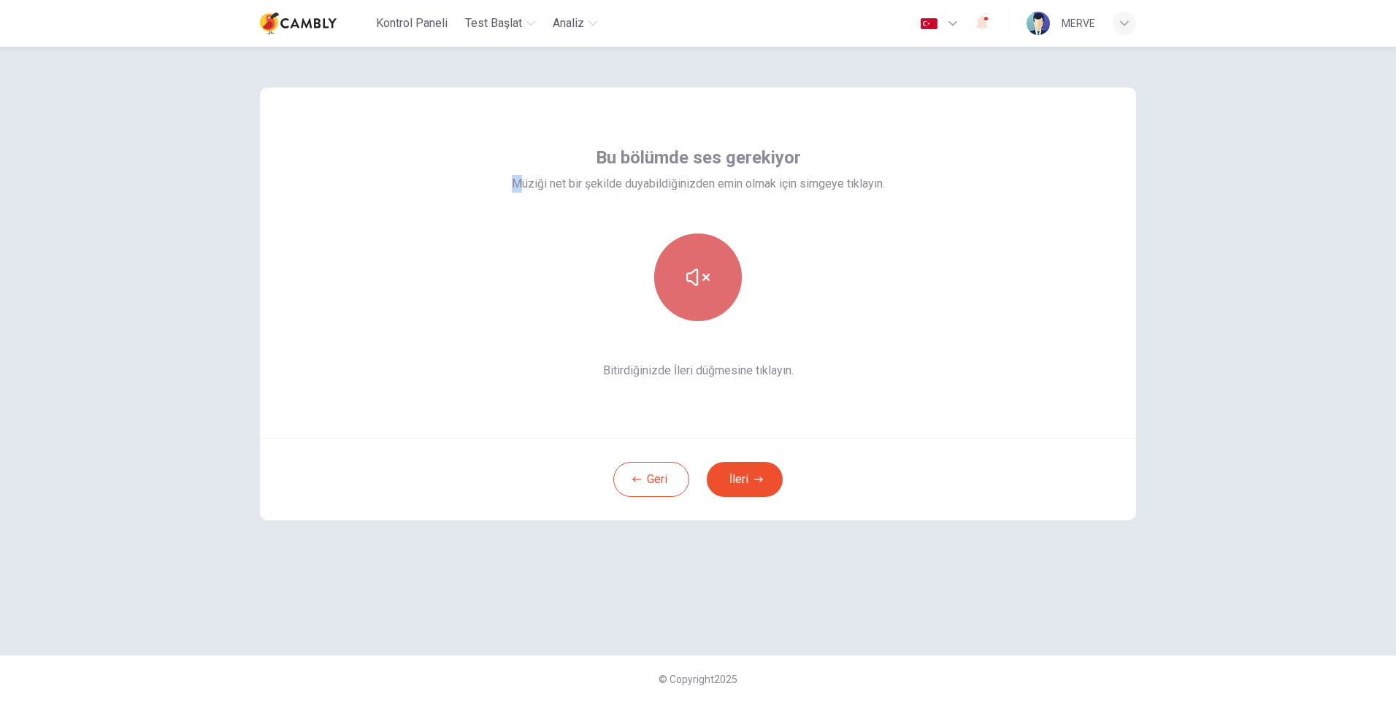
click at [707, 290] on button "button" at bounding box center [698, 278] width 88 height 88
click at [739, 472] on button "İleri" at bounding box center [745, 479] width 76 height 35
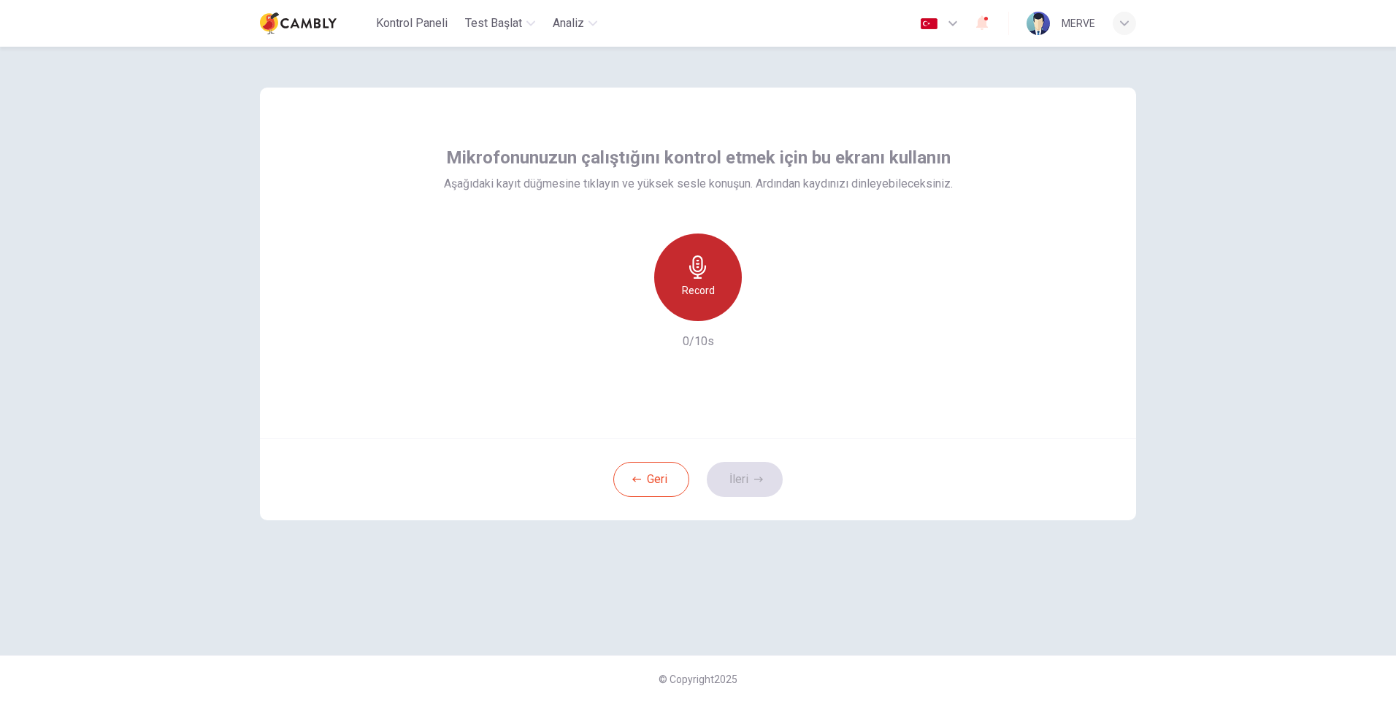
click at [708, 273] on icon "button" at bounding box center [697, 266] width 23 height 23
click at [764, 311] on icon "button" at bounding box center [766, 309] width 7 height 9
click at [758, 478] on icon "button" at bounding box center [758, 479] width 9 height 9
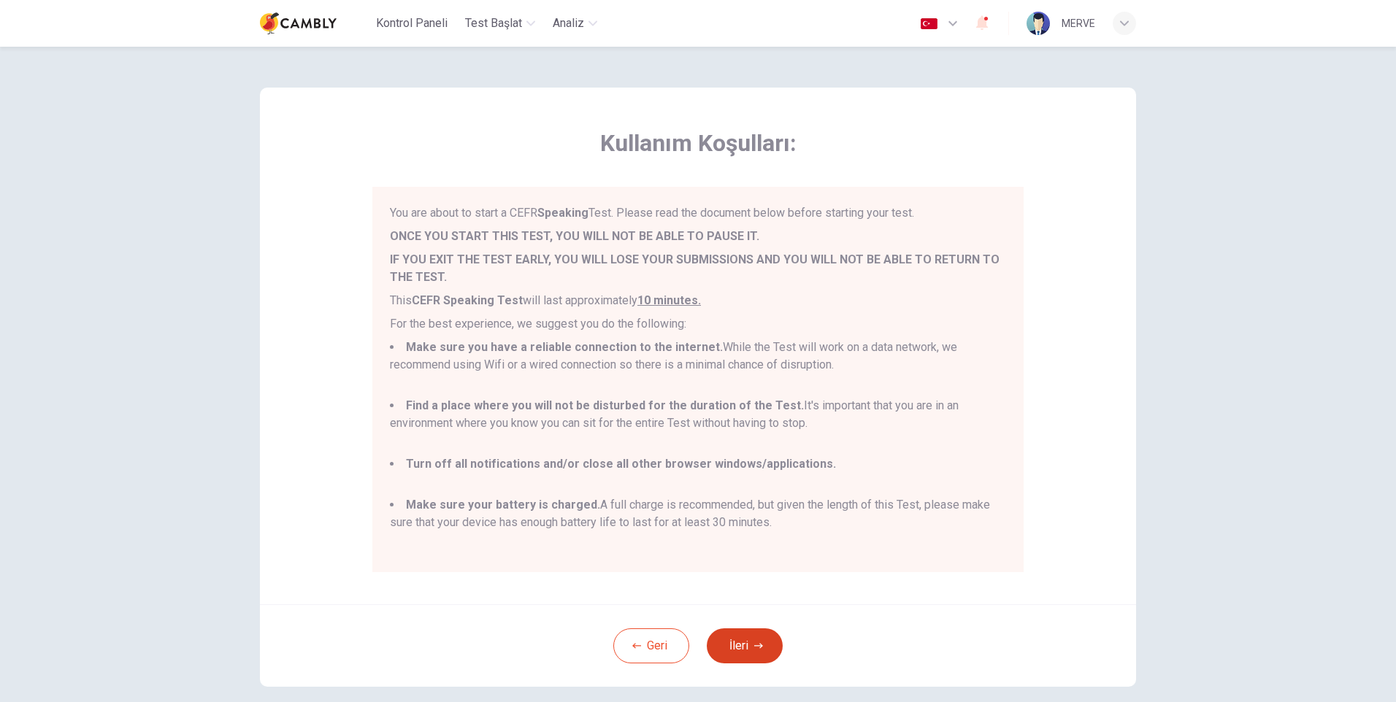
click at [728, 639] on button "İleri" at bounding box center [745, 645] width 76 height 35
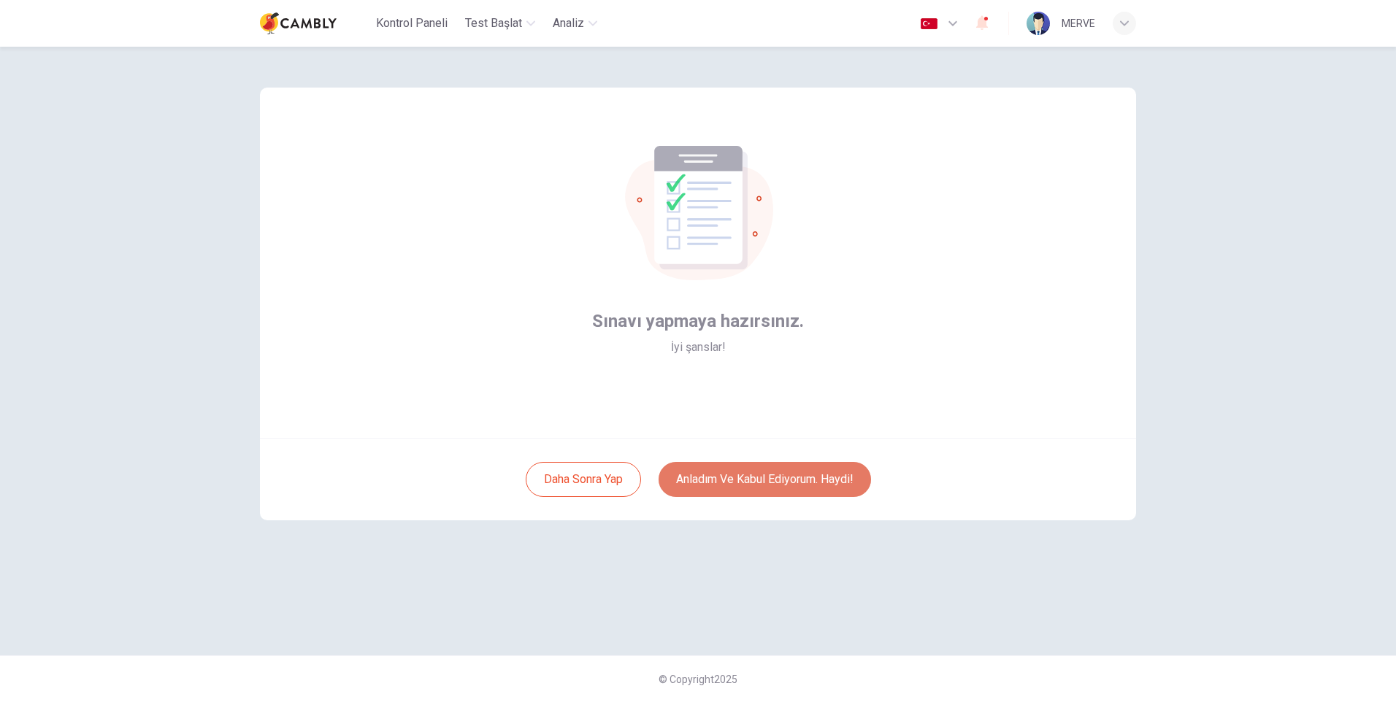
click at [765, 484] on button "Anladım ve kabul ediyorum. Haydi!" at bounding box center [764, 479] width 212 height 35
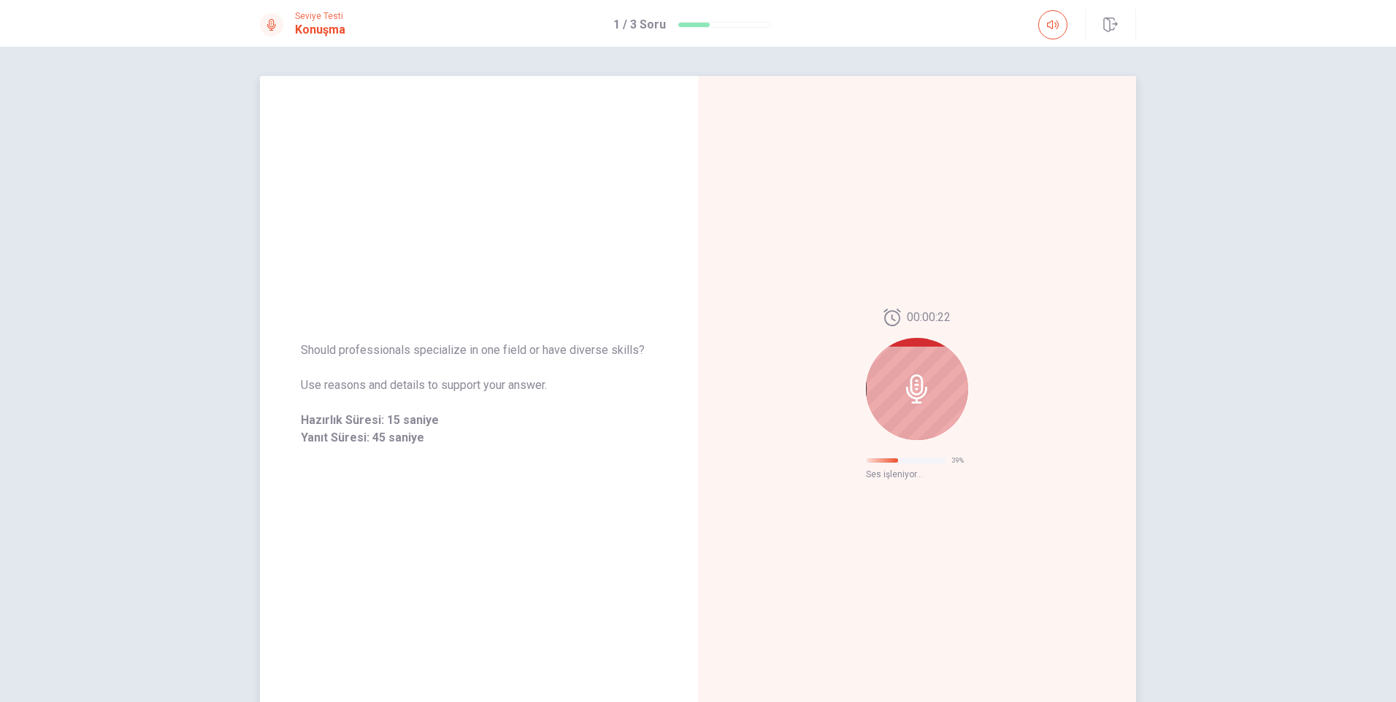
click at [931, 401] on div at bounding box center [917, 389] width 102 height 102
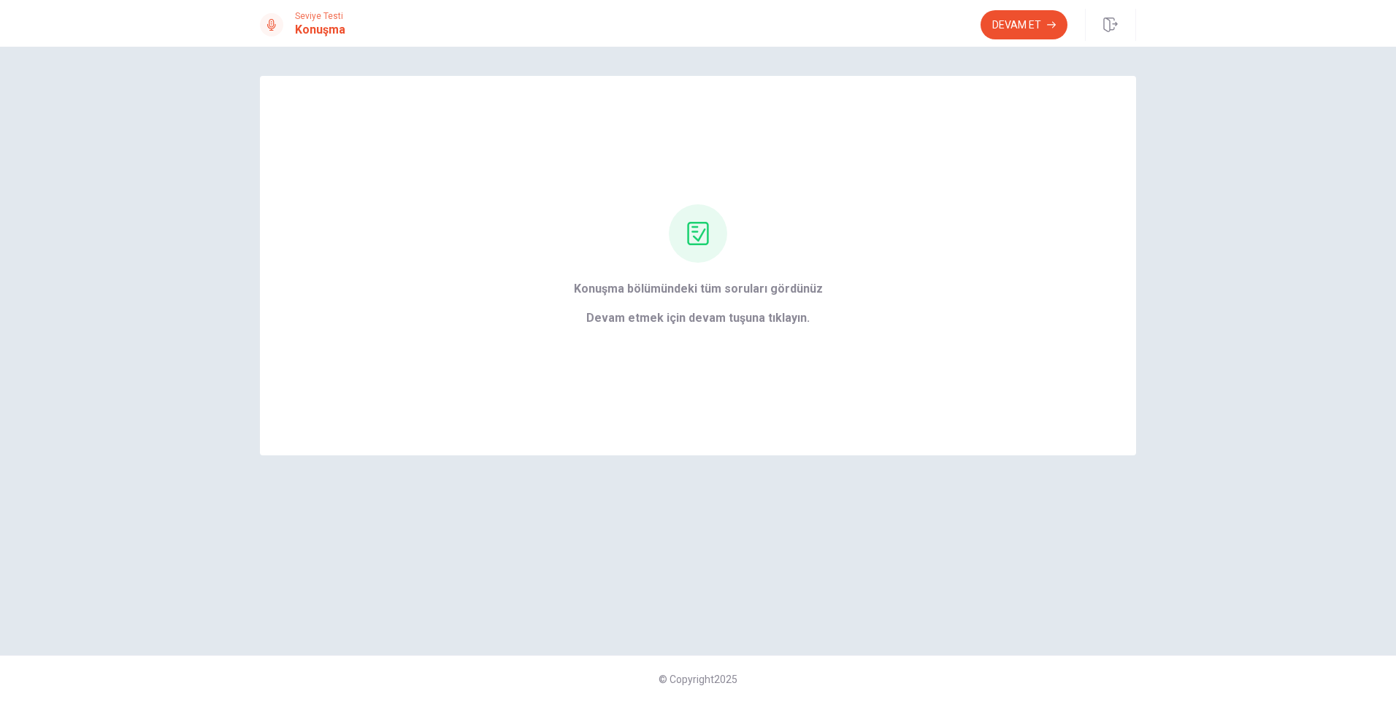
drag, startPoint x: 1016, startPoint y: 19, endPoint x: 1031, endPoint y: 26, distance: 16.0
click at [1017, 21] on button "Devam Et" at bounding box center [1023, 24] width 87 height 29
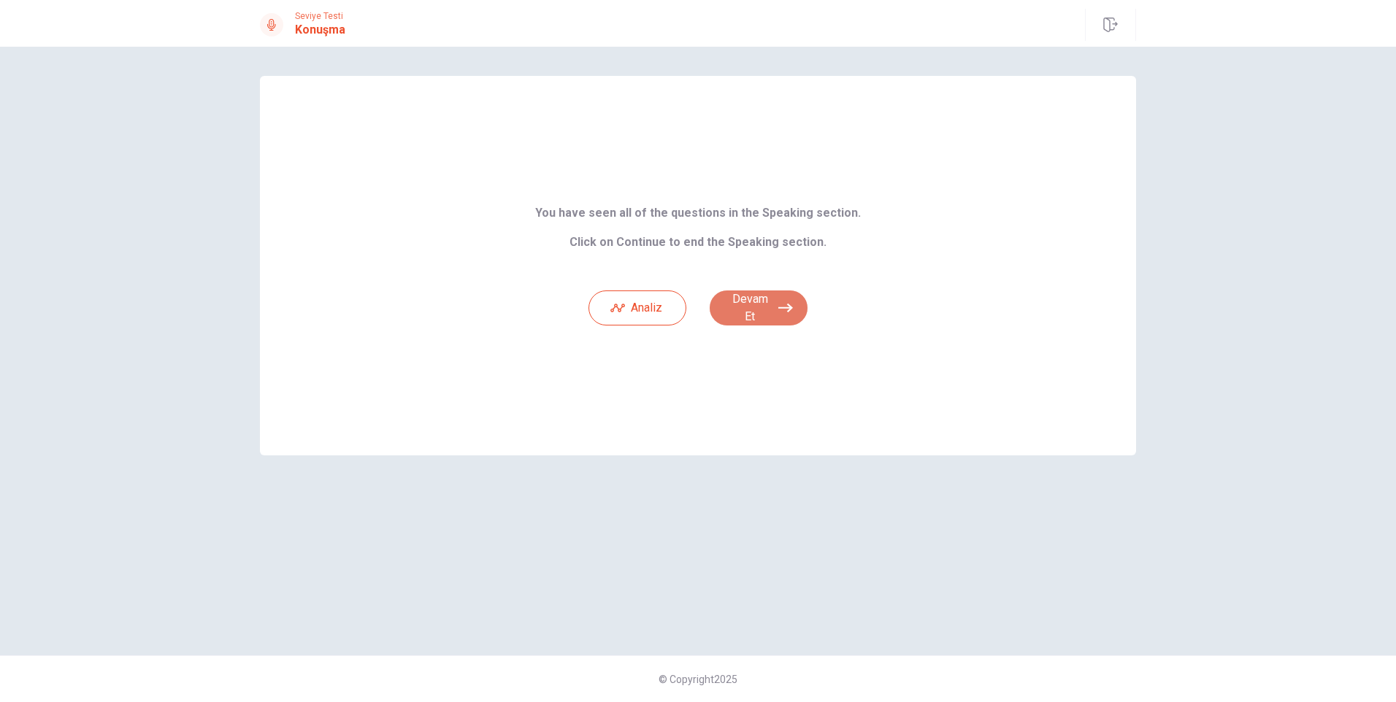
click at [777, 307] on button "Devam Et" at bounding box center [758, 307] width 98 height 35
